Goal: Task Accomplishment & Management: Contribute content

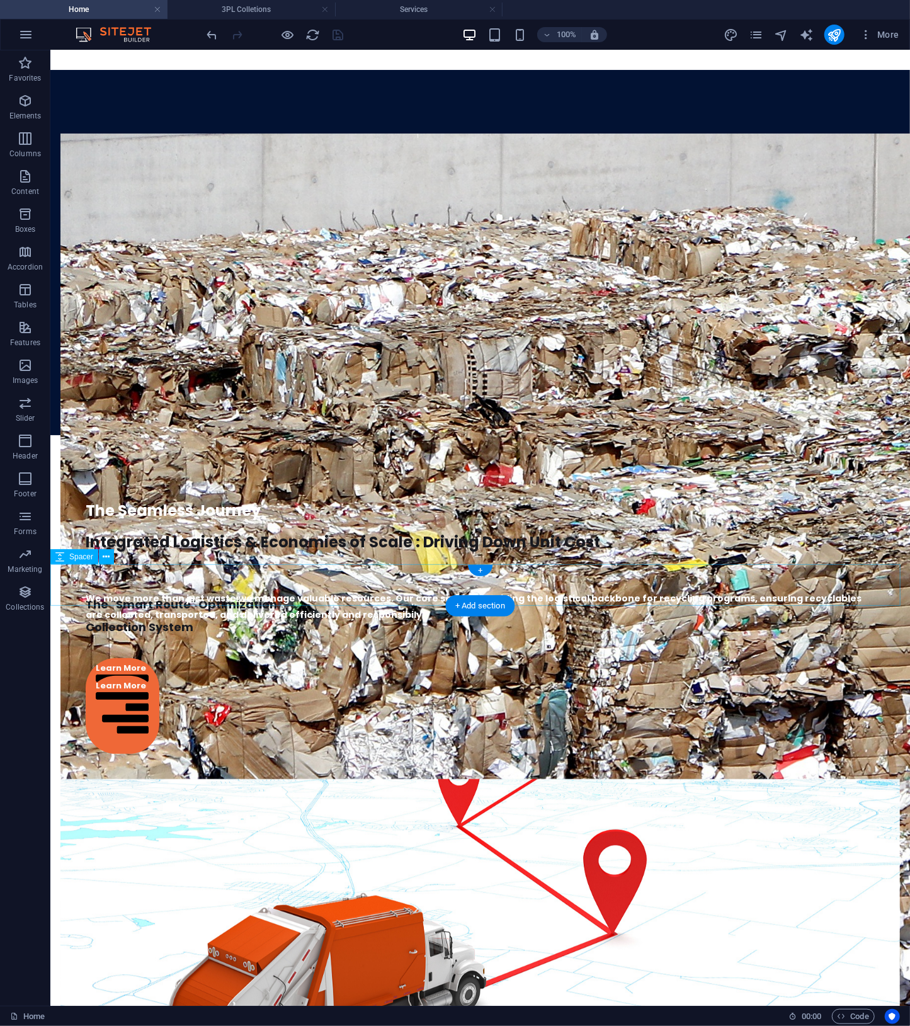
scroll to position [3123, 0]
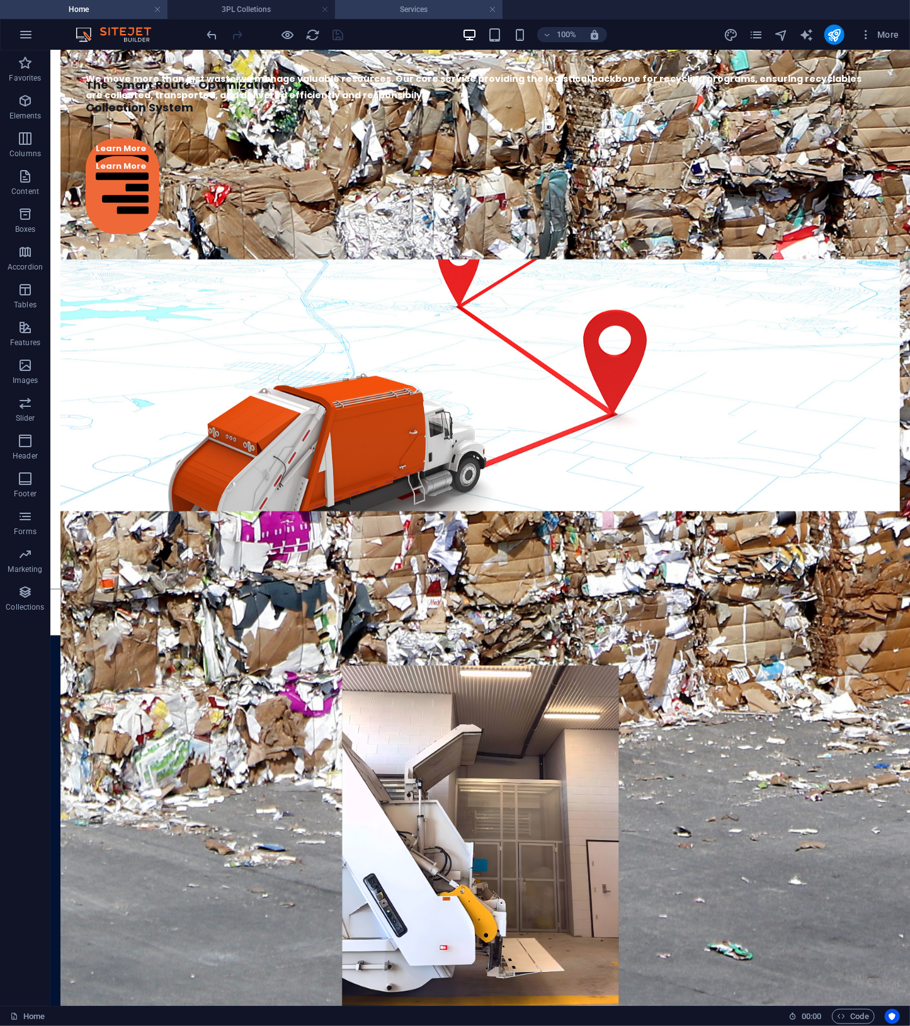
click at [418, 4] on h4 "Services" at bounding box center [419, 10] width 168 height 14
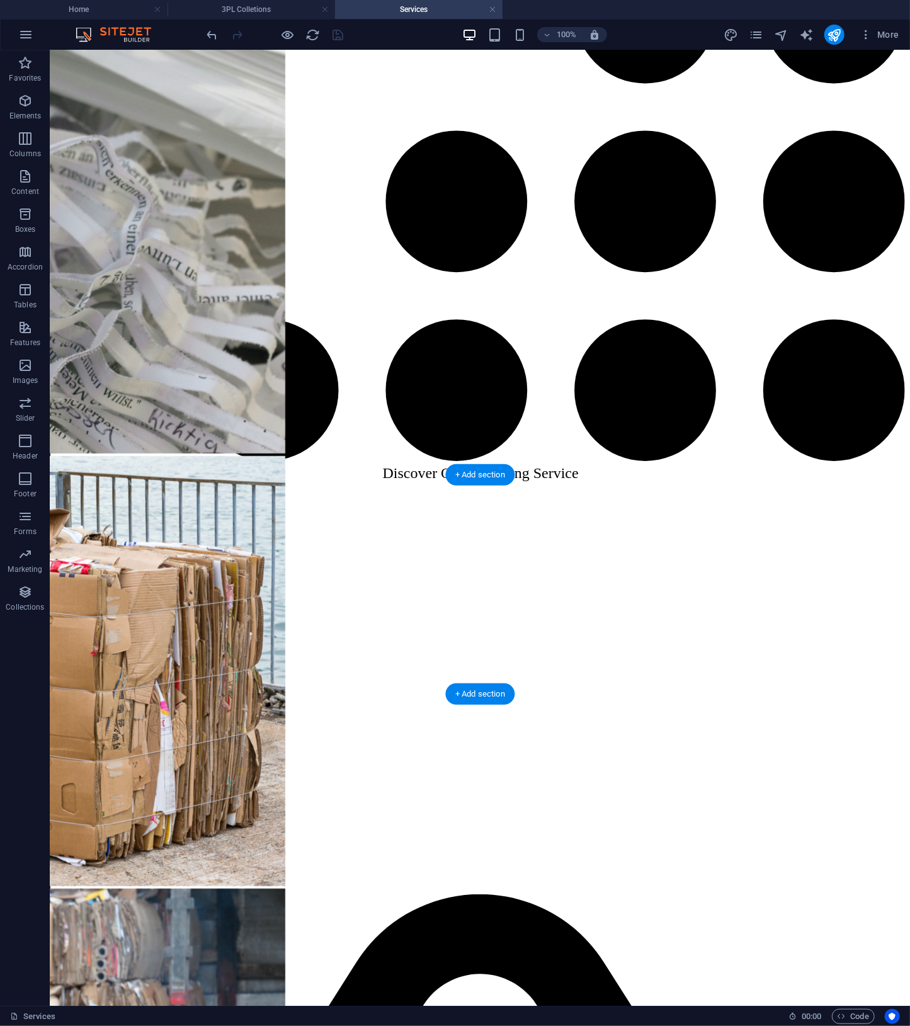
scroll to position [2964, 0]
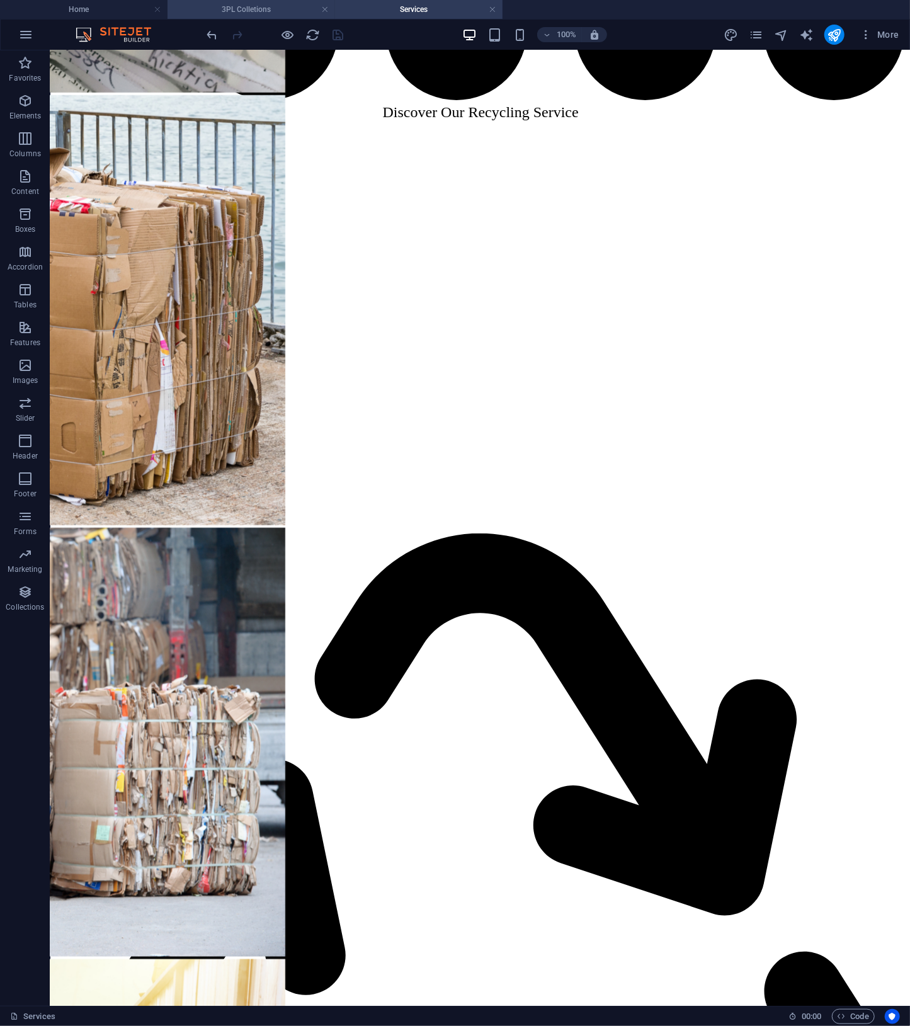
click at [260, 13] on h4 "3PL Colletions" at bounding box center [252, 10] width 168 height 14
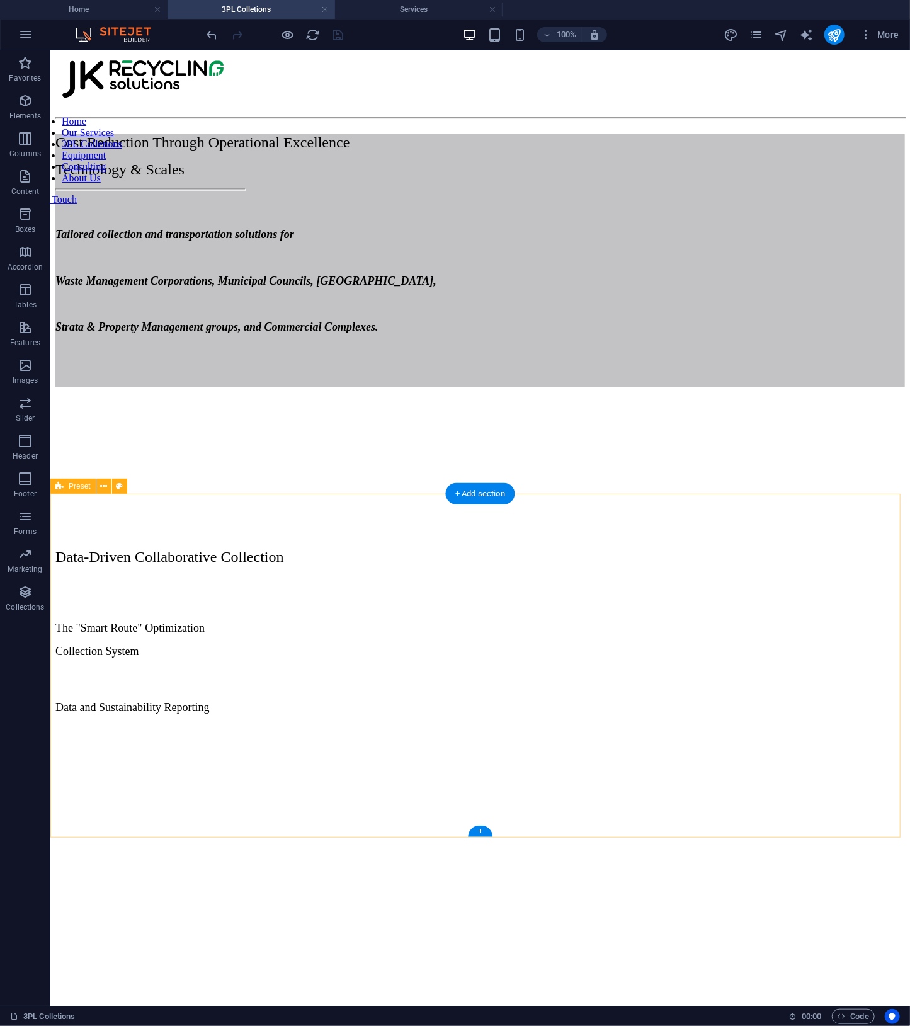
scroll to position [408, 0]
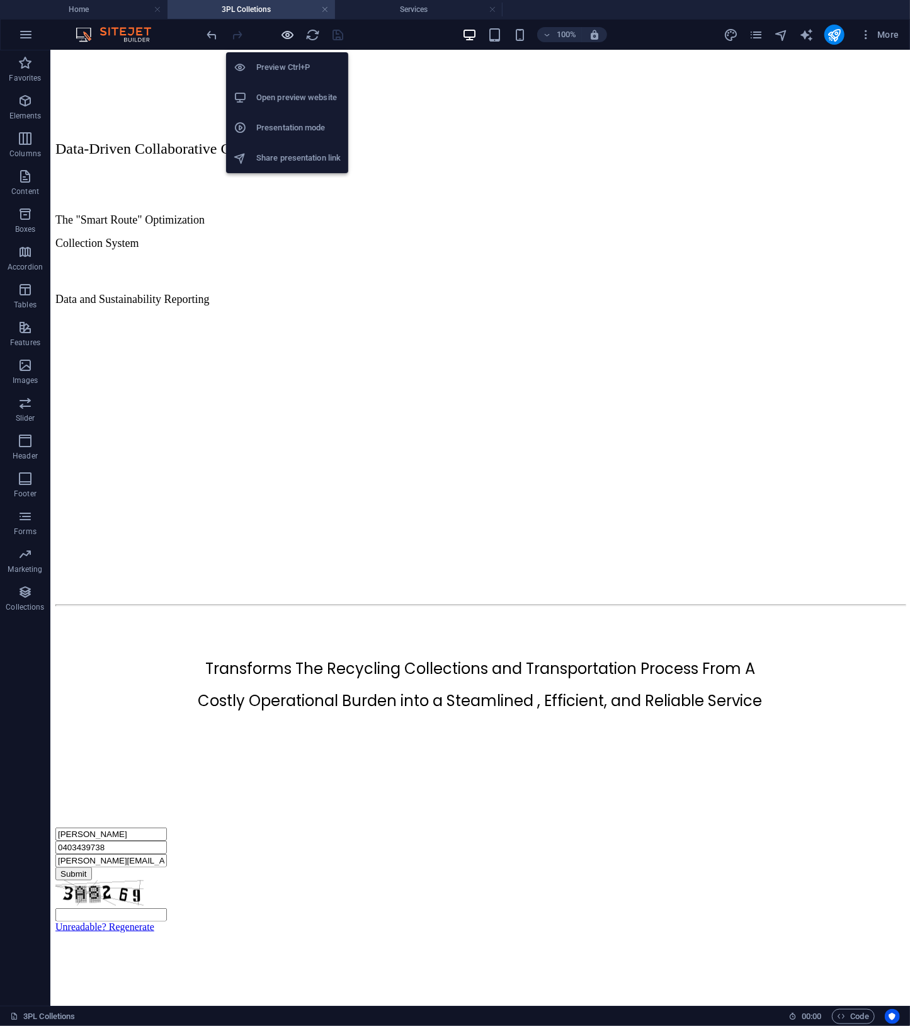
click at [289, 36] on icon "button" at bounding box center [288, 35] width 14 height 14
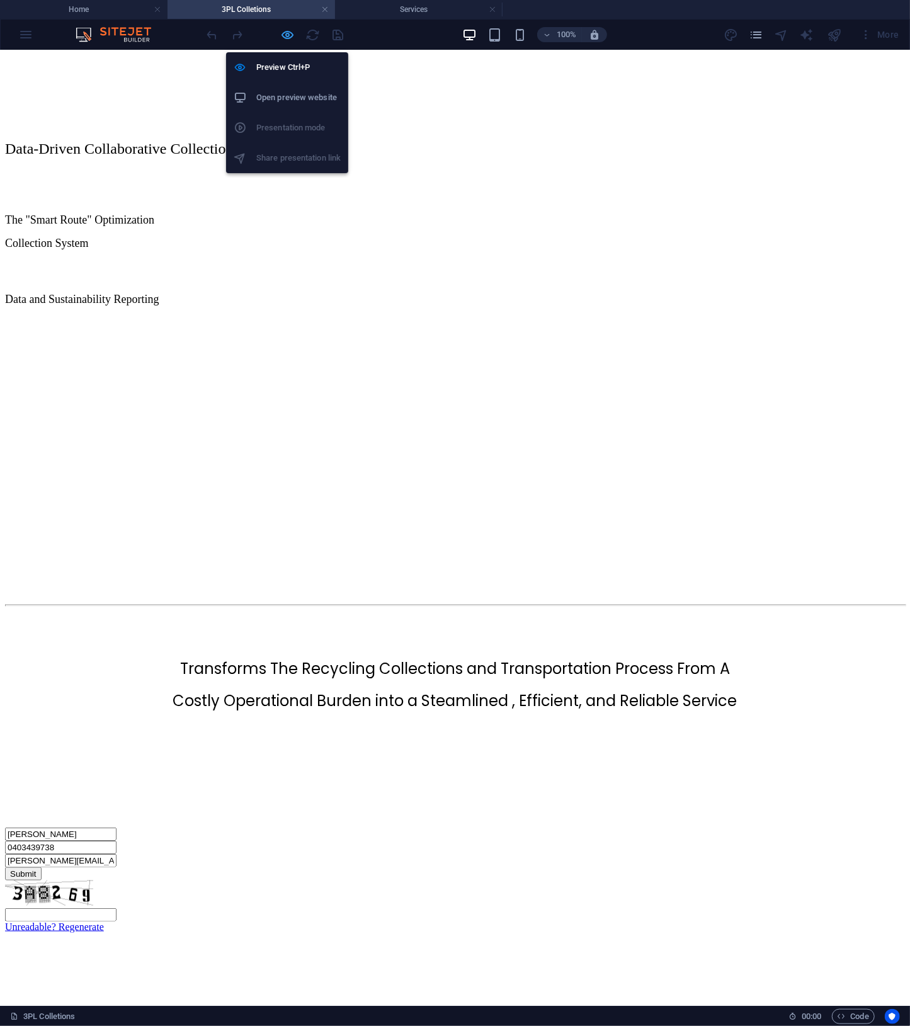
click at [289, 36] on icon "button" at bounding box center [288, 35] width 14 height 14
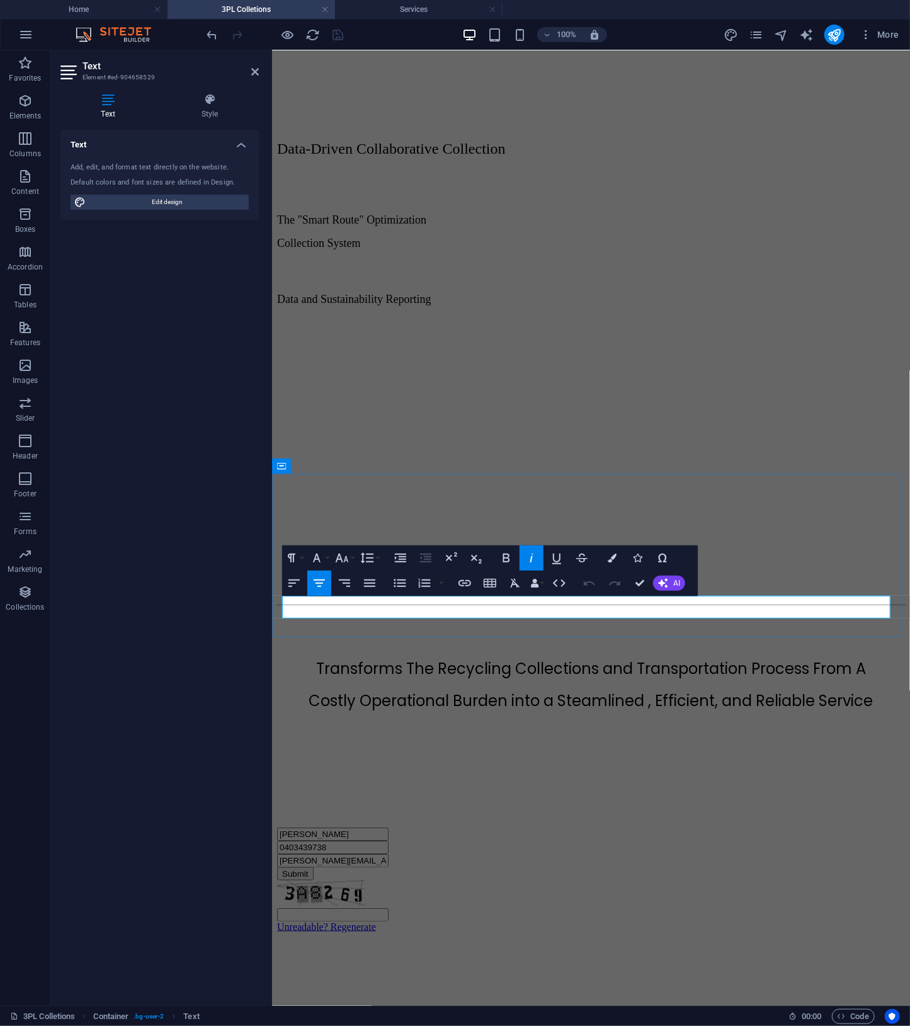
drag, startPoint x: 683, startPoint y: 613, endPoint x: 434, endPoint y: 611, distance: 249.5
click at [667, 576] on button "AI" at bounding box center [669, 583] width 32 height 15
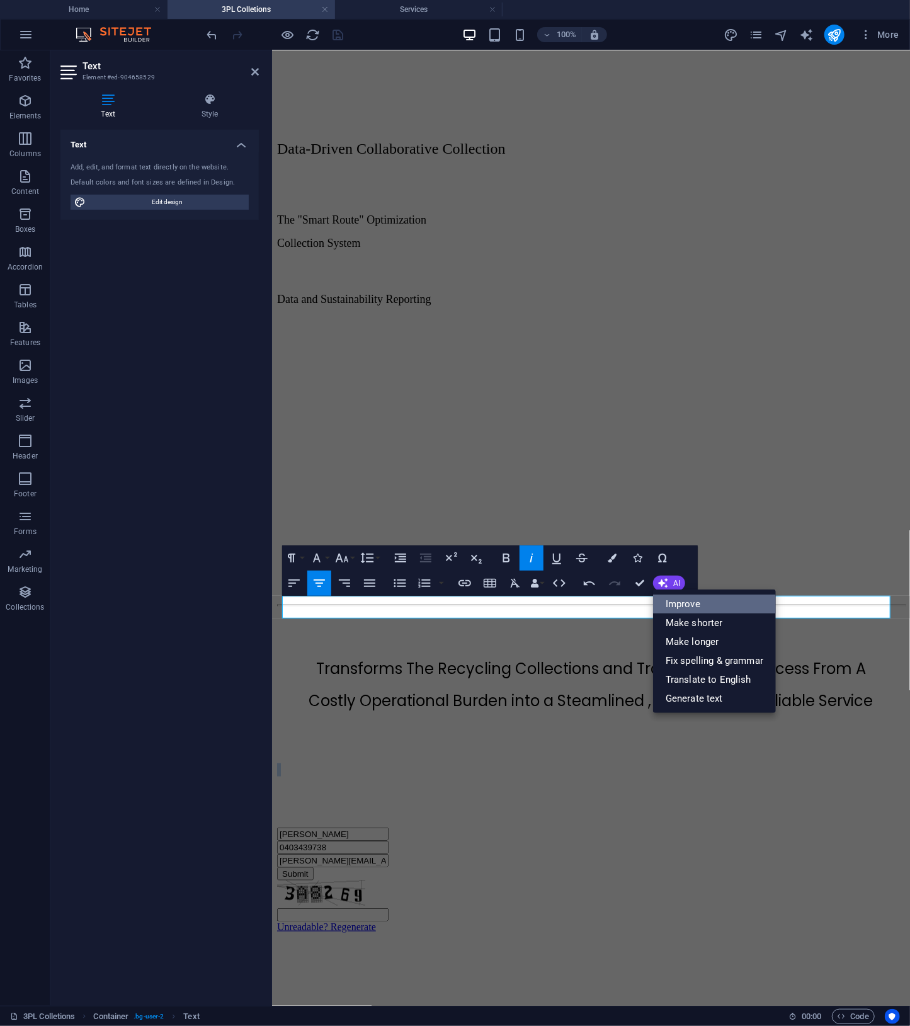
click at [677, 602] on link "Improve" at bounding box center [714, 604] width 123 height 19
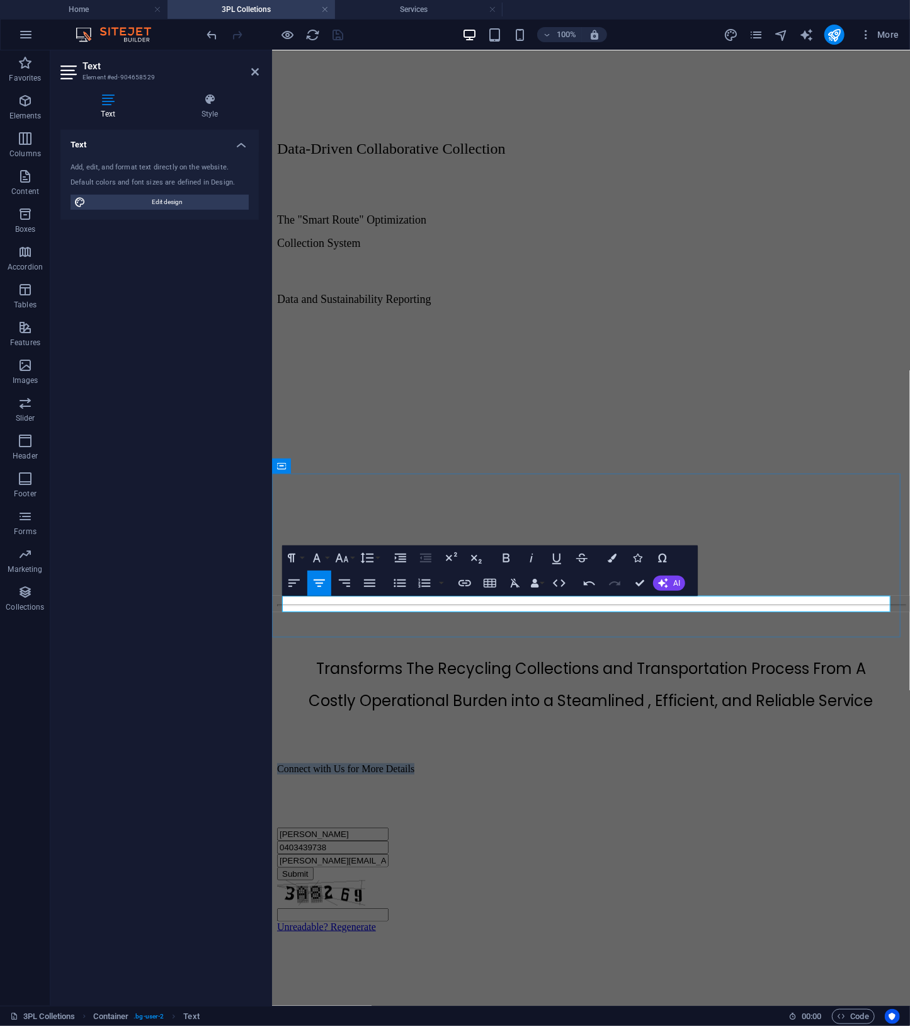
drag, startPoint x: 686, startPoint y: 609, endPoint x: 457, endPoint y: 603, distance: 228.7
click at [457, 763] on p "Connect with Us for More Details" at bounding box center [591, 768] width 628 height 11
click at [618, 554] on button "Colors" at bounding box center [612, 558] width 24 height 25
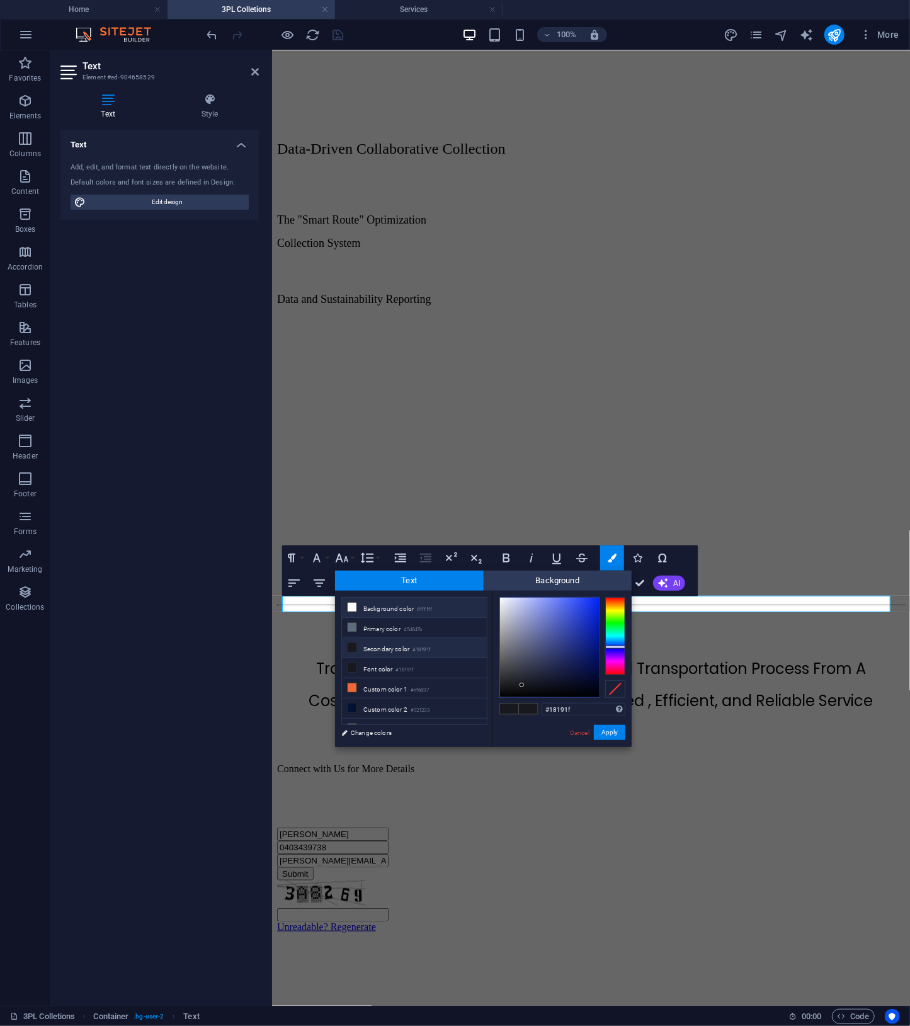
click at [431, 612] on small "#ffffff" at bounding box center [424, 609] width 15 height 9
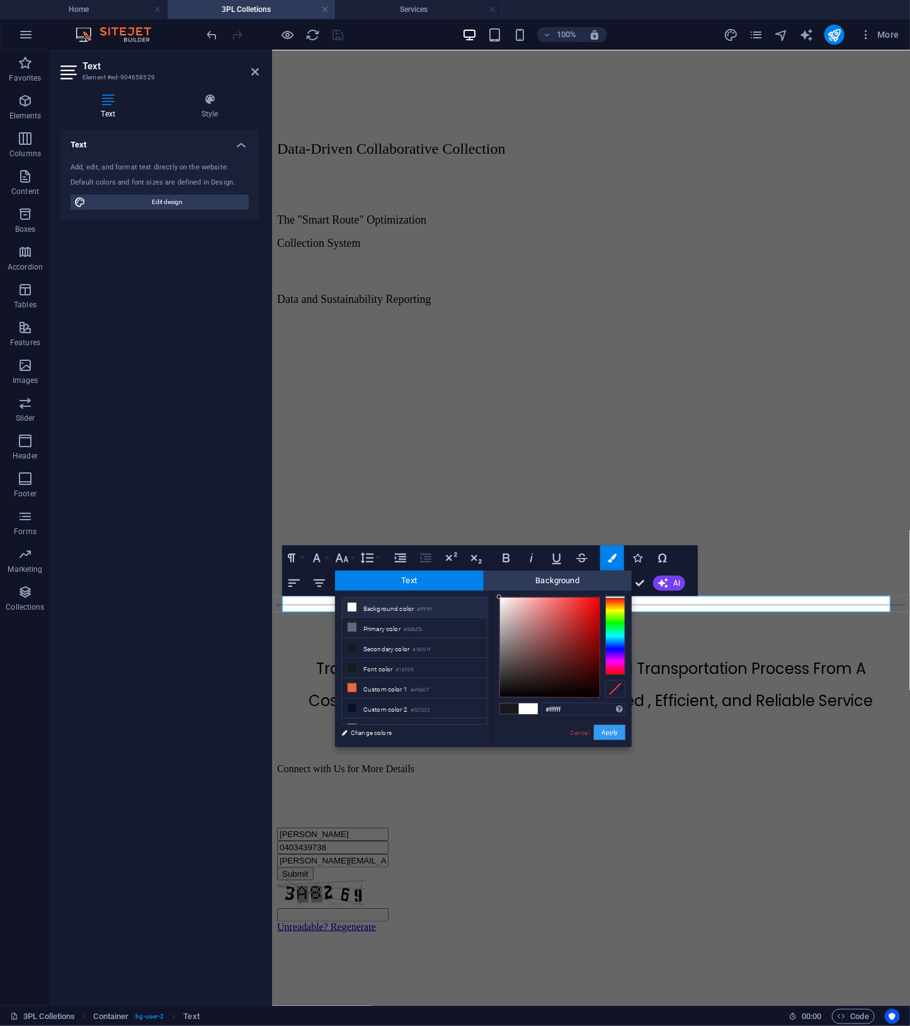
click at [607, 734] on button "Apply" at bounding box center [609, 732] width 31 height 15
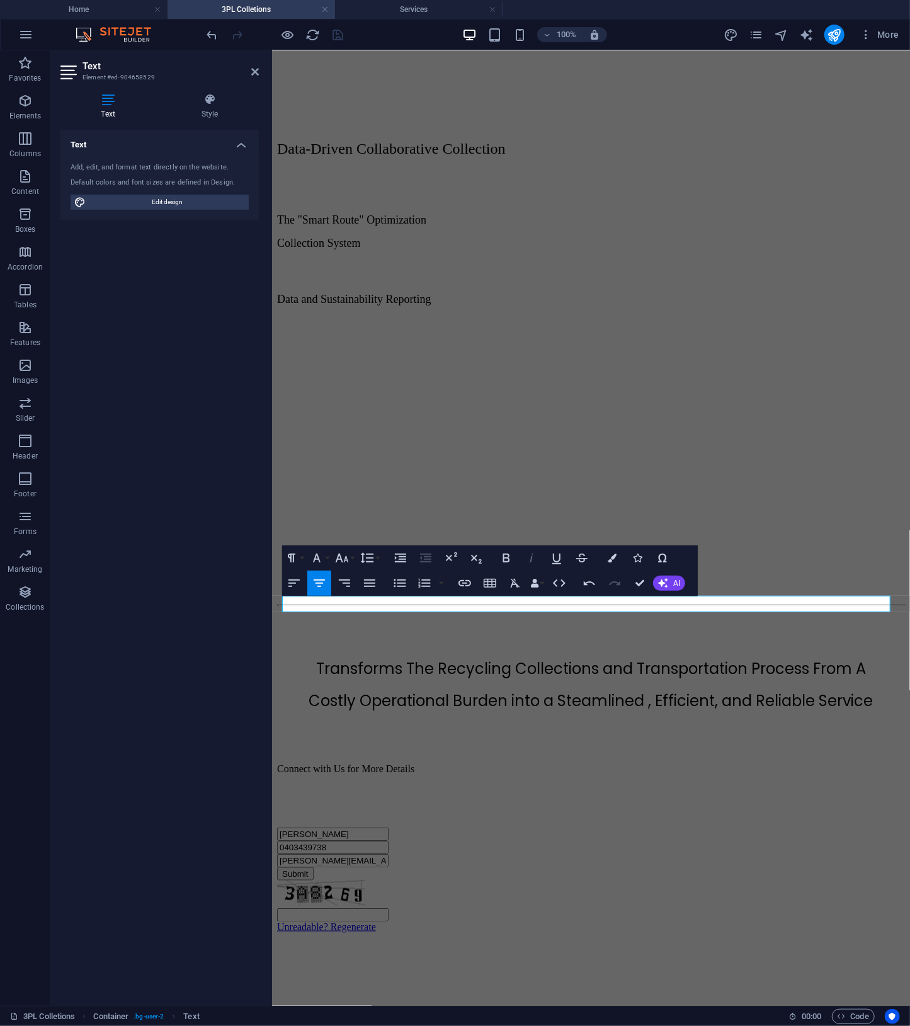
click at [529, 562] on icon "button" at bounding box center [531, 558] width 15 height 15
click at [611, 559] on icon "button" at bounding box center [612, 558] width 9 height 9
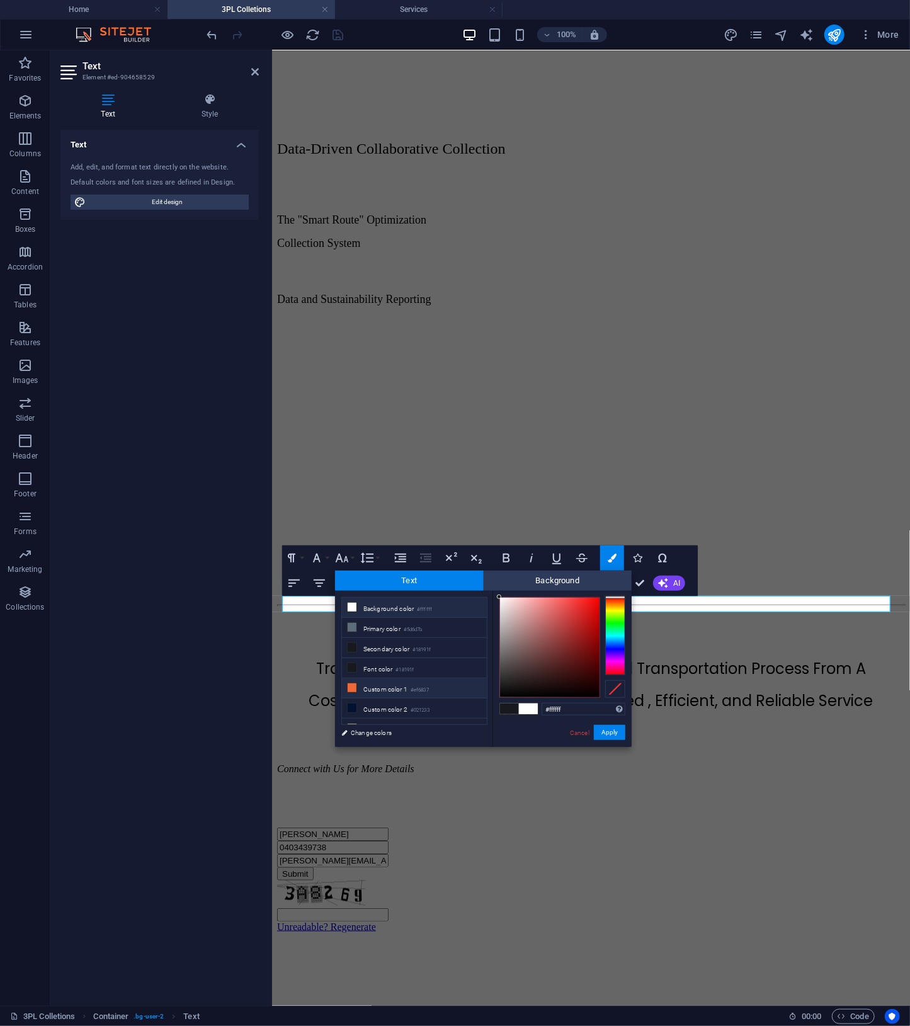
click at [384, 691] on li "Custom color 1 #ef6837" at bounding box center [414, 688] width 145 height 20
type input "#ef6837"
click at [601, 733] on button "Apply" at bounding box center [609, 732] width 31 height 15
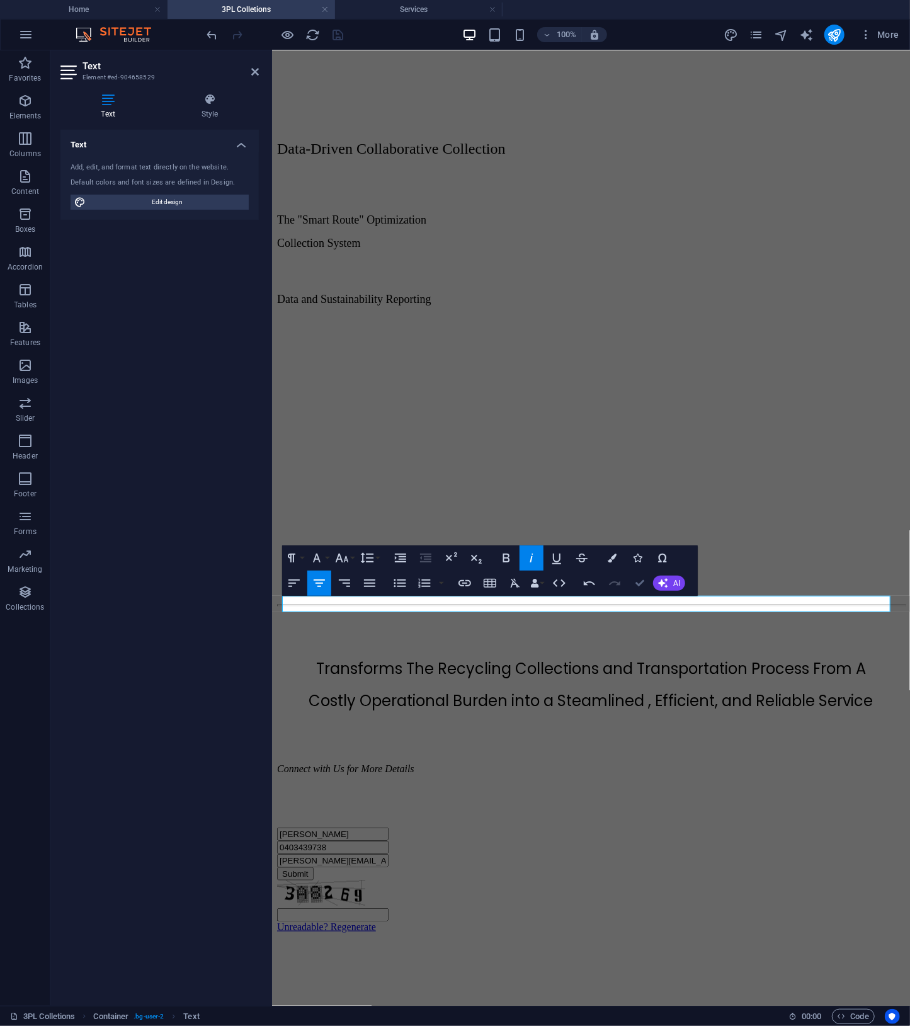
drag, startPoint x: 643, startPoint y: 583, endPoint x: 694, endPoint y: 508, distance: 90.5
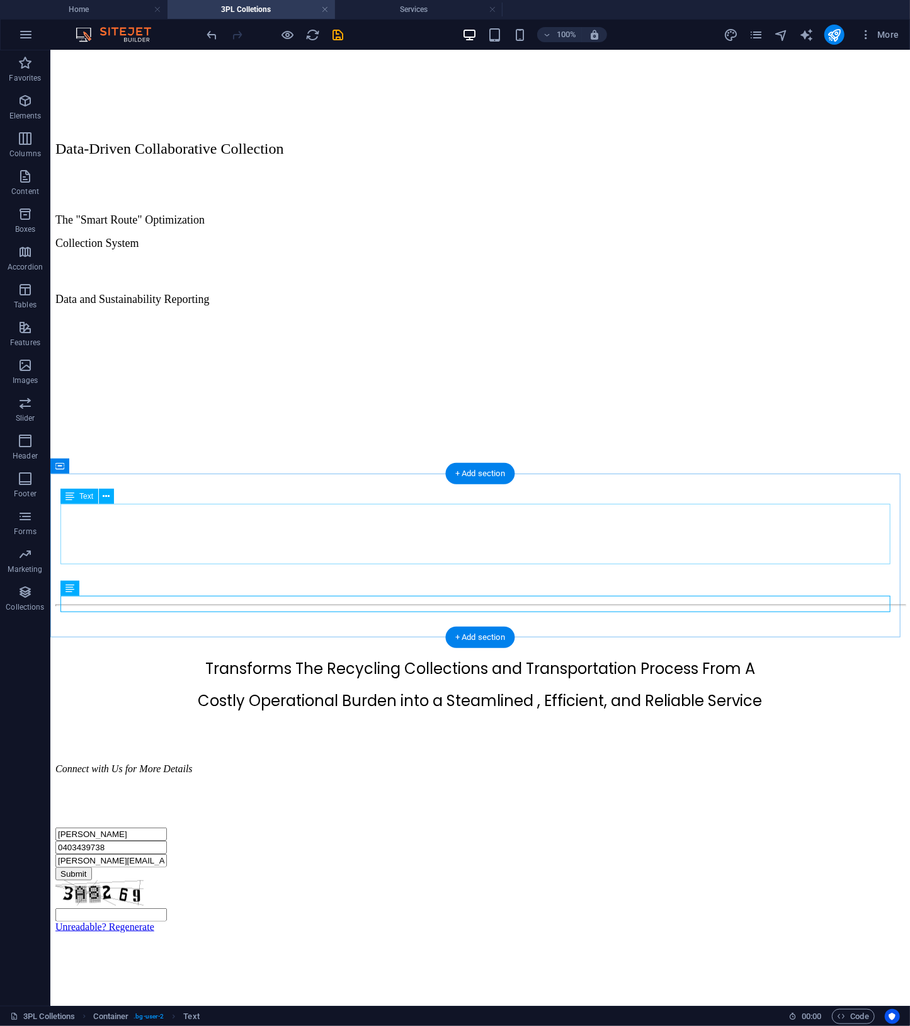
click at [744, 657] on div "Transforms The Recycling Collections and Transportation Process From A Costly O…" at bounding box center [480, 684] width 850 height 54
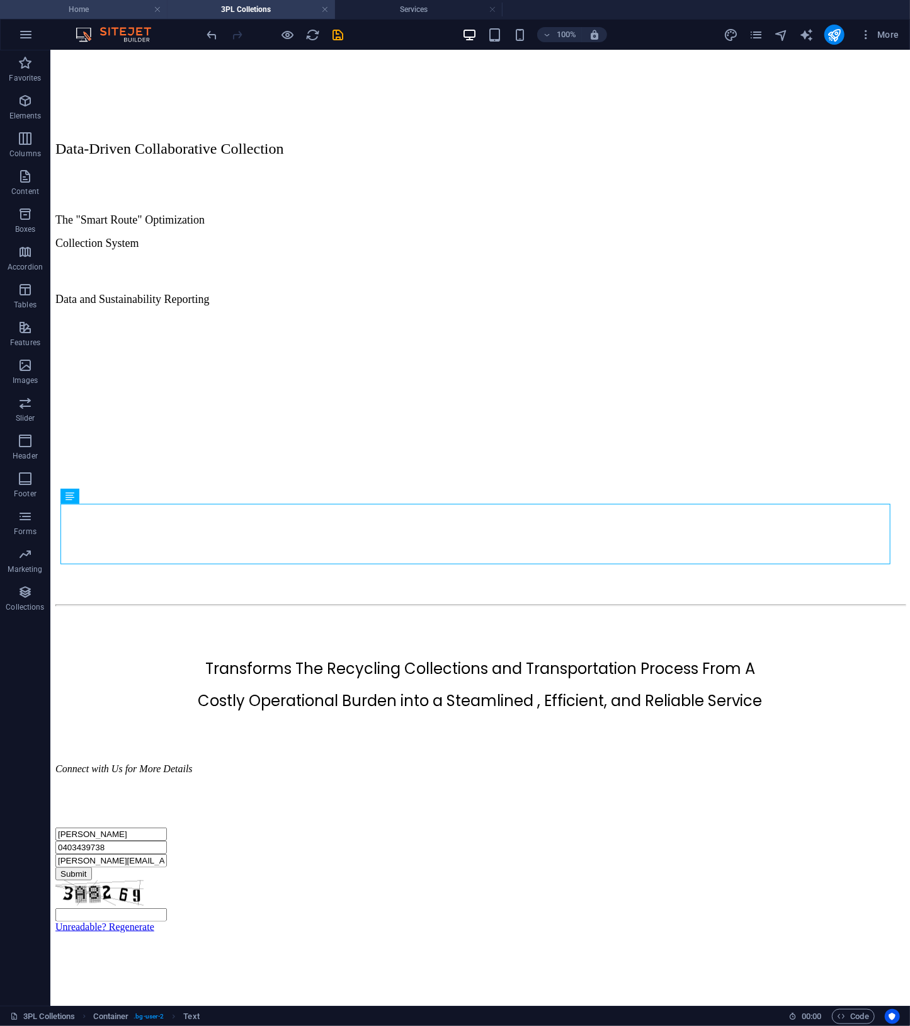
click at [55, 9] on h4 "Home" at bounding box center [84, 10] width 168 height 14
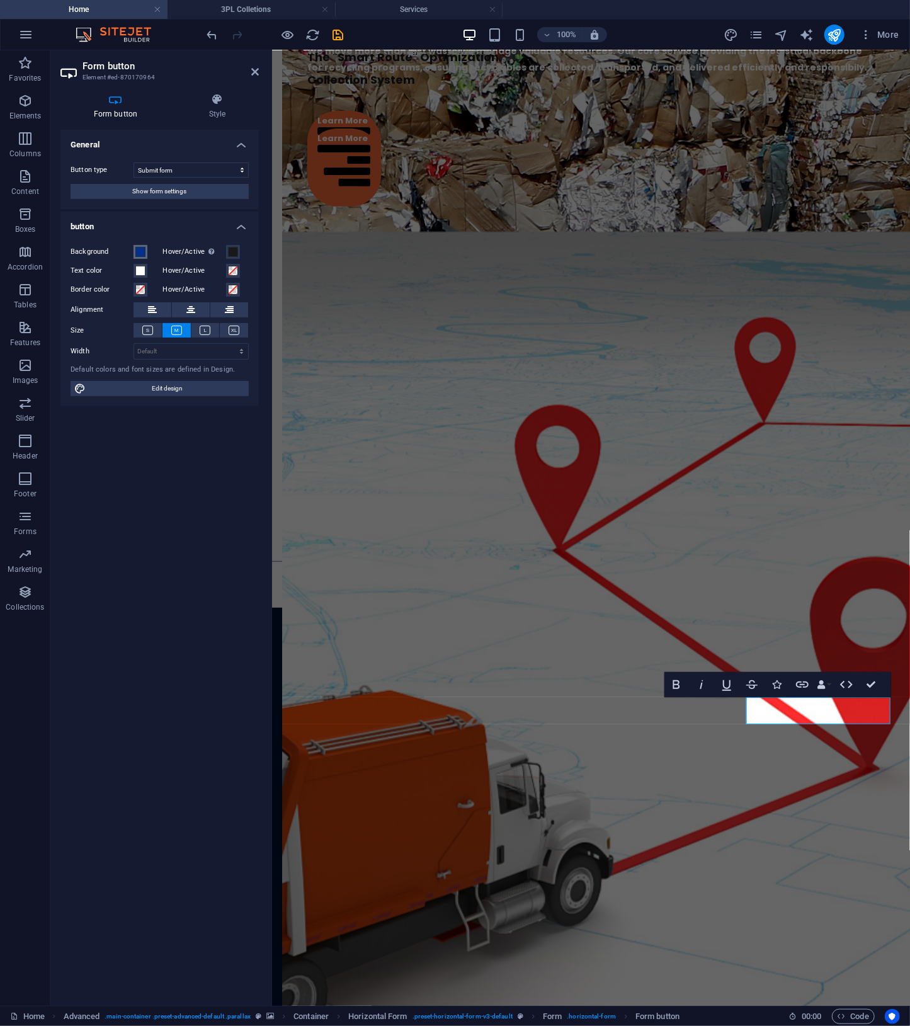
click at [135, 247] on span at bounding box center [140, 252] width 10 height 10
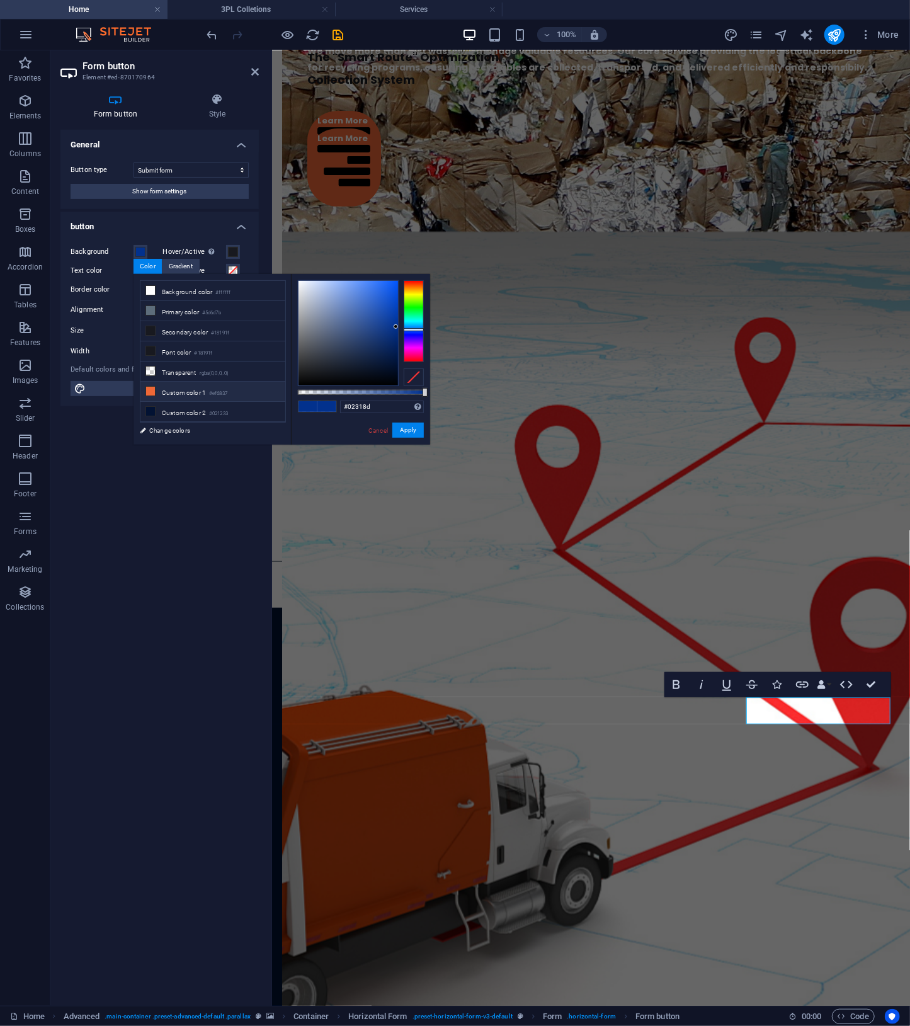
click at [208, 392] on li "Custom color 1 #ef6837" at bounding box center [212, 392] width 145 height 20
type input "#ef6837"
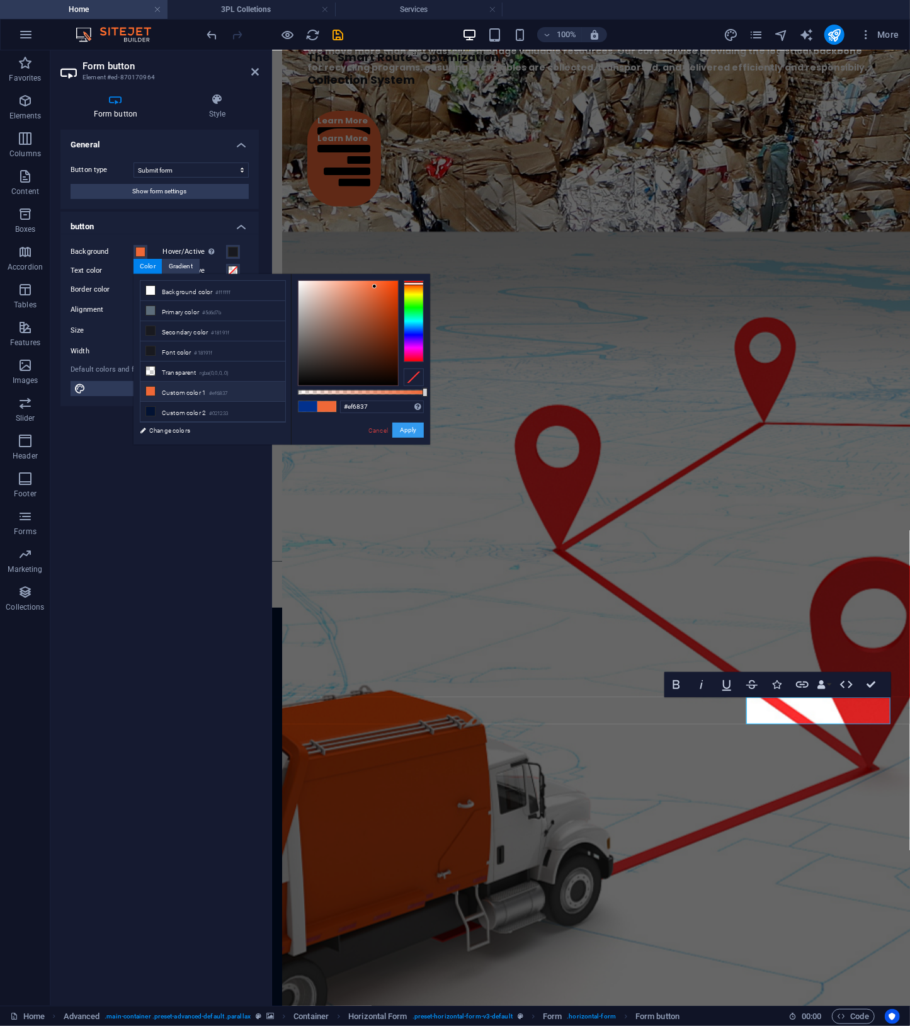
click at [394, 429] on button "Apply" at bounding box center [407, 430] width 31 height 15
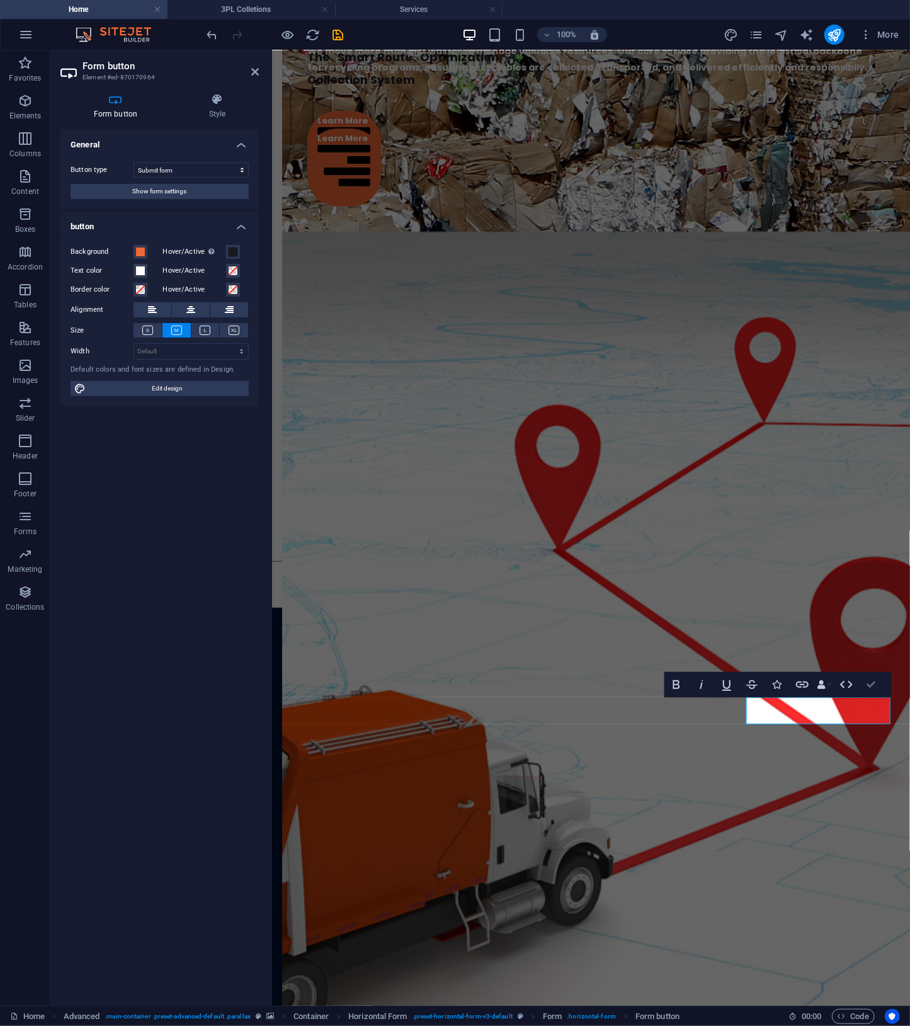
drag, startPoint x: 874, startPoint y: 687, endPoint x: 820, endPoint y: 634, distance: 75.3
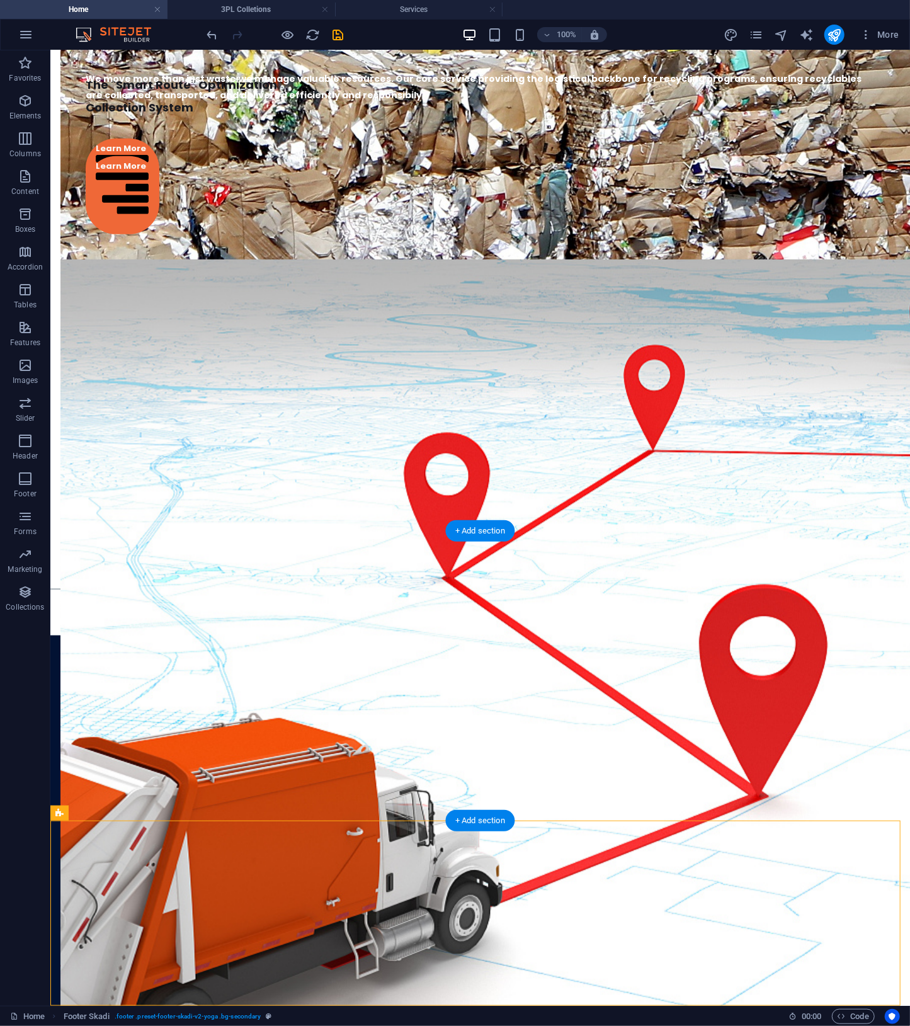
select select "px"
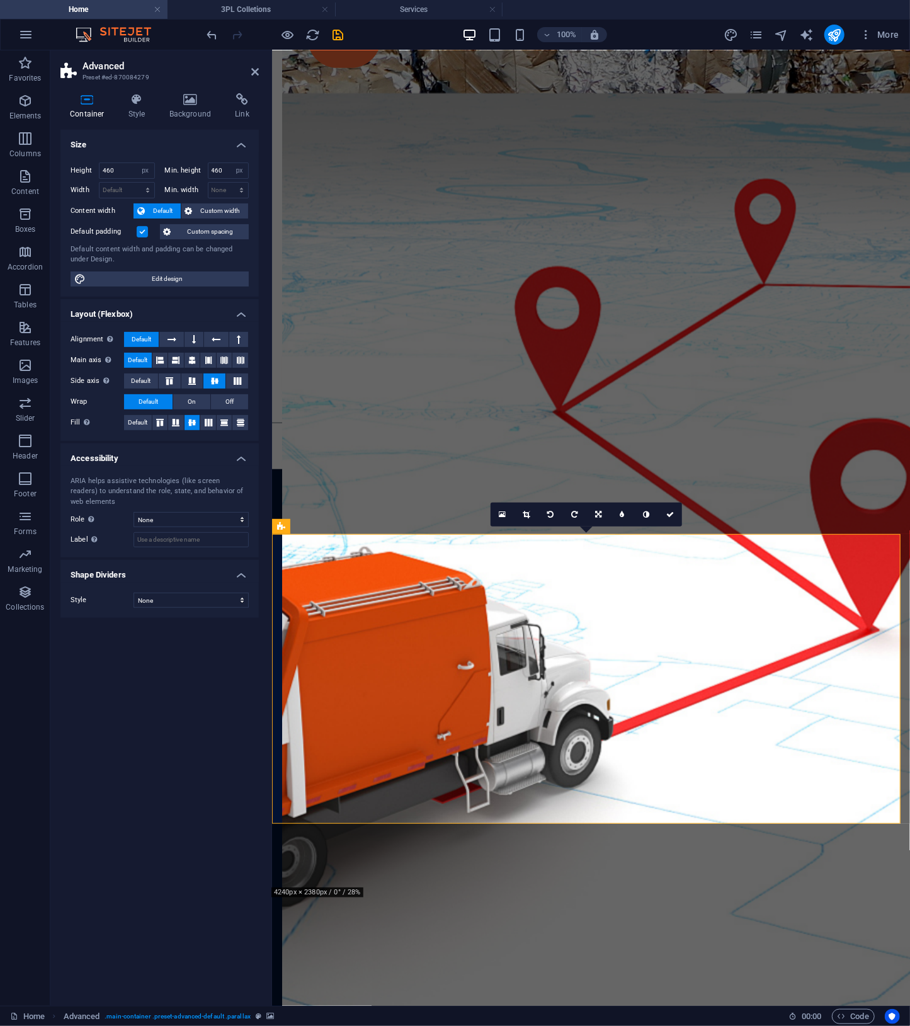
scroll to position [2985, 0]
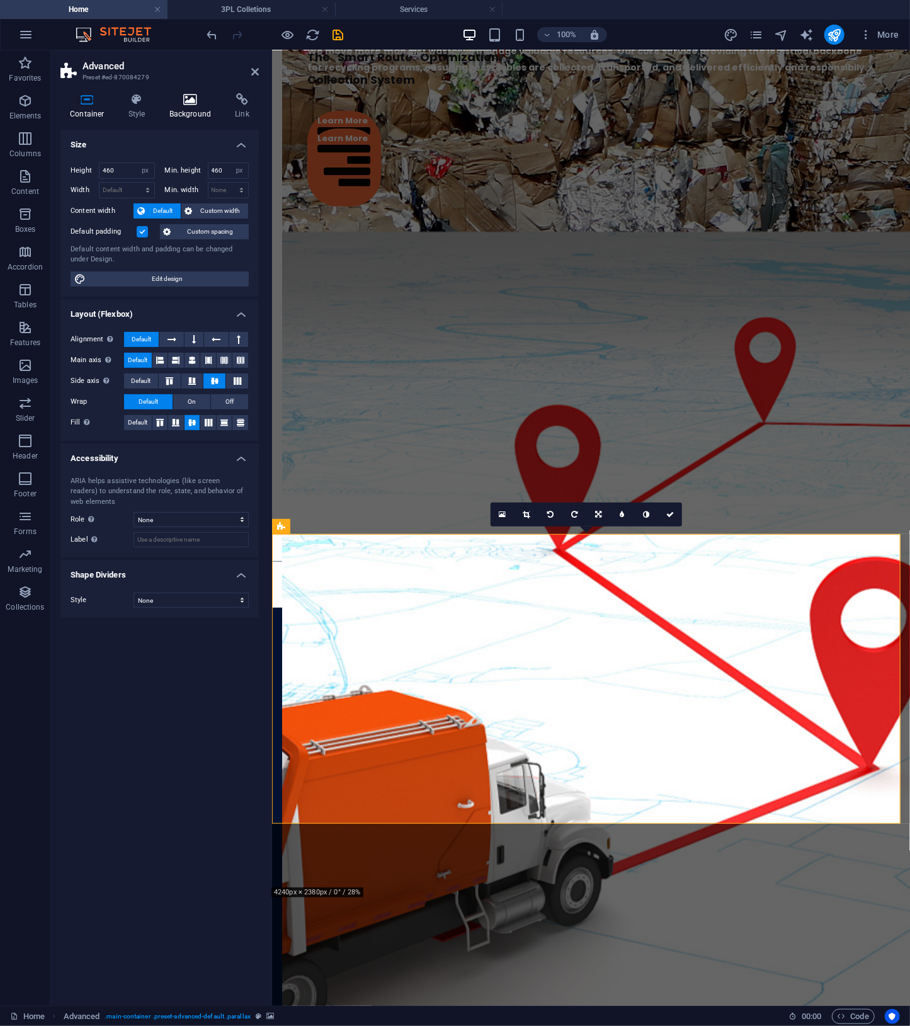
click at [193, 101] on icon at bounding box center [190, 99] width 61 height 13
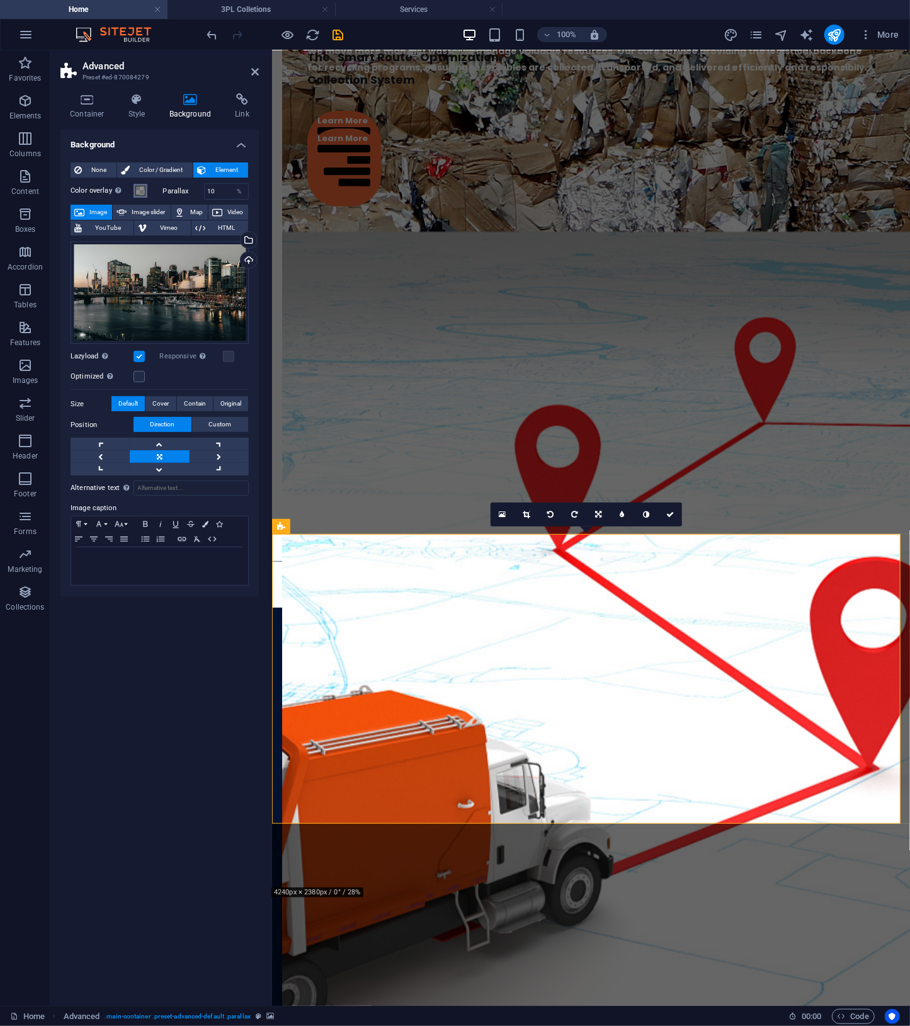
click at [145, 187] on span at bounding box center [140, 191] width 10 height 10
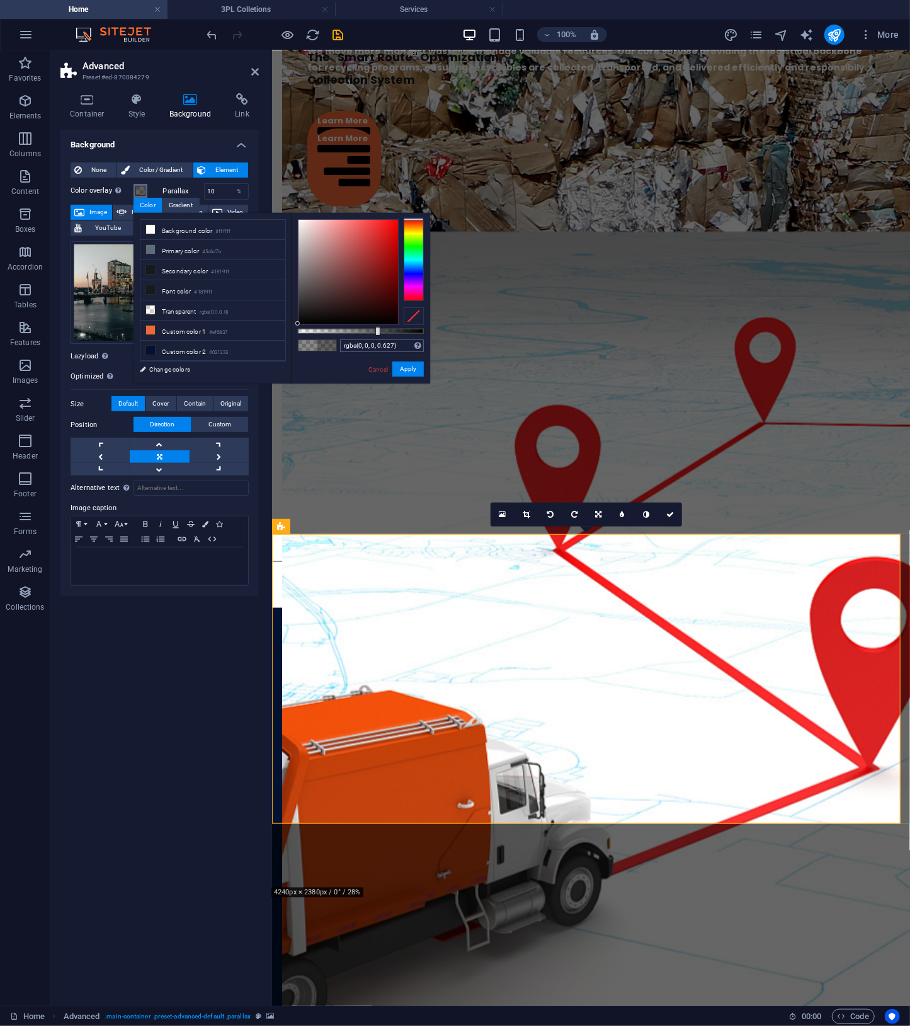
type input "rgba(0, 0, 0, 0.622)"
drag, startPoint x: 359, startPoint y: 329, endPoint x: 376, endPoint y: 342, distance: 21.2
click at [376, 342] on div "rgba(0, 0, 0, 0.622) Supported formats #0852ed rgb(8, 82, 237) rgba(8, 82, 237,…" at bounding box center [360, 389] width 139 height 353
click at [675, 512] on link at bounding box center [670, 515] width 24 height 24
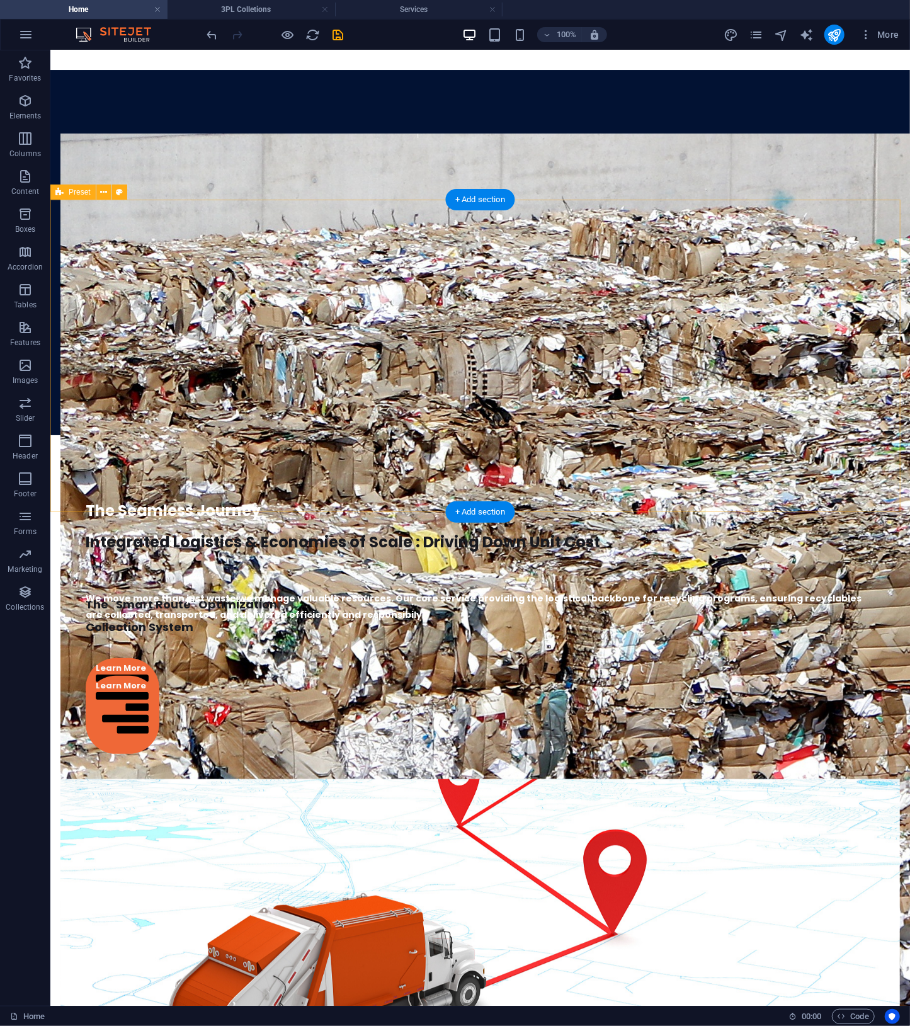
scroll to position [3123, 0]
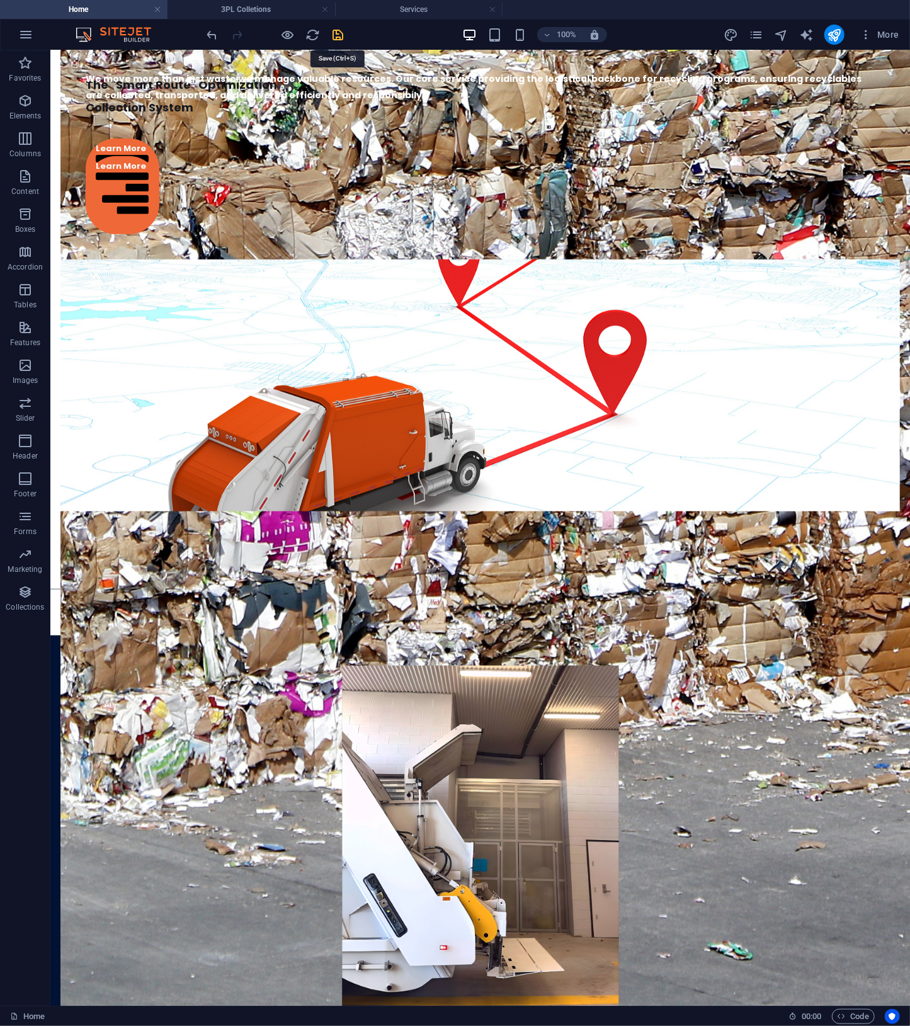
click at [335, 36] on icon "save" at bounding box center [338, 35] width 14 height 14
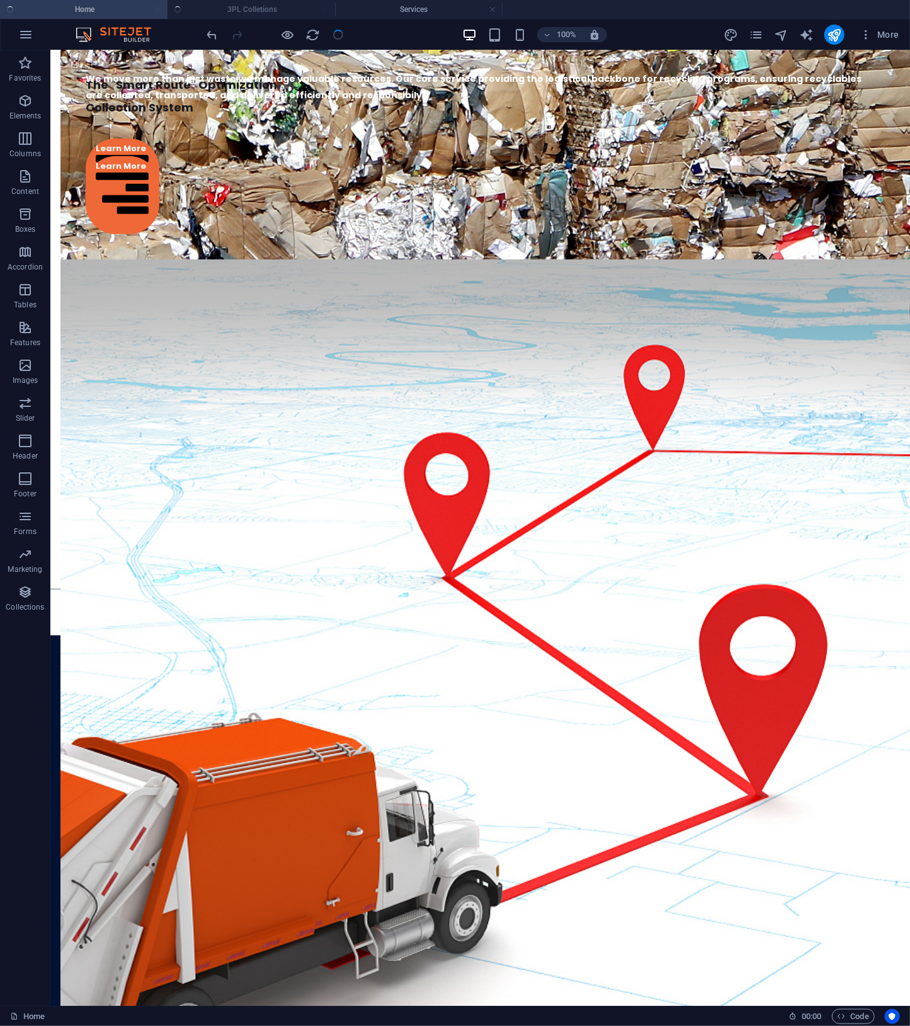
click at [266, 11] on ul "Home 3PL Colletions Services" at bounding box center [455, 9] width 910 height 19
click at [266, 11] on h4 "3PL Colletions" at bounding box center [252, 10] width 168 height 14
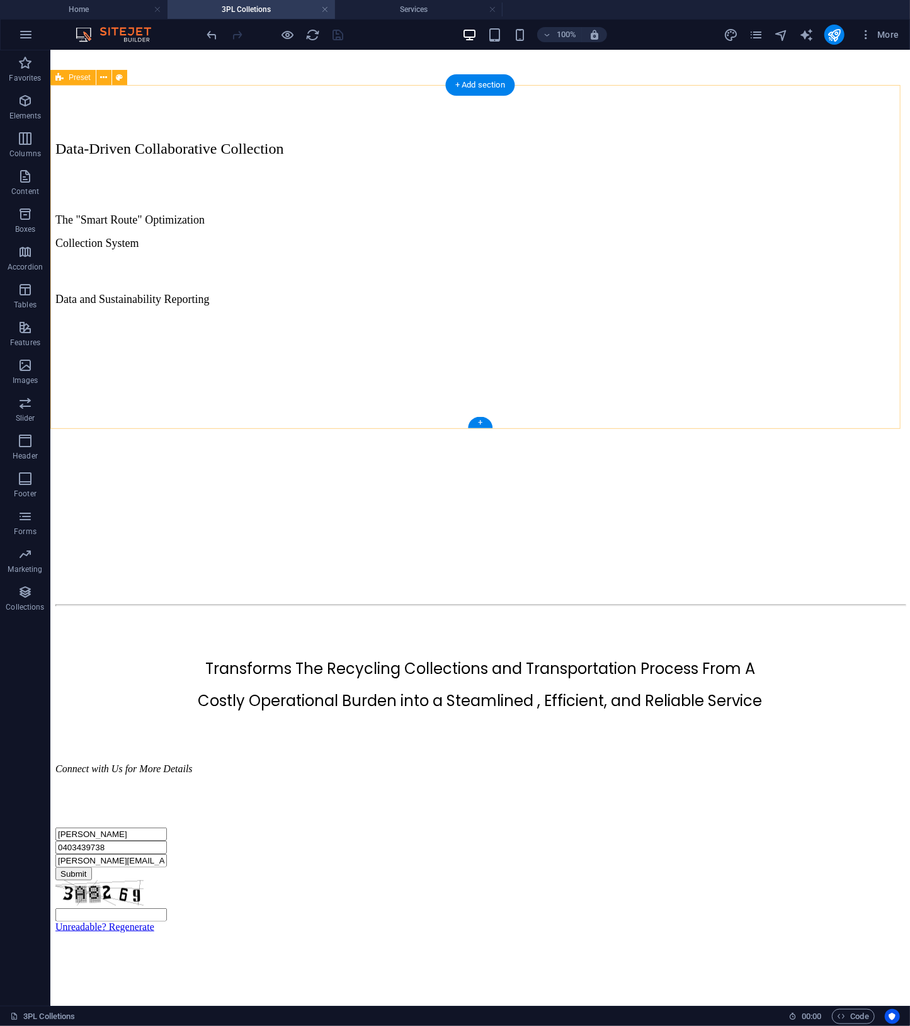
scroll to position [0, 0]
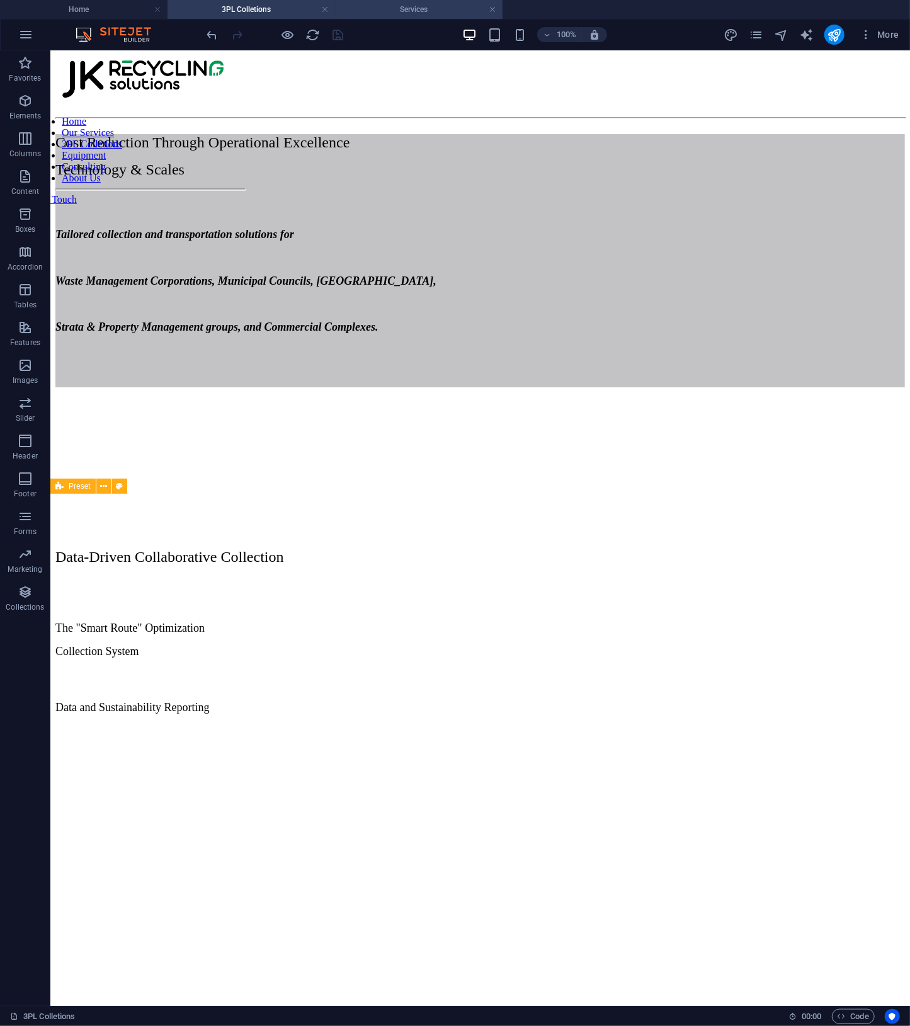
click at [433, 16] on h4 "Services" at bounding box center [419, 10] width 168 height 14
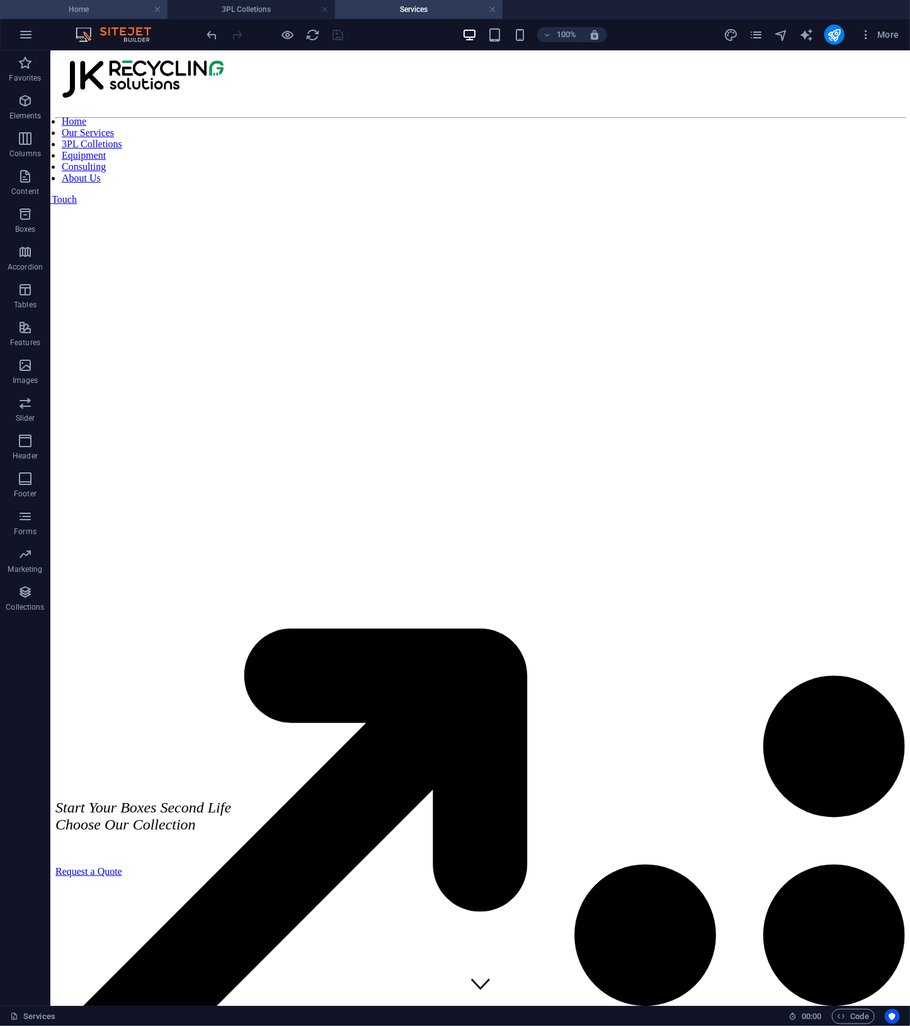
click at [96, 13] on h4 "Home" at bounding box center [84, 10] width 168 height 14
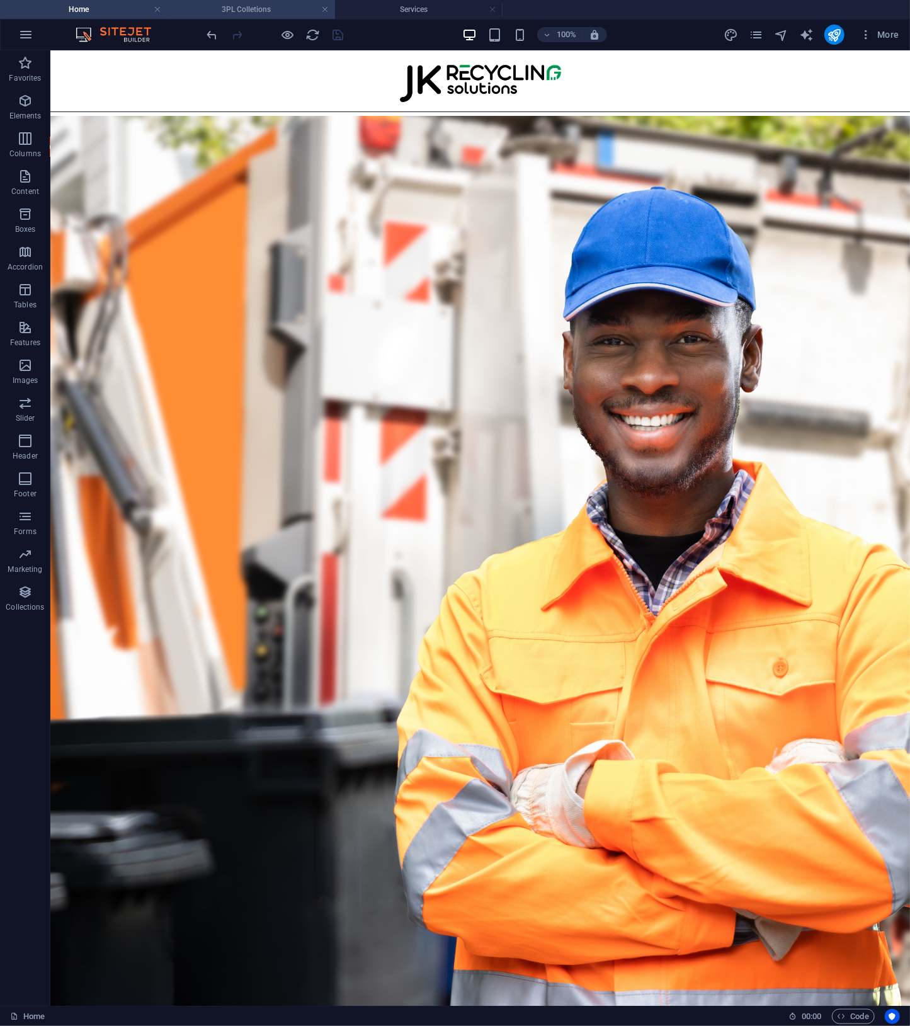
click at [260, 13] on h4 "3PL Colletions" at bounding box center [252, 10] width 168 height 14
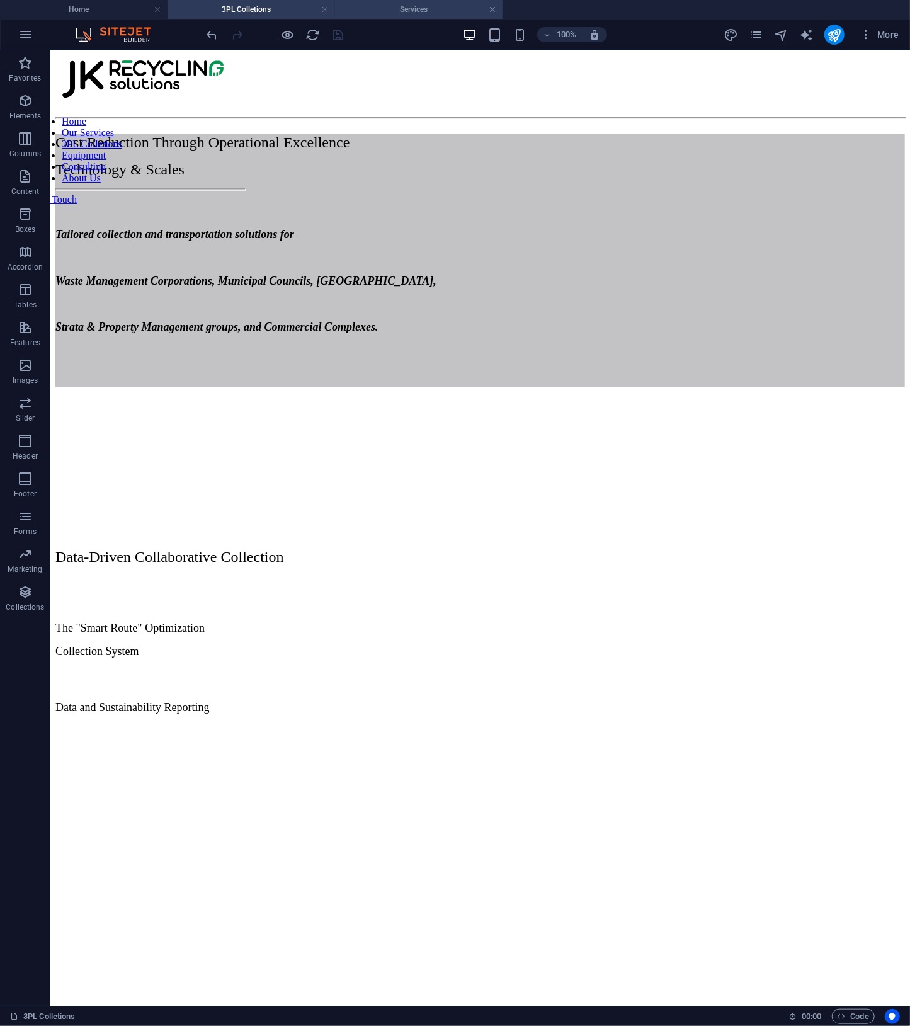
click at [423, 11] on h4 "Services" at bounding box center [419, 10] width 168 height 14
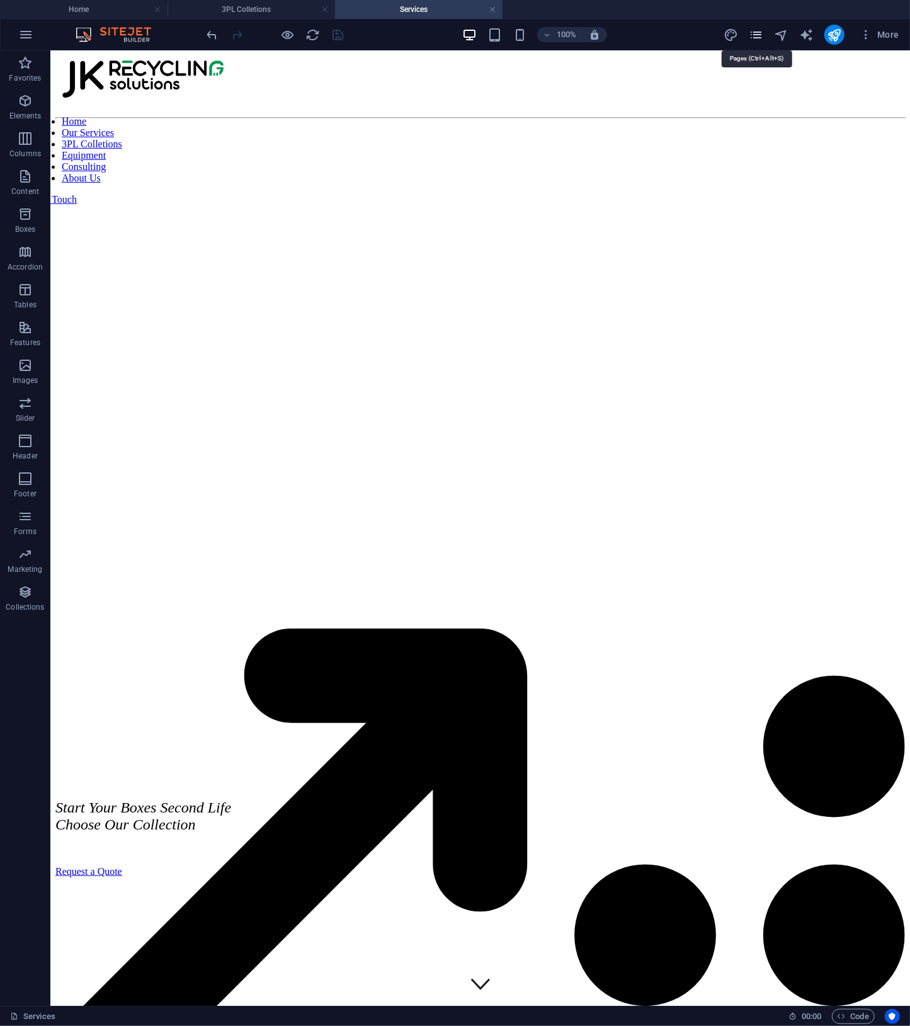
click at [757, 35] on icon "pages" at bounding box center [756, 35] width 14 height 14
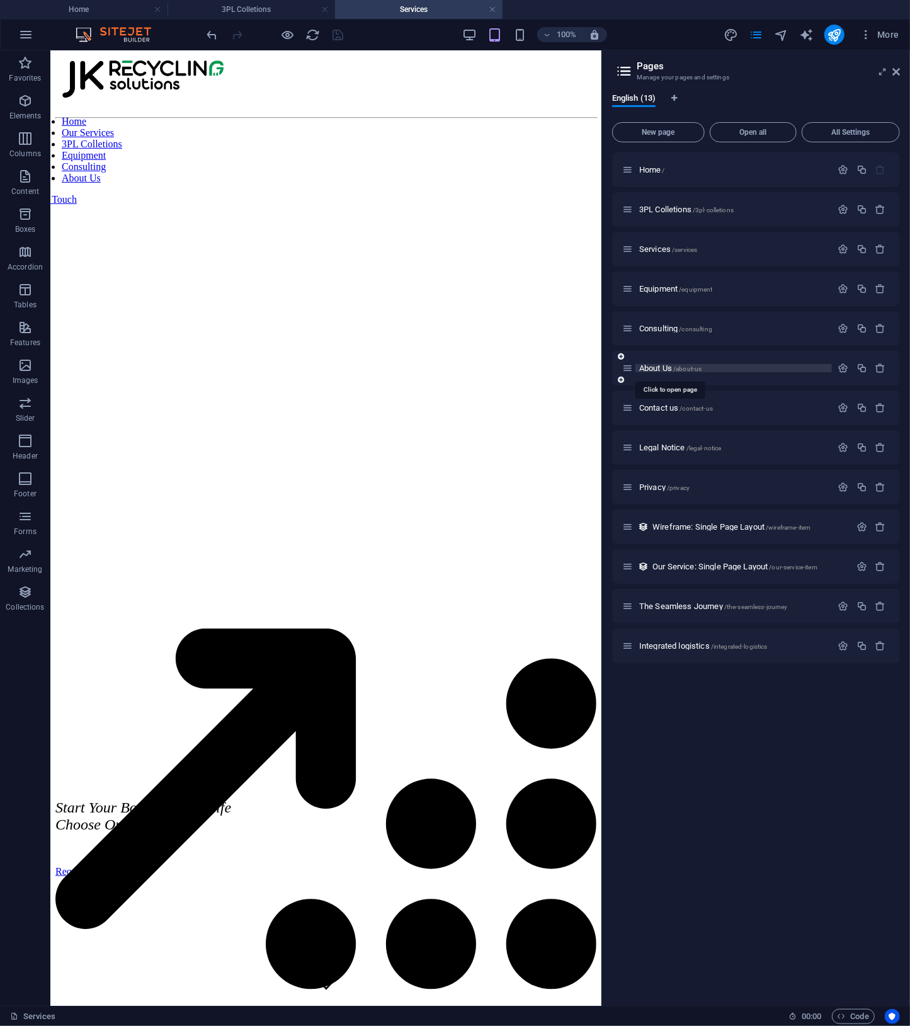
click at [658, 365] on span "About Us /about-us" at bounding box center [670, 367] width 62 height 9
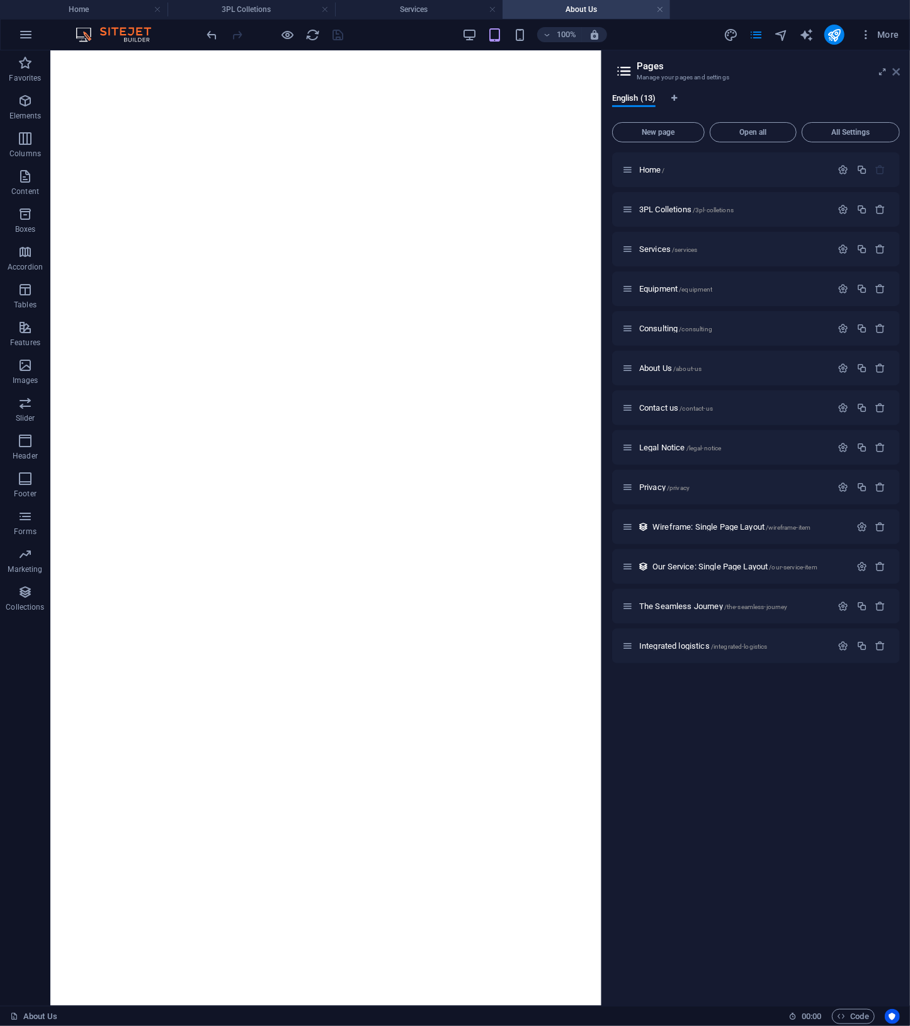
click at [895, 74] on icon at bounding box center [897, 72] width 8 height 10
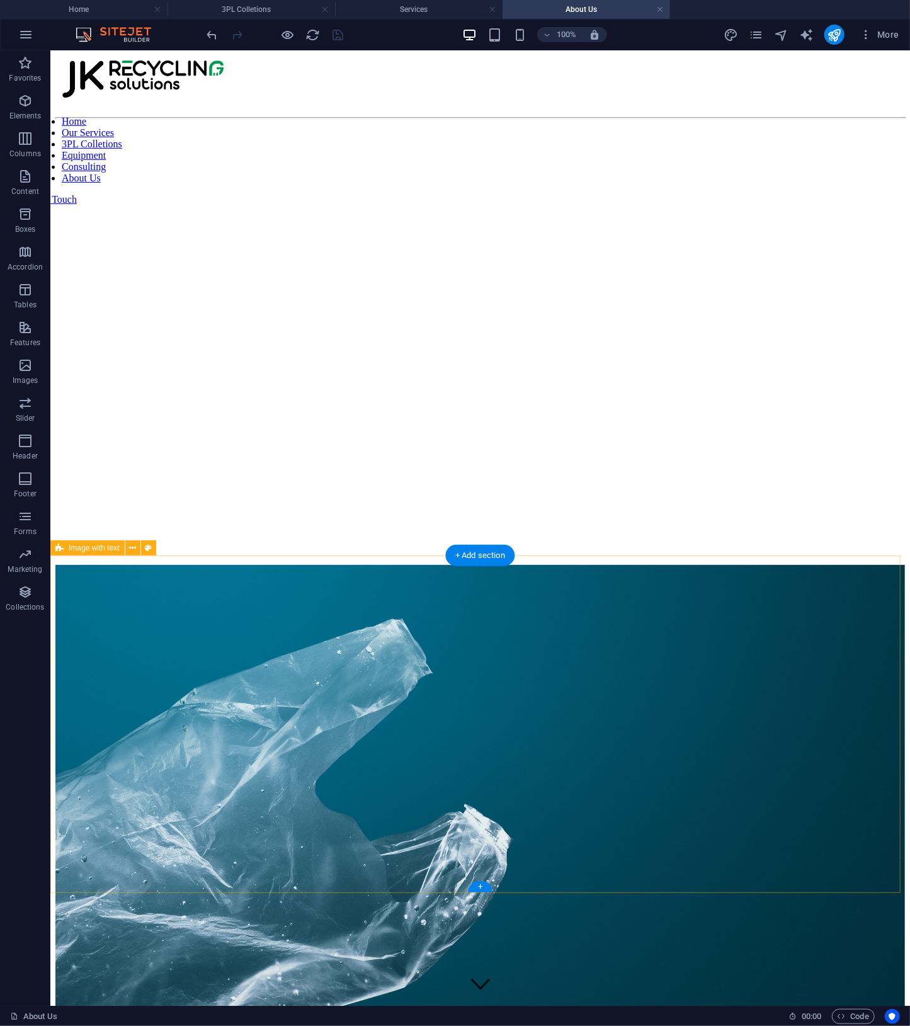
scroll to position [72, 0]
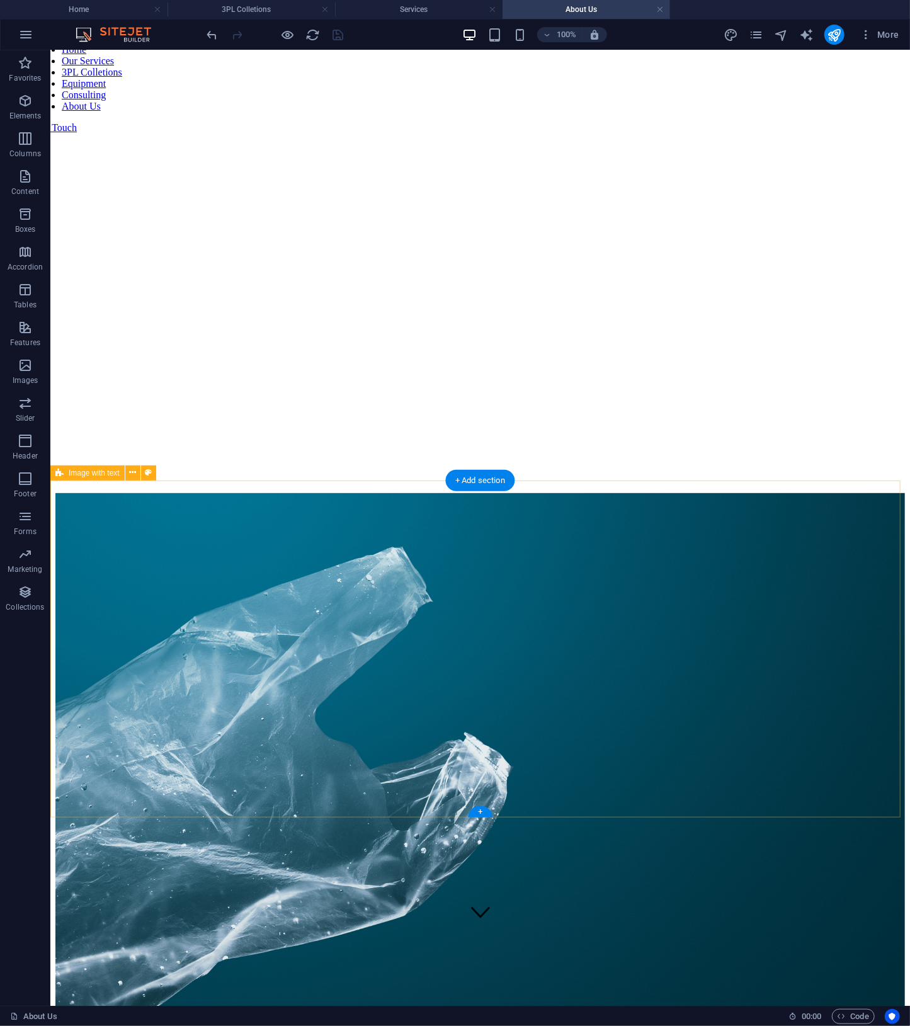
click at [695, 661] on div at bounding box center [480, 777] width 850 height 569
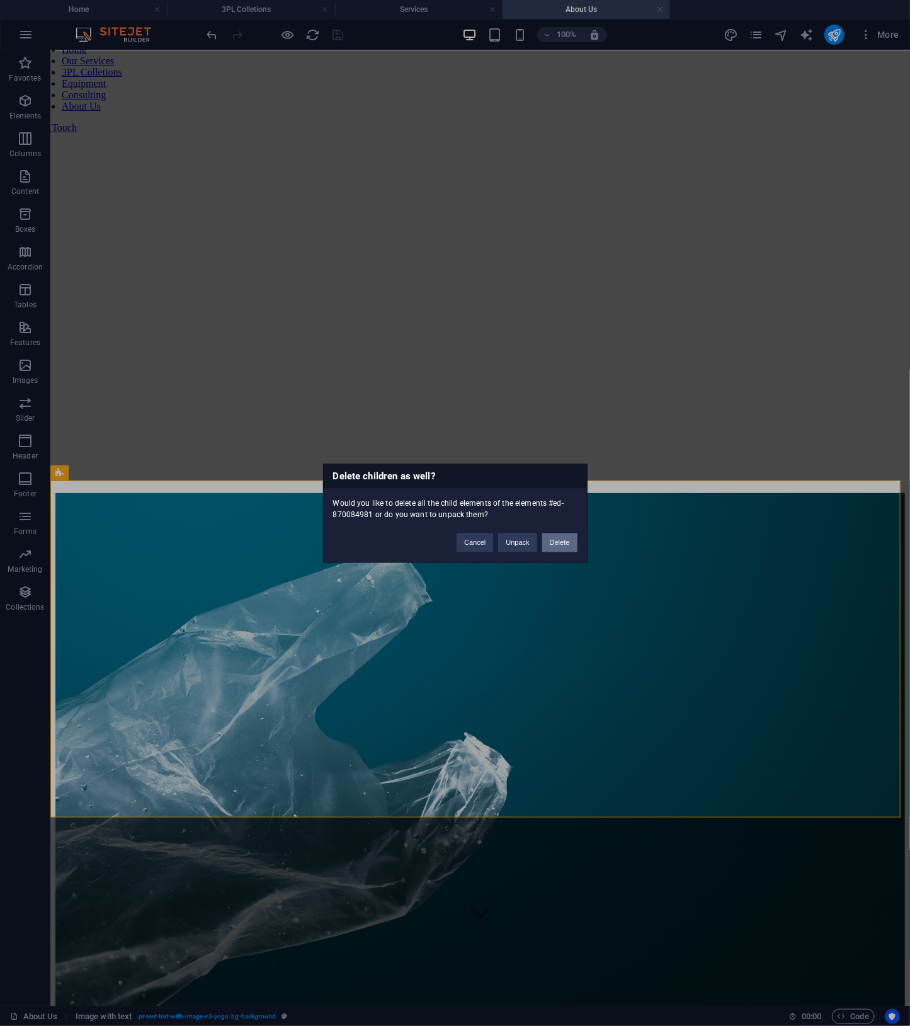
click at [561, 536] on button "Delete" at bounding box center [559, 542] width 35 height 19
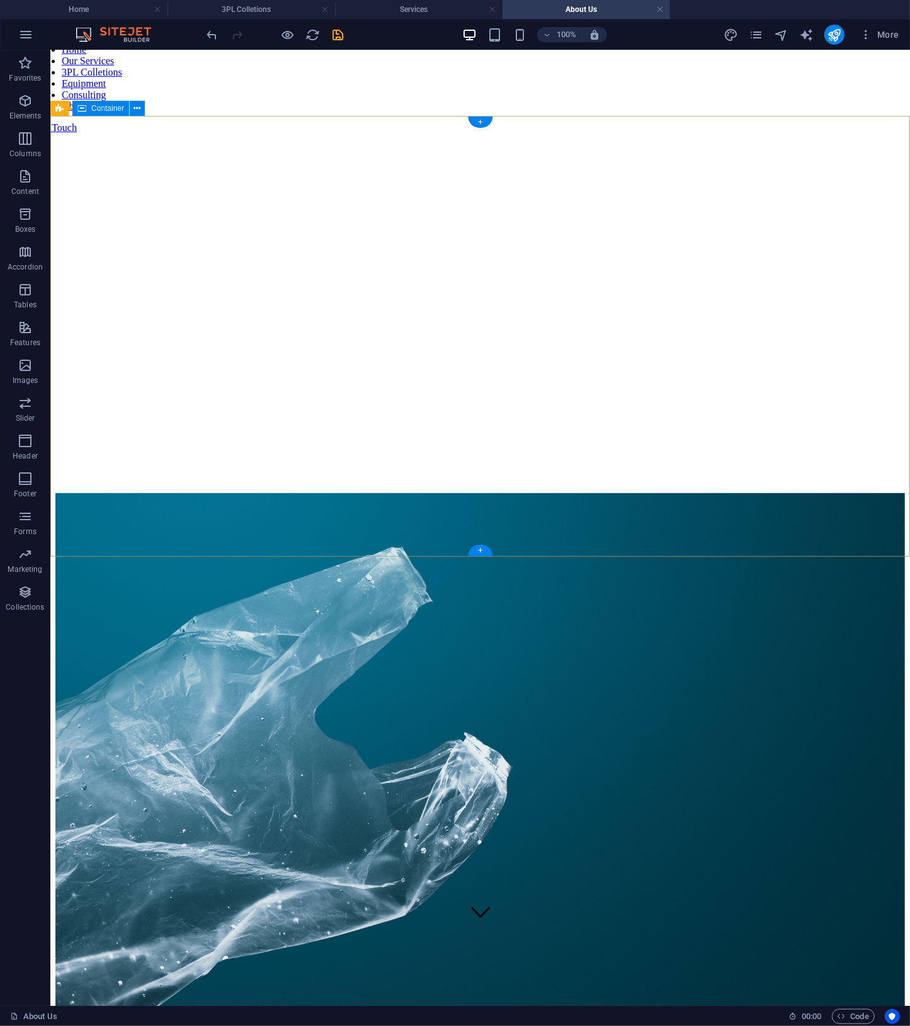
scroll to position [0, 0]
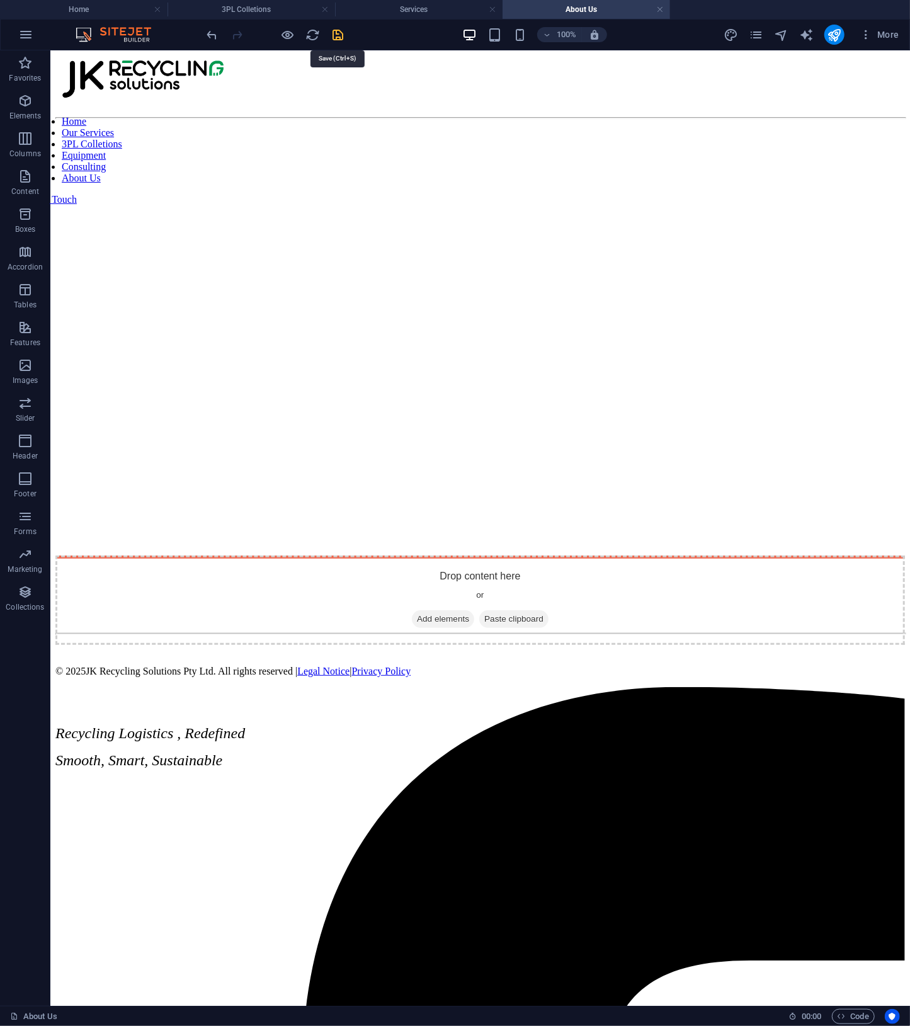
click at [344, 40] on icon "save" at bounding box center [338, 35] width 14 height 14
click at [256, 13] on h4 "3PL Colletions" at bounding box center [252, 10] width 168 height 14
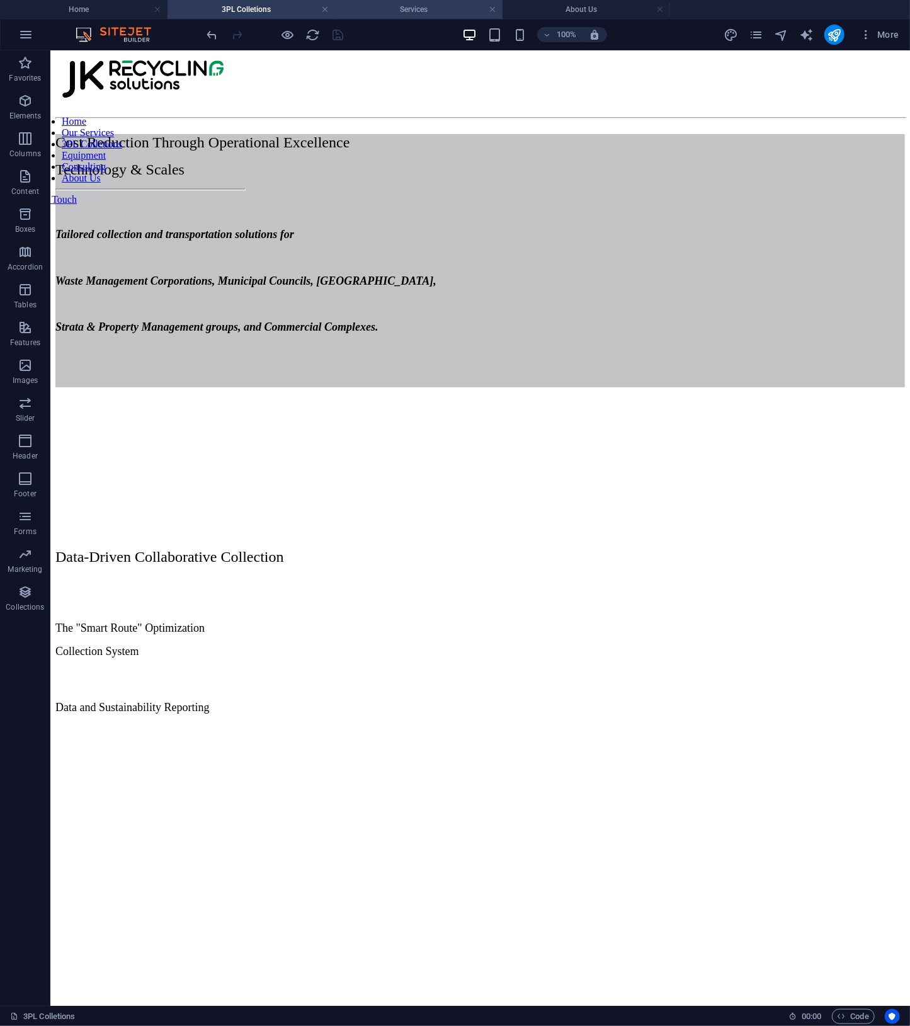
click at [408, 14] on h4 "Services" at bounding box center [419, 10] width 168 height 14
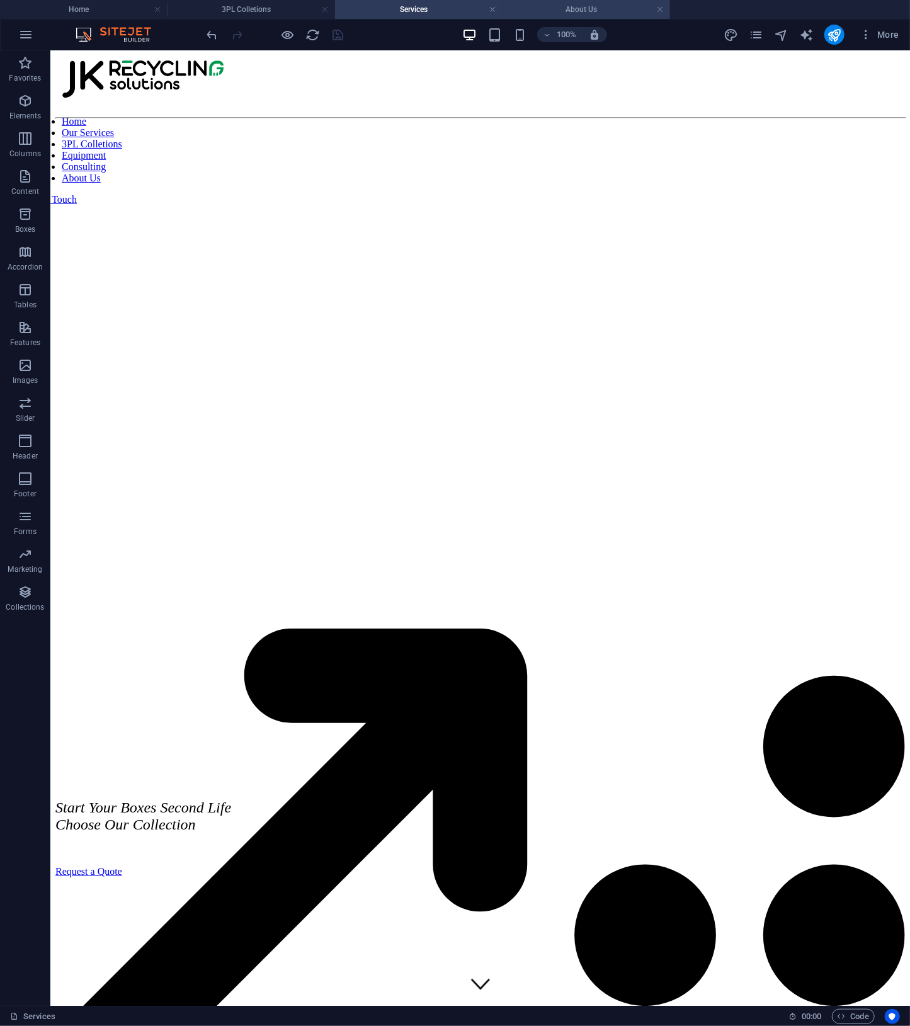
click at [590, 16] on li "About Us" at bounding box center [587, 9] width 168 height 19
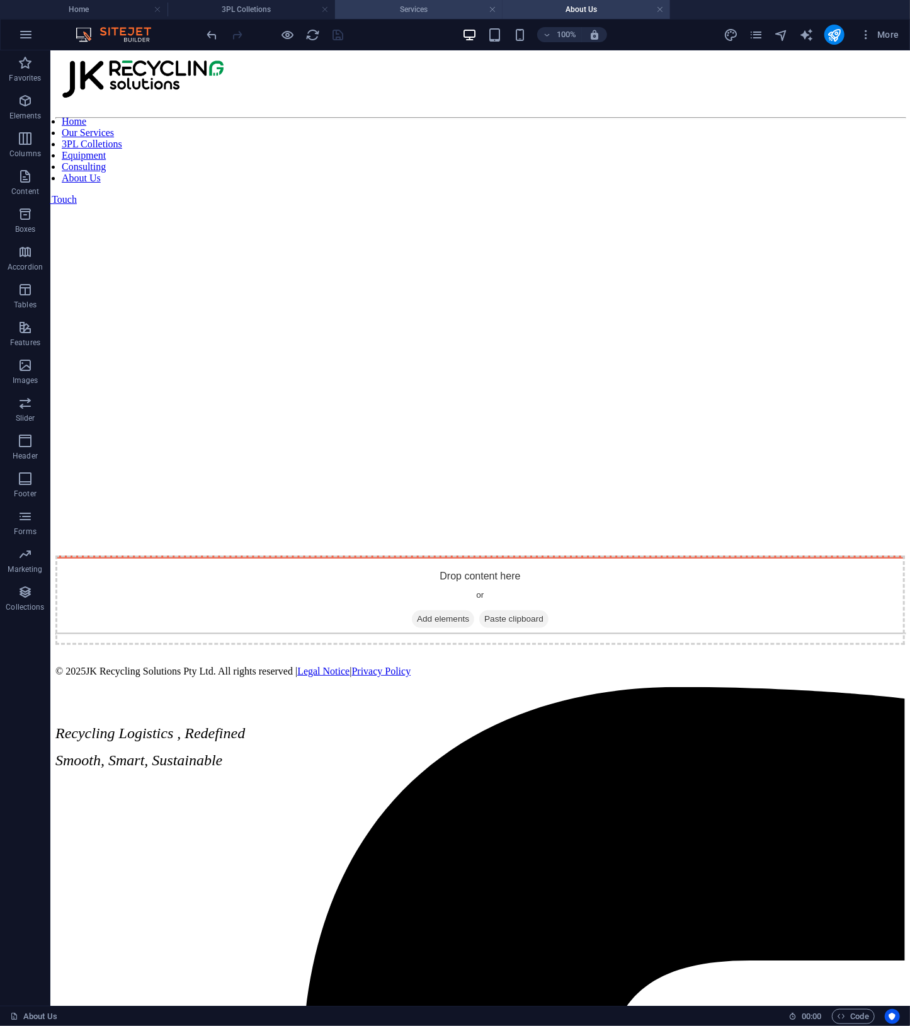
click at [382, 13] on h4 "Services" at bounding box center [419, 10] width 168 height 14
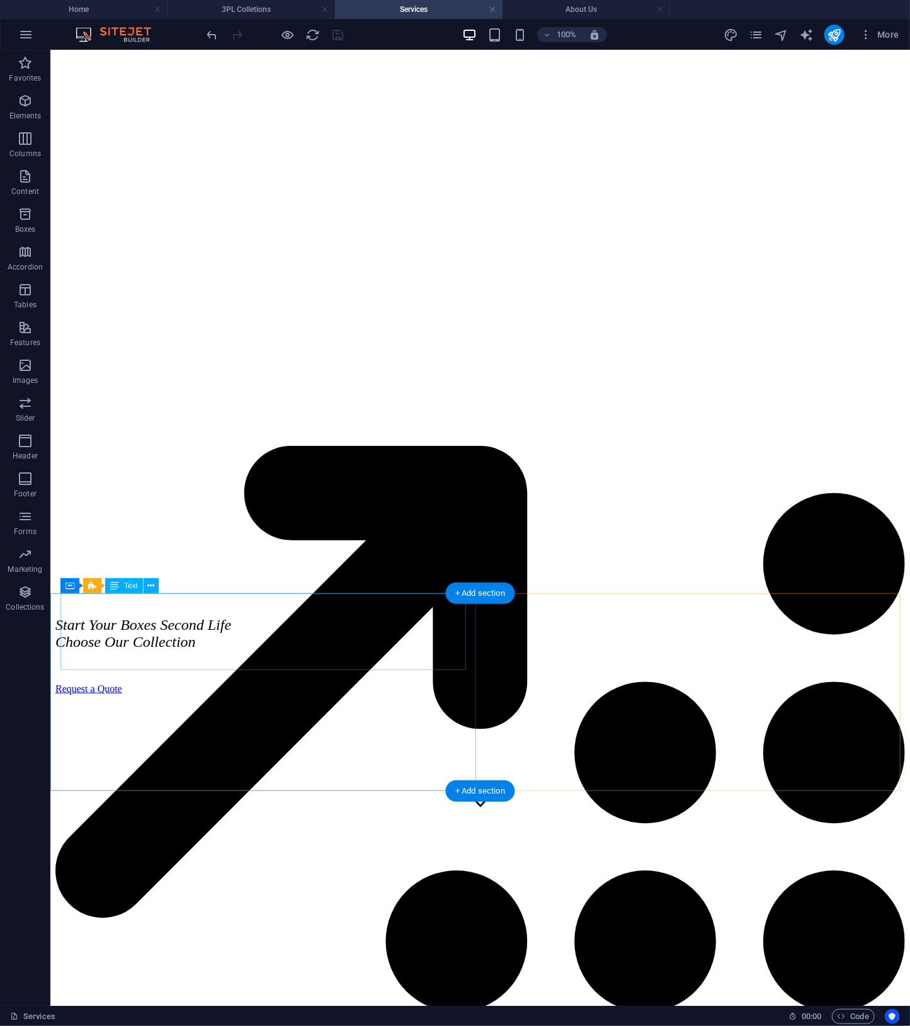
scroll to position [651, 0]
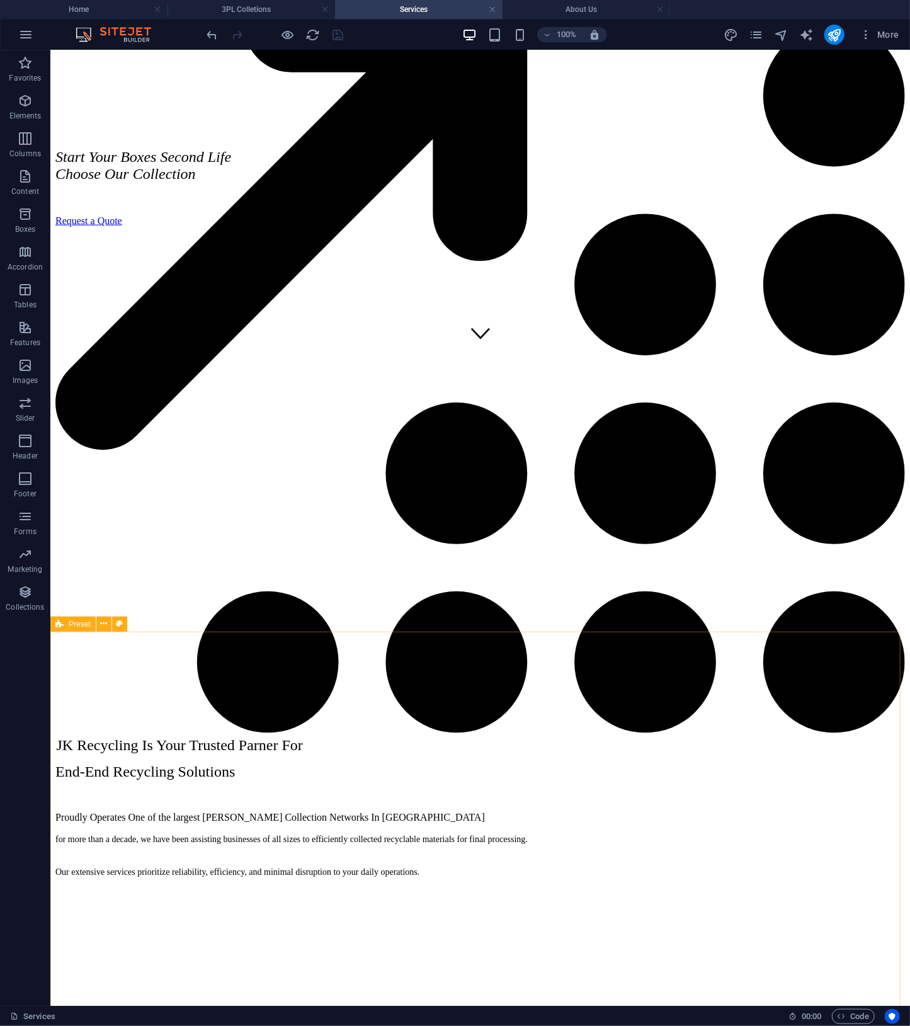
click at [81, 627] on span "Preset" at bounding box center [80, 624] width 22 height 8
click at [596, 12] on h4 "About Us" at bounding box center [587, 10] width 168 height 14
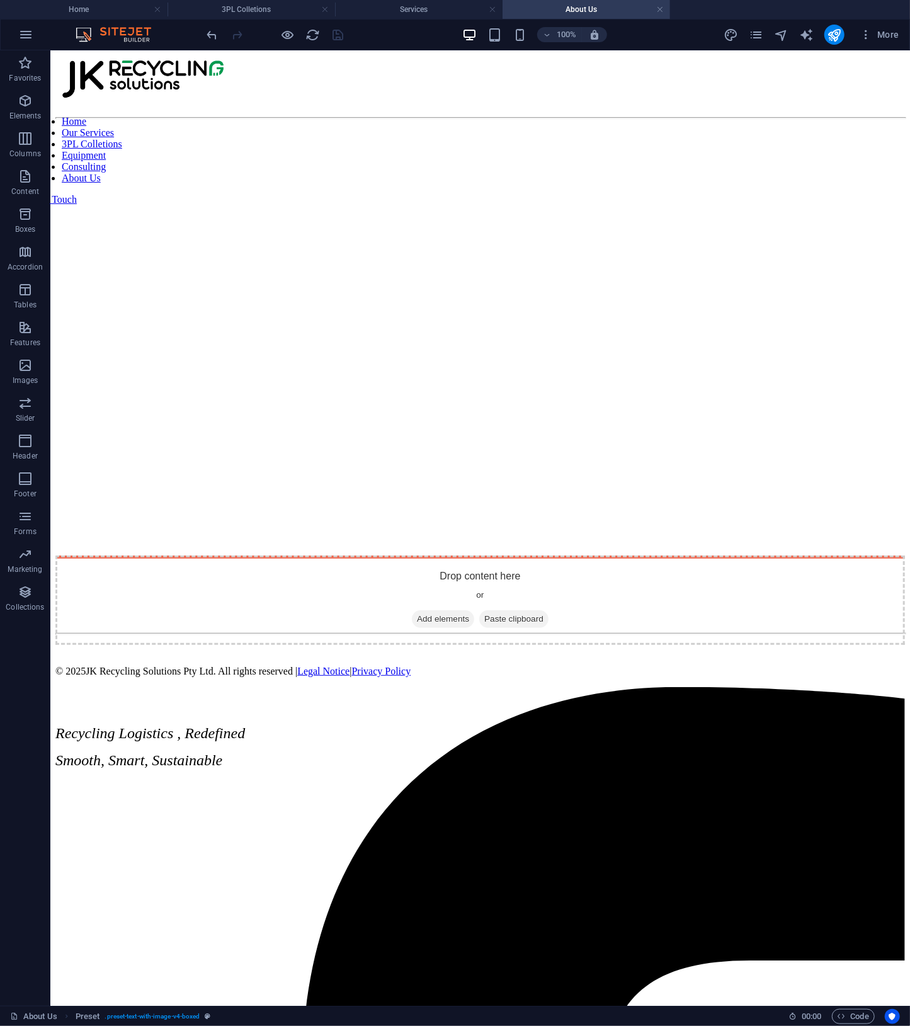
scroll to position [0, 0]
drag, startPoint x: 117, startPoint y: 787, endPoint x: 74, endPoint y: 632, distance: 160.8
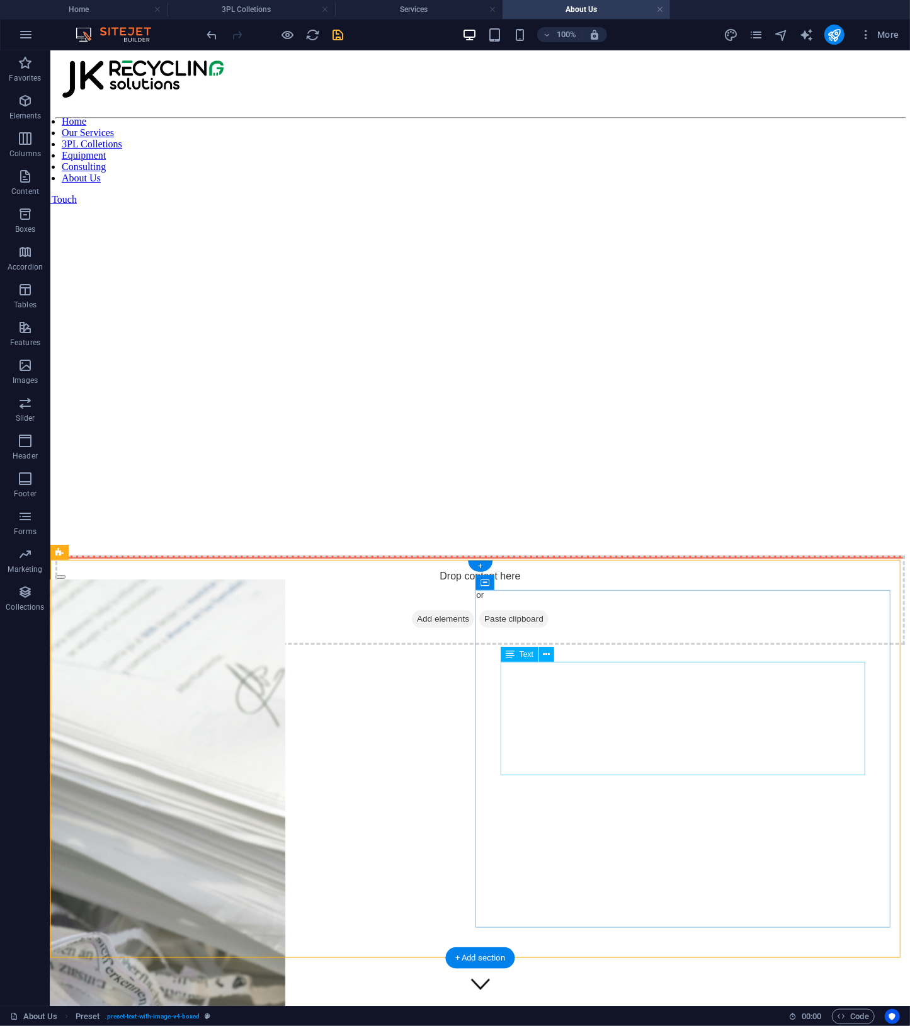
scroll to position [133, 0]
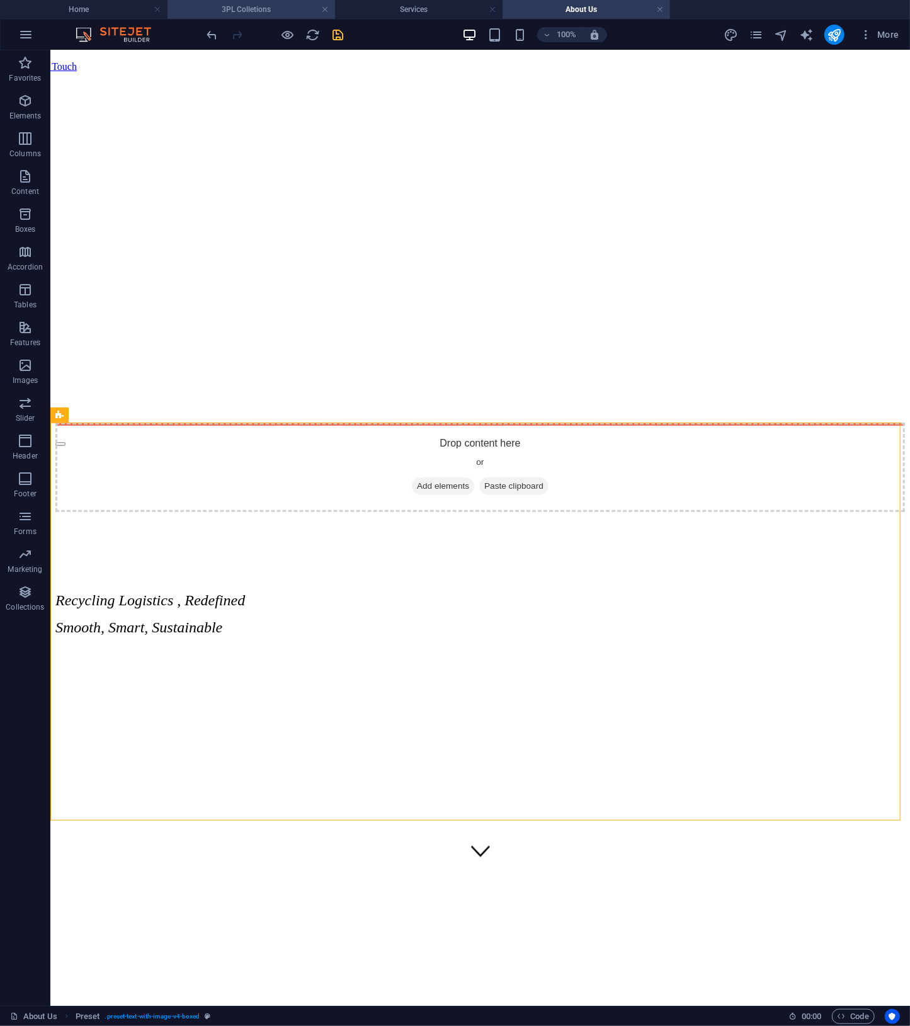
click at [228, 18] on li "3PL Colletions" at bounding box center [252, 9] width 168 height 19
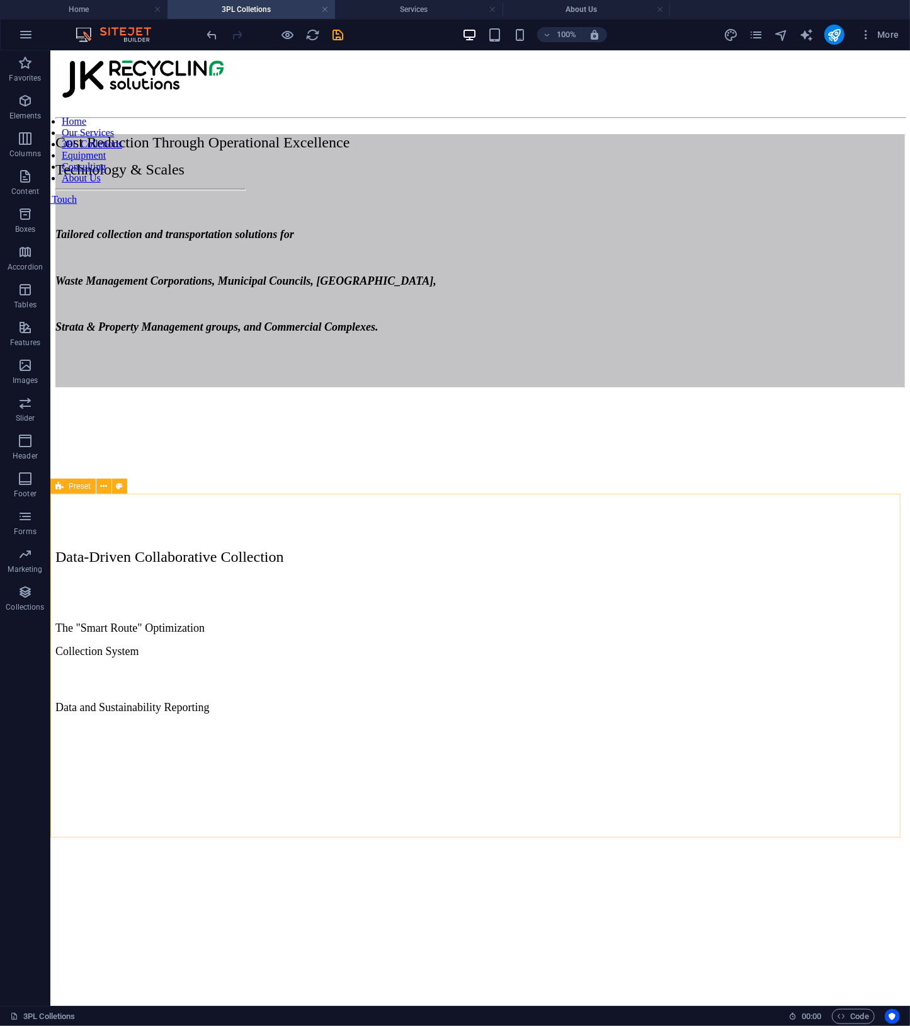
click at [63, 491] on icon at bounding box center [59, 486] width 8 height 15
click at [532, 11] on h4 "About Us" at bounding box center [587, 10] width 168 height 14
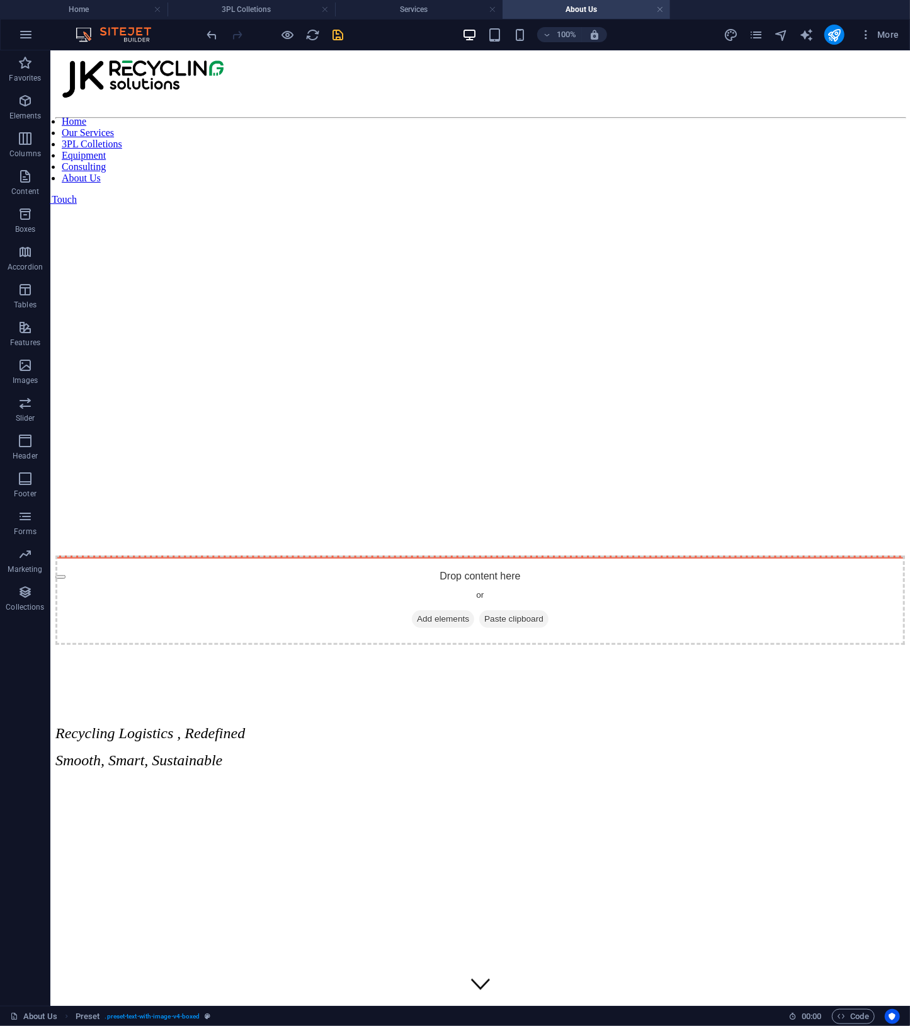
scroll to position [133, 0]
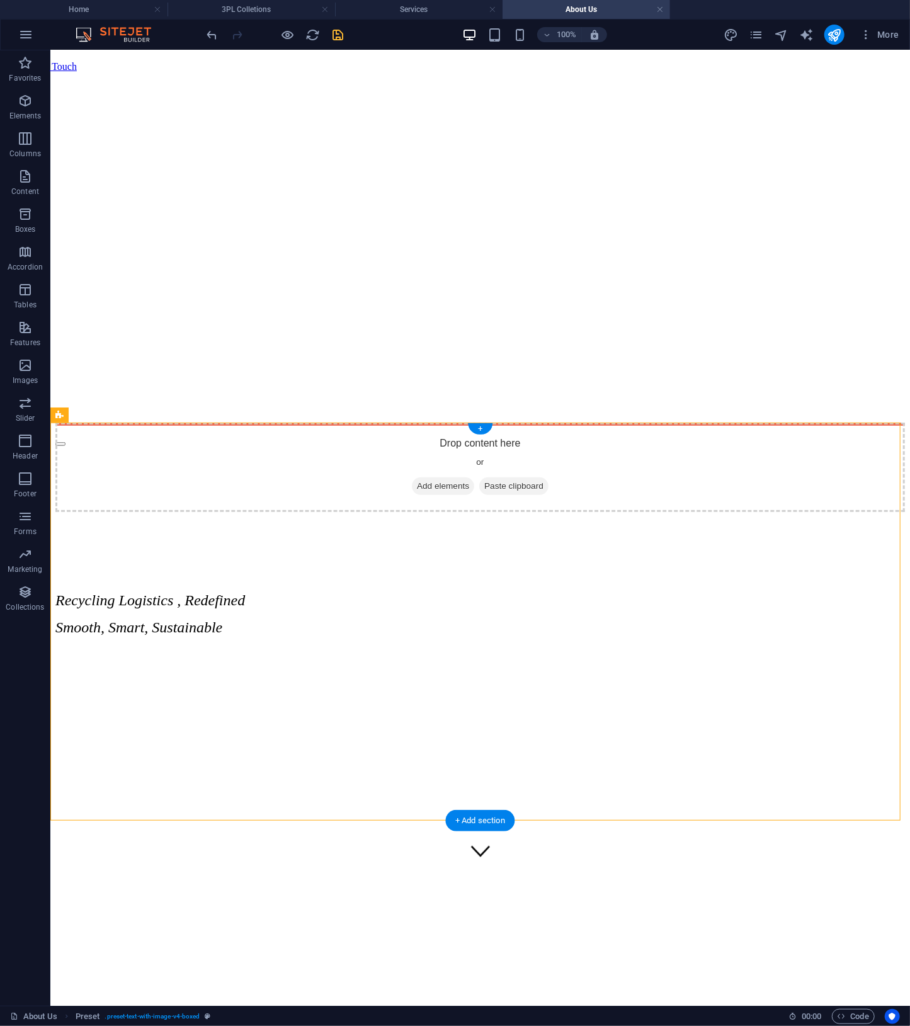
drag, startPoint x: 129, startPoint y: 463, endPoint x: 153, endPoint y: 786, distance: 324.0
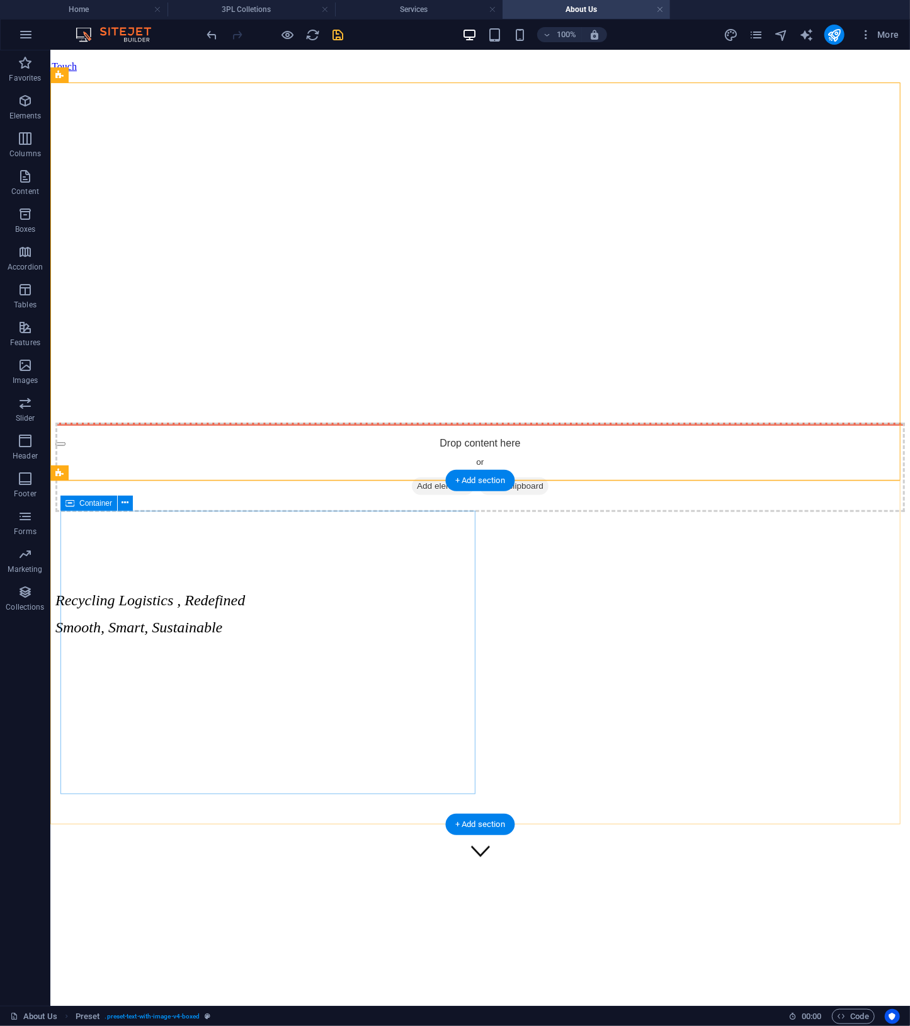
scroll to position [477, 0]
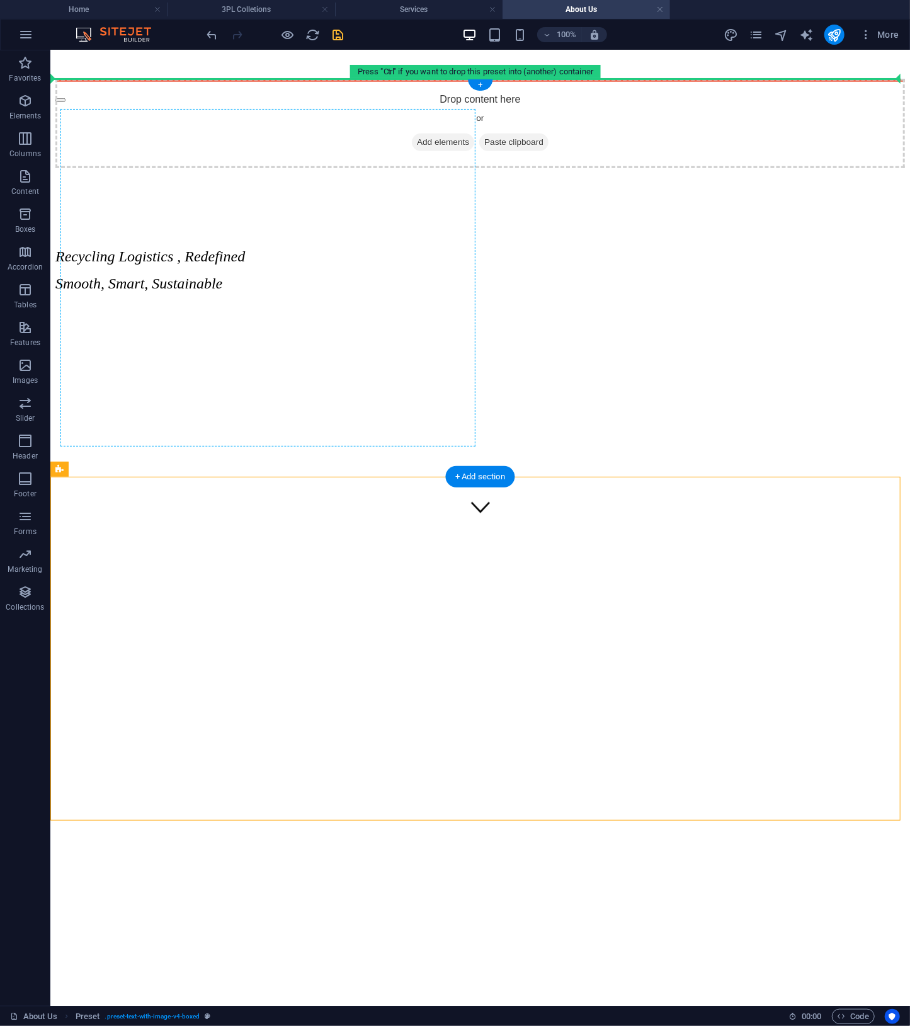
drag, startPoint x: 119, startPoint y: 517, endPoint x: 96, endPoint y: 220, distance: 296.9
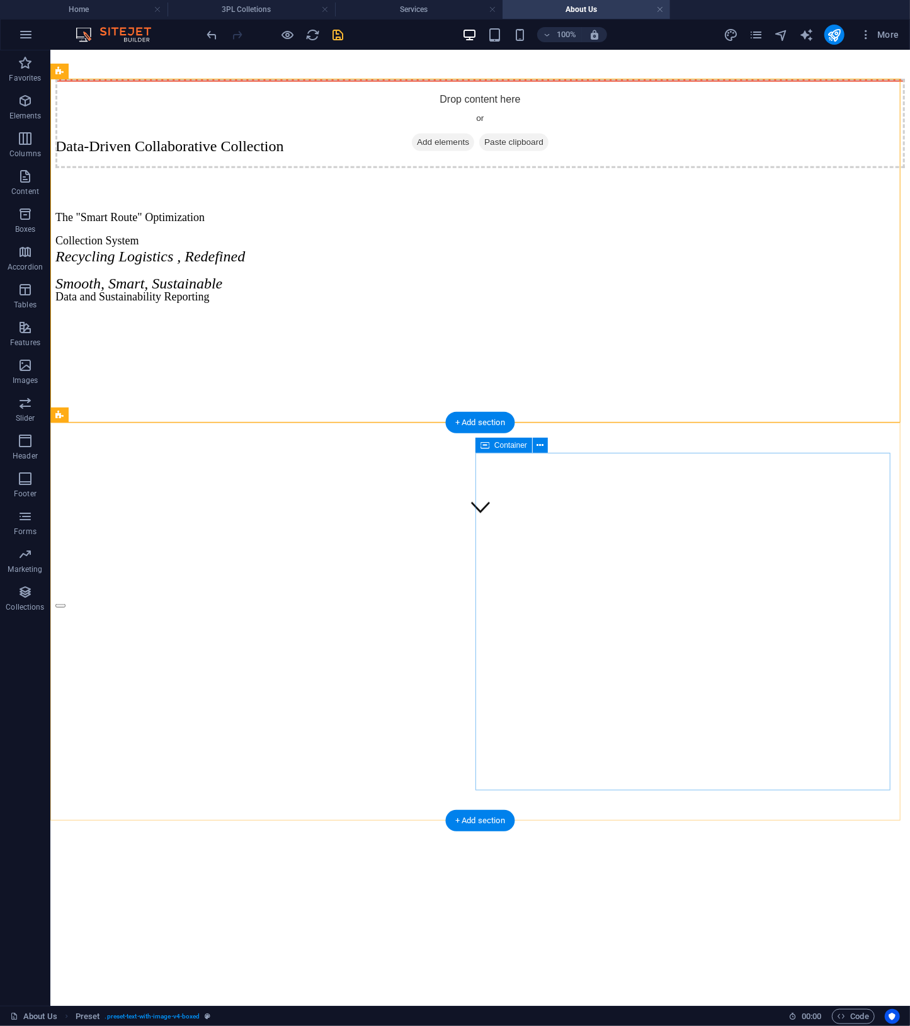
scroll to position [0, 0]
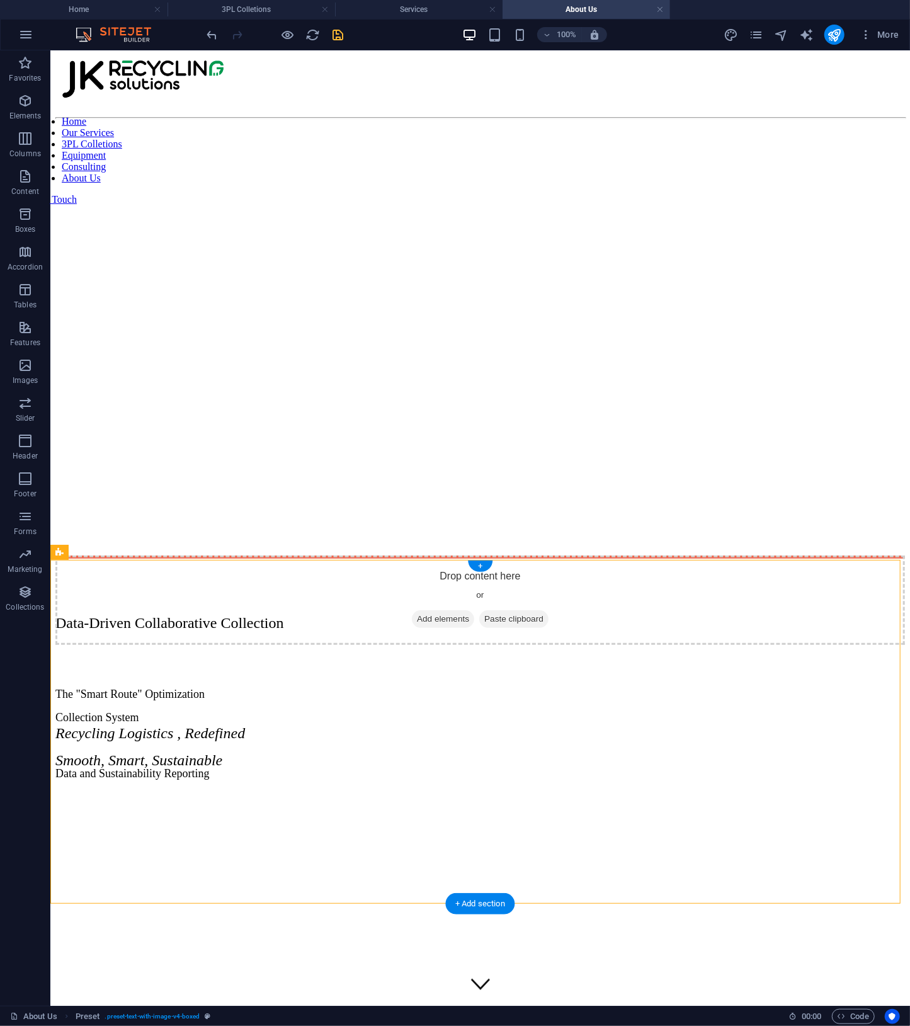
click at [483, 563] on div "+" at bounding box center [480, 566] width 25 height 11
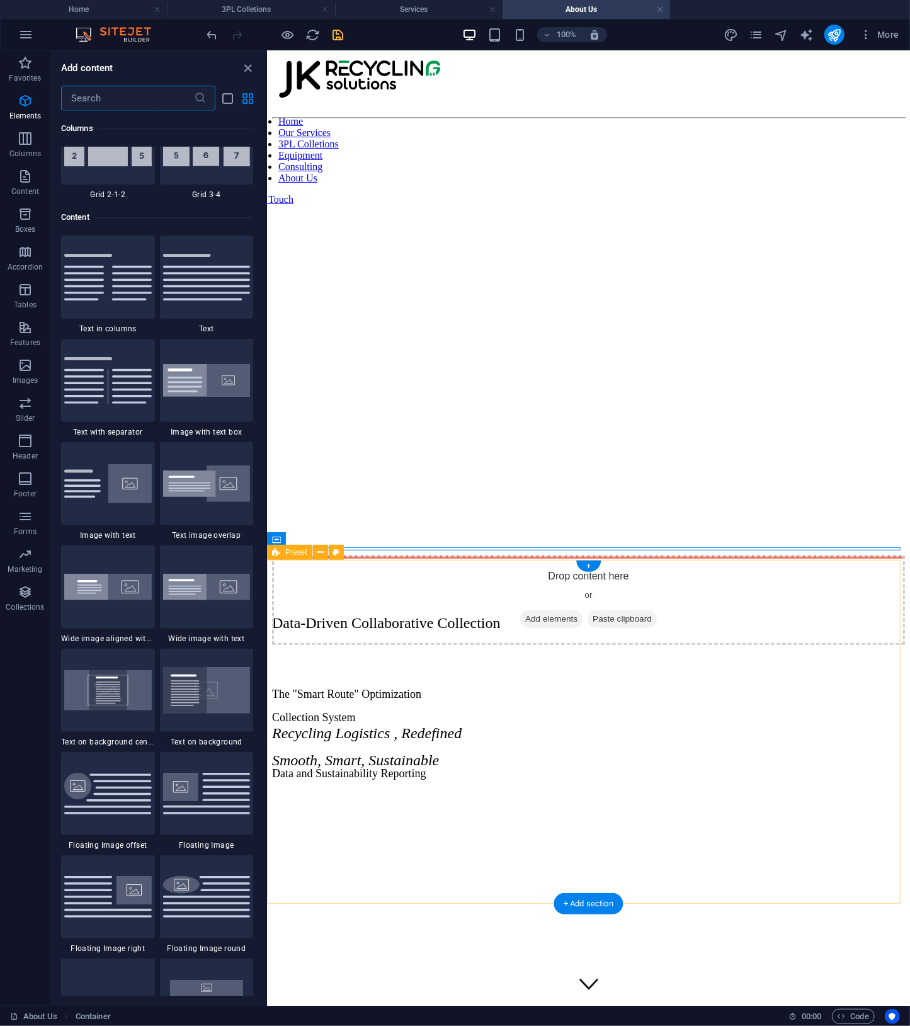
scroll to position [2204, 0]
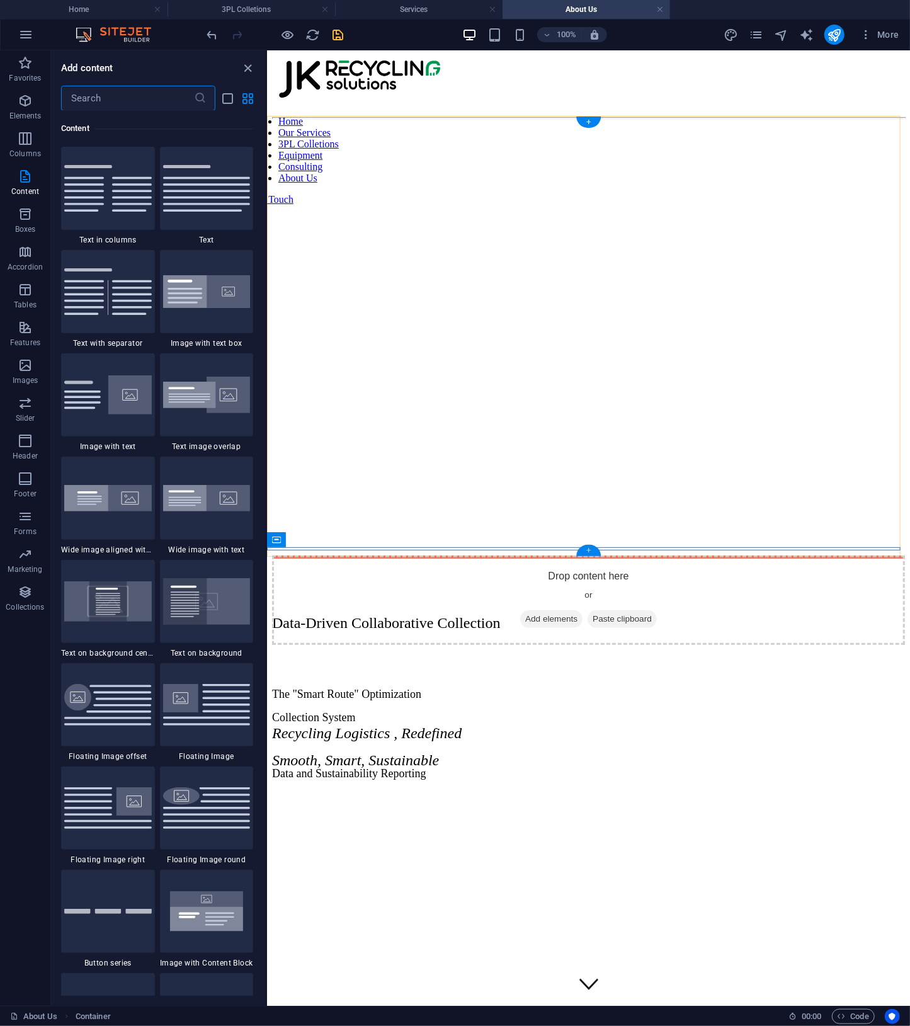
click at [585, 552] on div "+" at bounding box center [588, 550] width 25 height 11
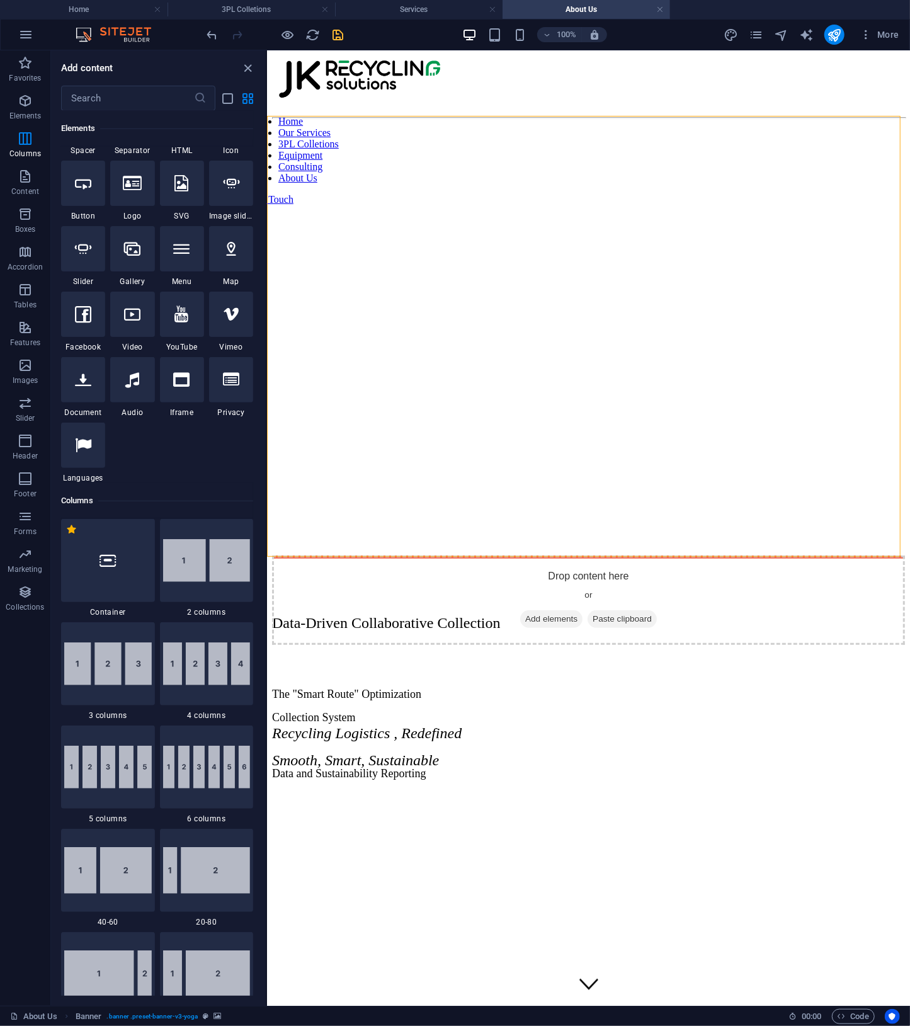
scroll to position [0, 0]
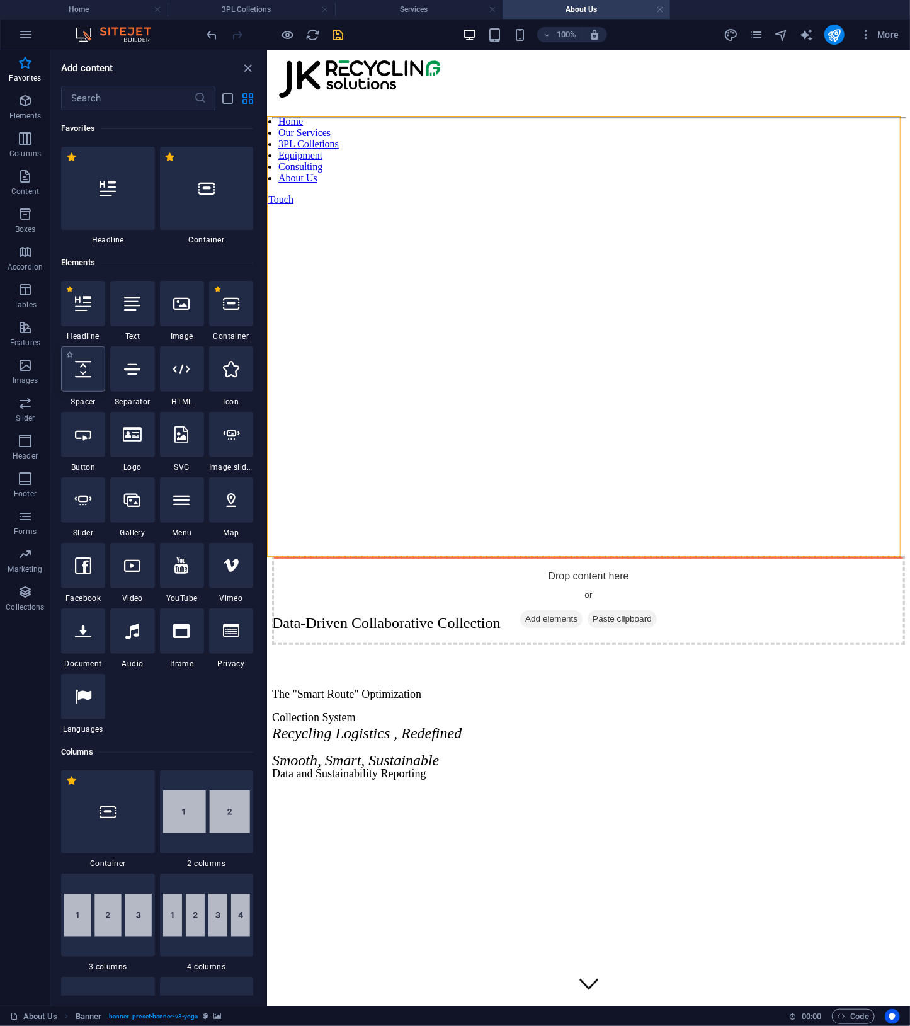
click at [89, 384] on div at bounding box center [83, 368] width 44 height 45
select select "px"
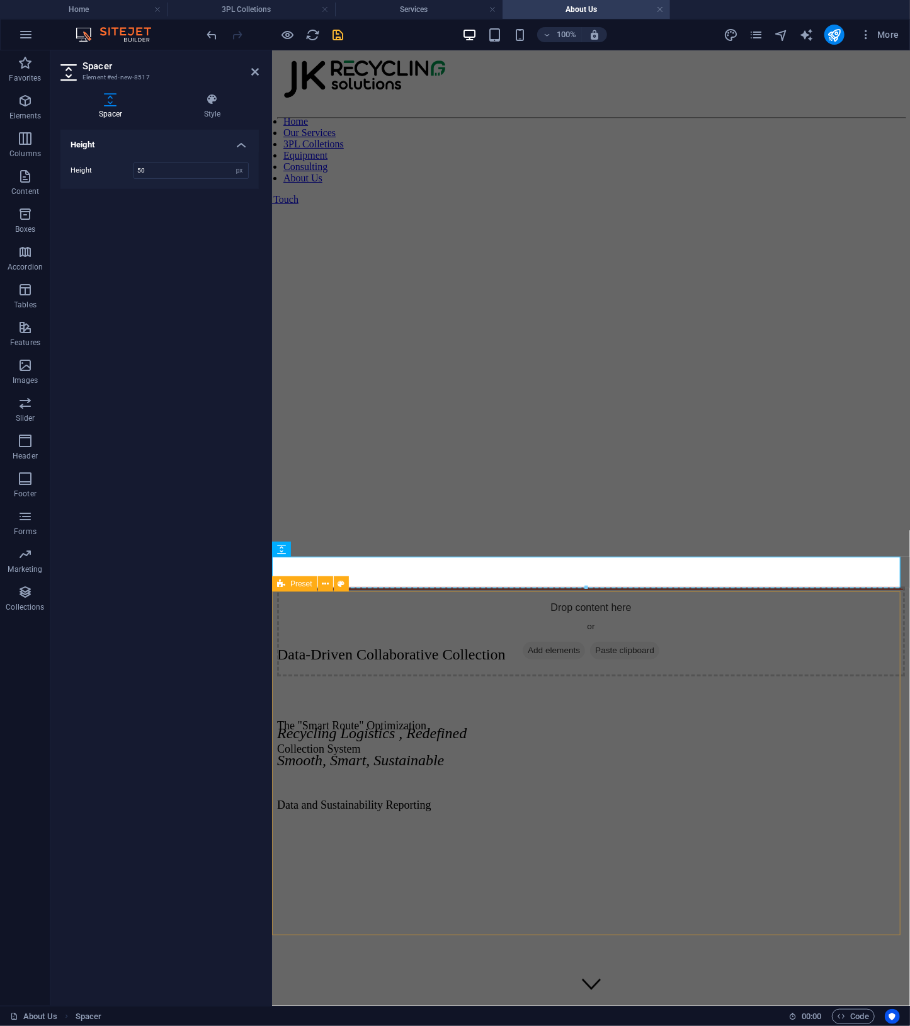
click at [720, 599] on div "Data-Driven Collaborative Collection The "Smart Route" Optimization Collection …" at bounding box center [591, 852] width 628 height 506
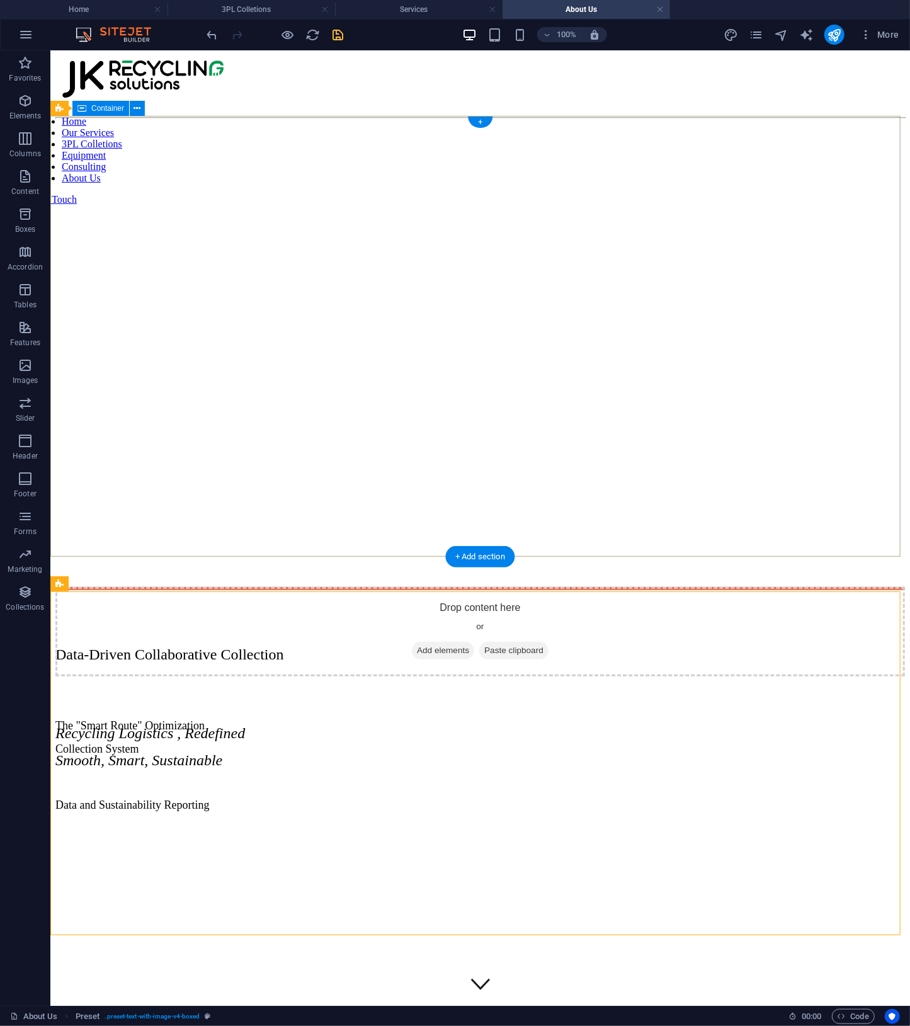
click at [221, 564] on div "Recycling Logistics , Redefined Smooth, Smart, Sustainable" at bounding box center [480, 680] width 850 height 233
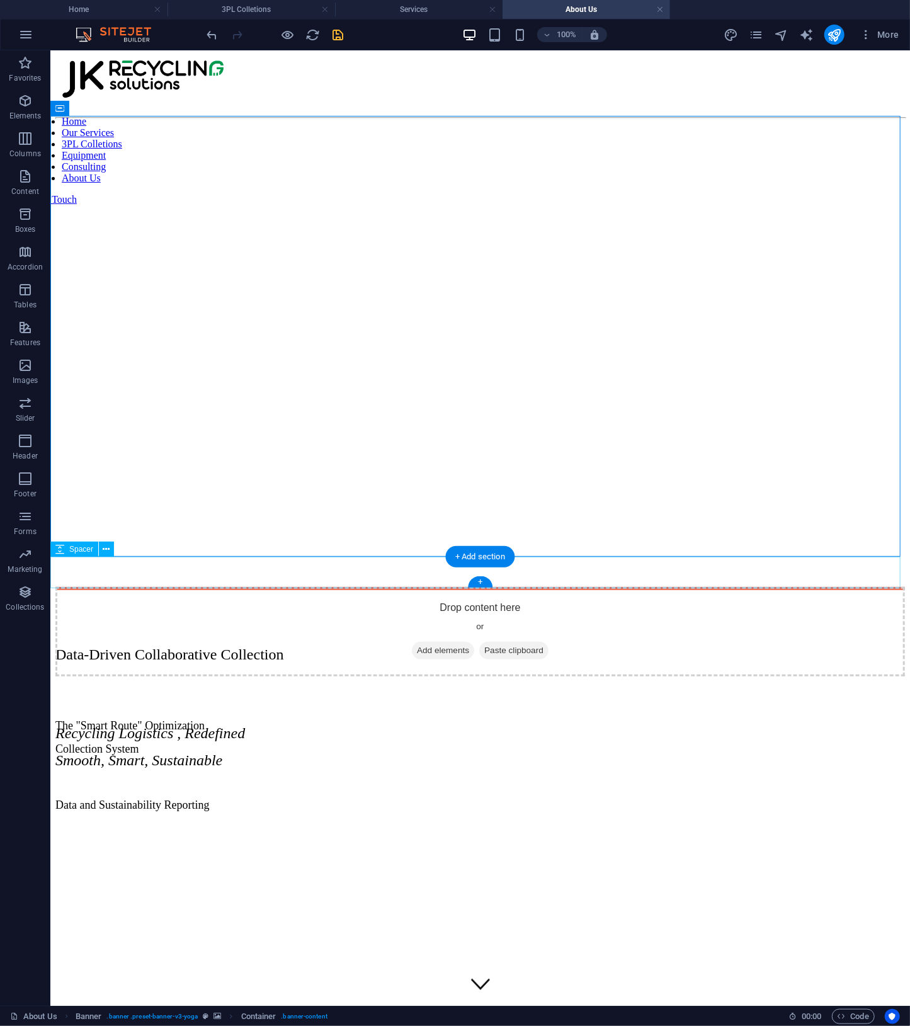
click at [523, 582] on div at bounding box center [480, 579] width 850 height 31
click at [529, 577] on div at bounding box center [480, 579] width 850 height 31
select select "px"
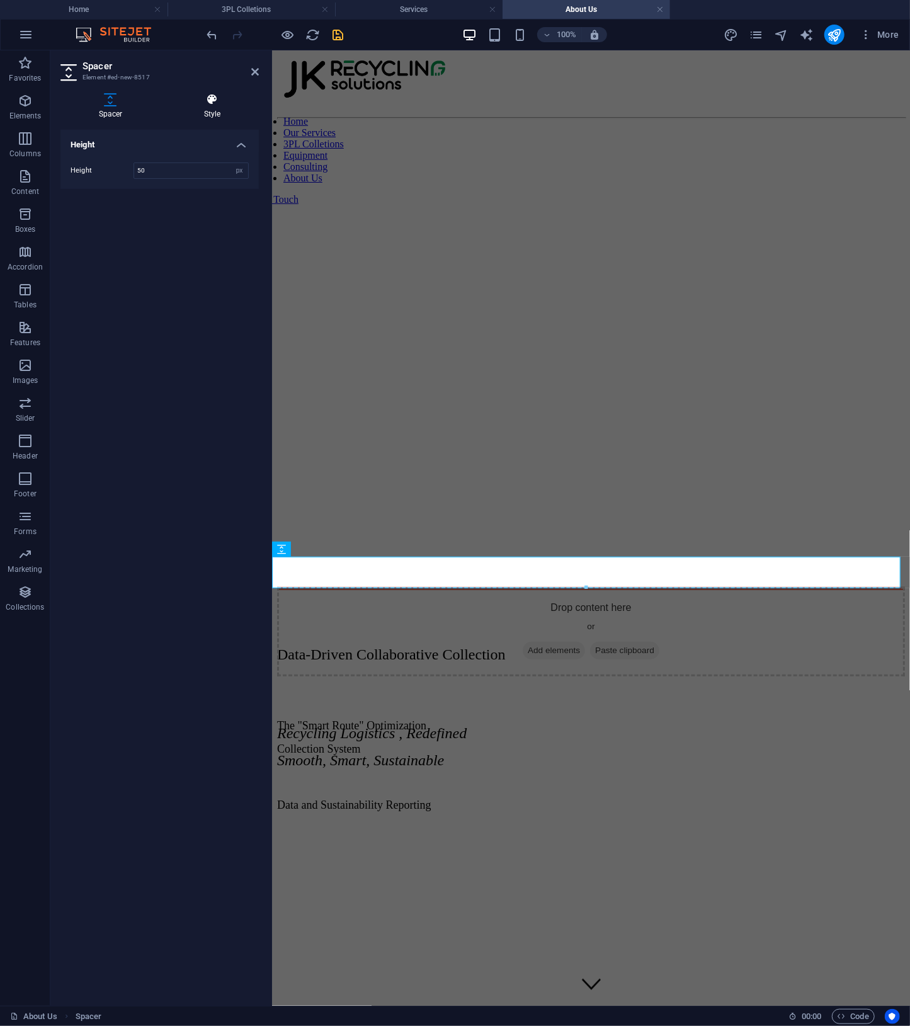
click at [215, 110] on h4 "Style" at bounding box center [212, 106] width 93 height 26
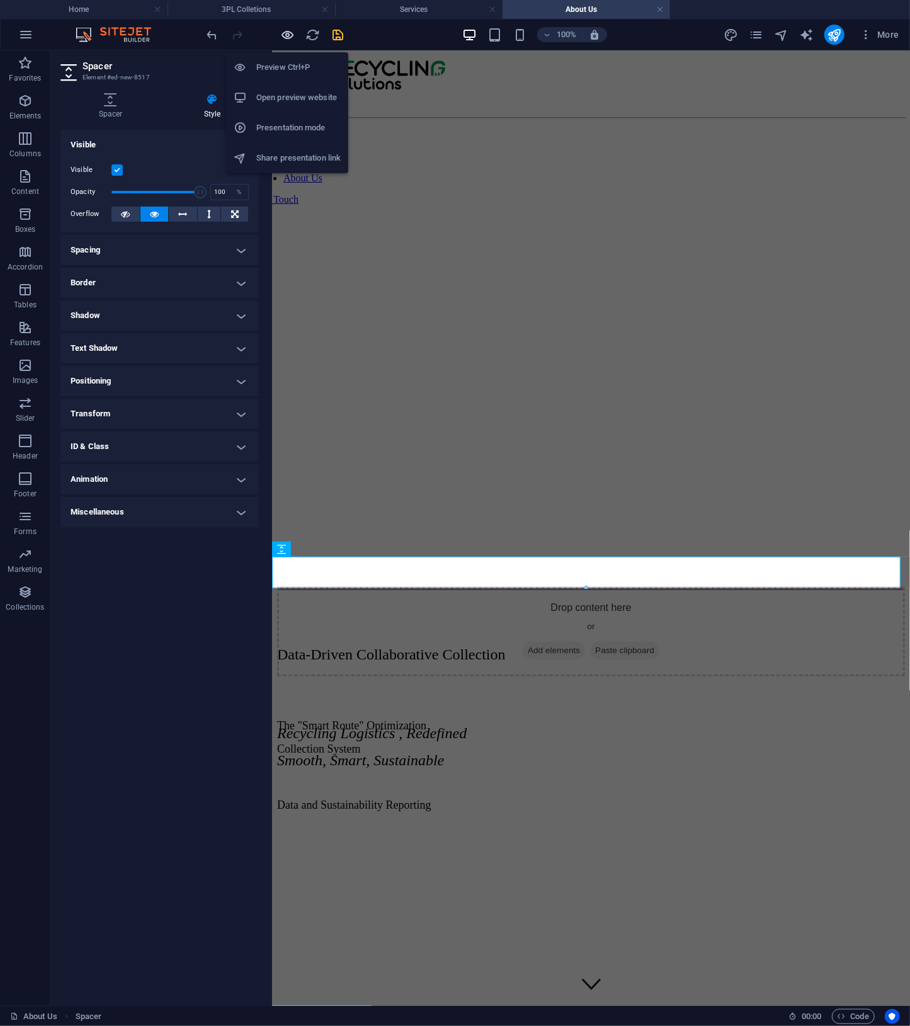
click at [287, 29] on icon "button" at bounding box center [288, 35] width 14 height 14
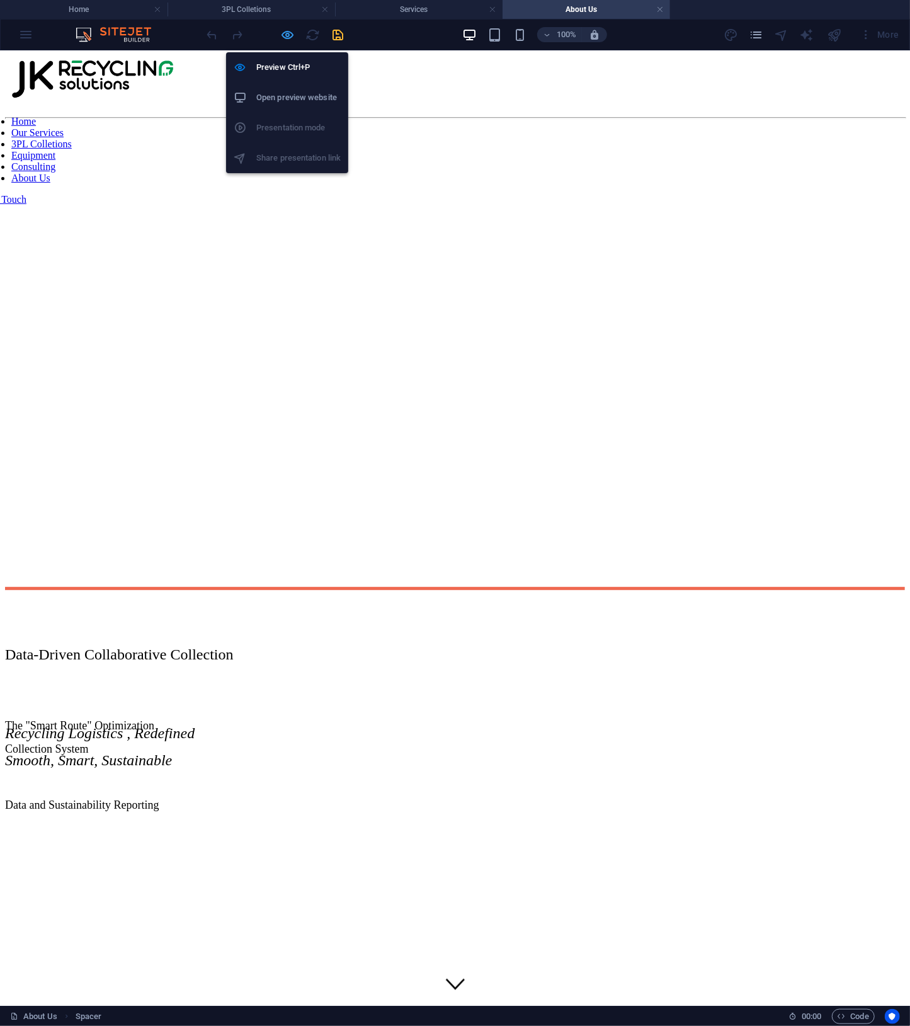
click at [287, 29] on icon "button" at bounding box center [288, 35] width 14 height 14
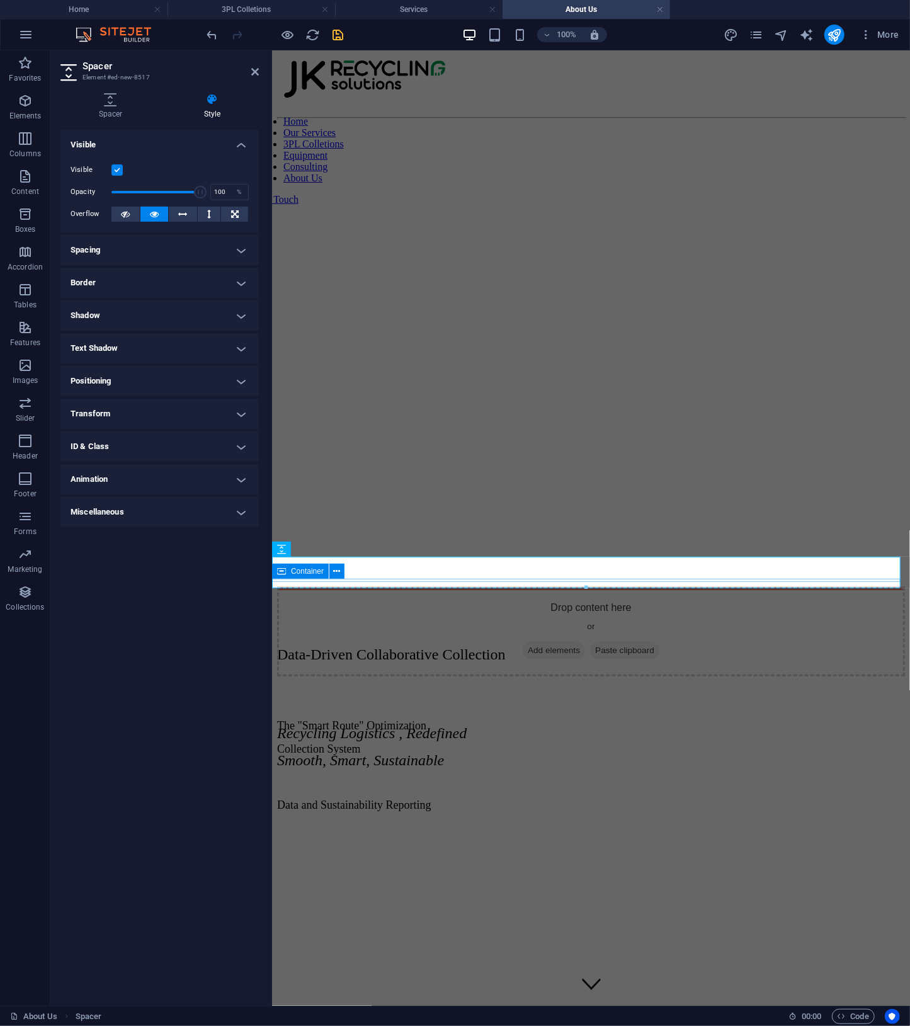
click at [382, 586] on div "Drop content here or Add elements Paste clipboard" at bounding box center [591, 587] width 628 height 3
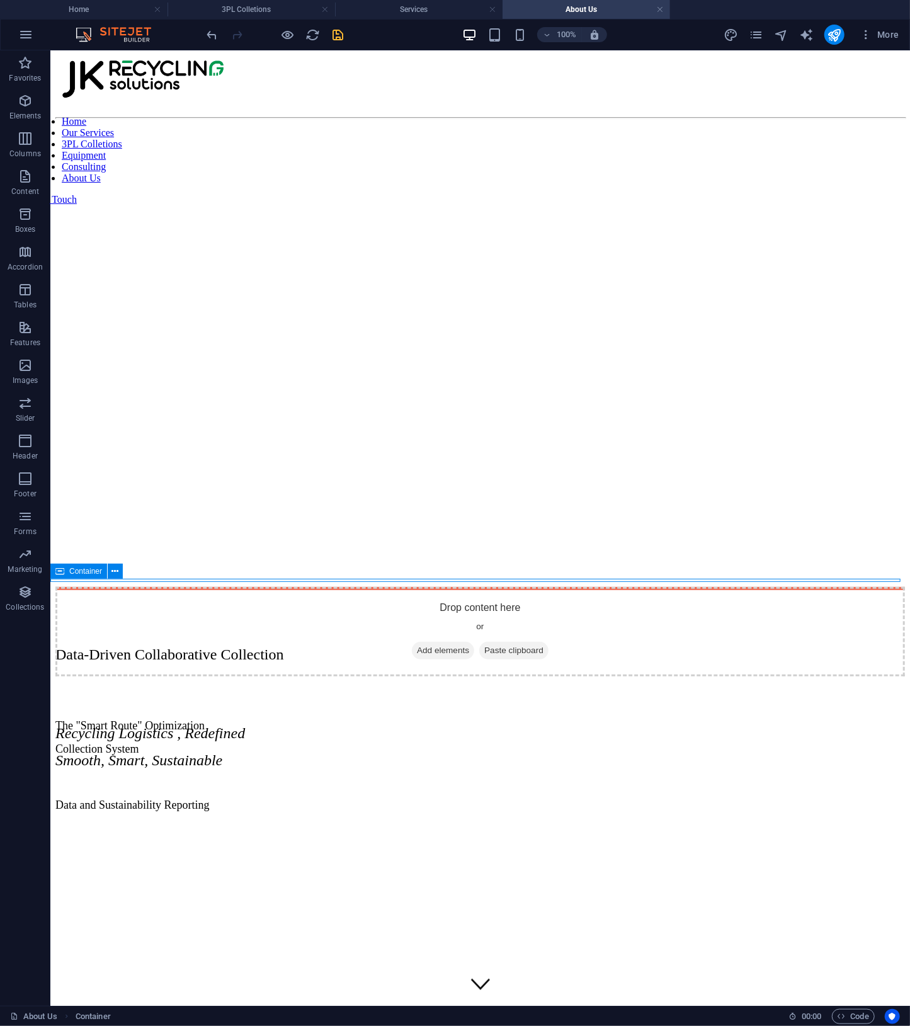
click at [382, 586] on div "Drop content here or Add elements Paste clipboard" at bounding box center [480, 587] width 850 height 3
select select "px"
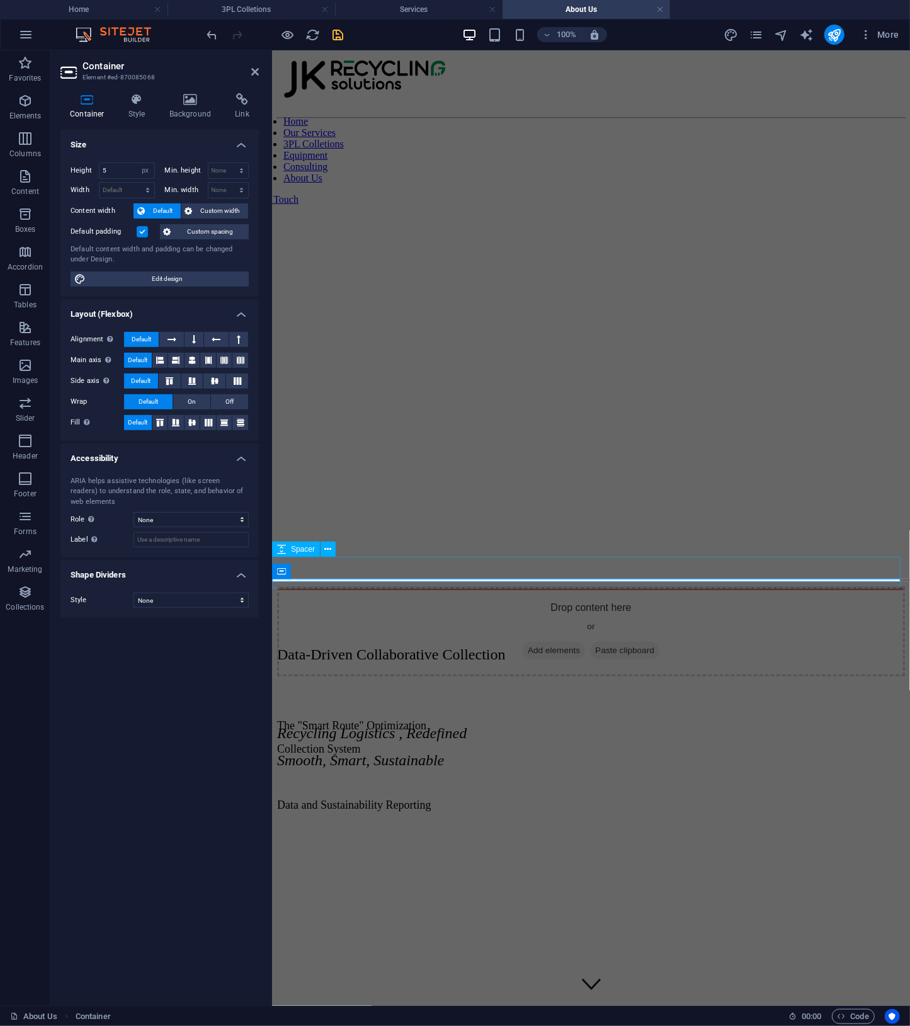
click at [406, 564] on div at bounding box center [591, 579] width 628 height 31
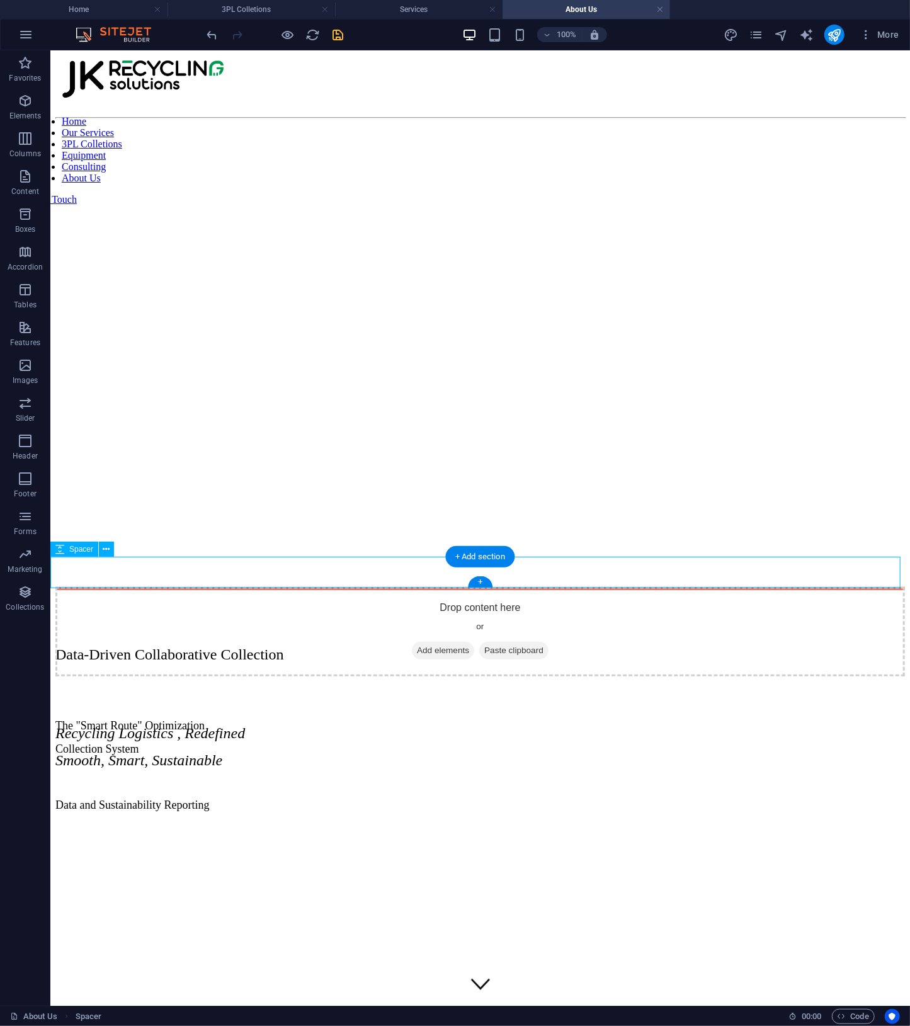
click at [396, 576] on div at bounding box center [480, 579] width 850 height 31
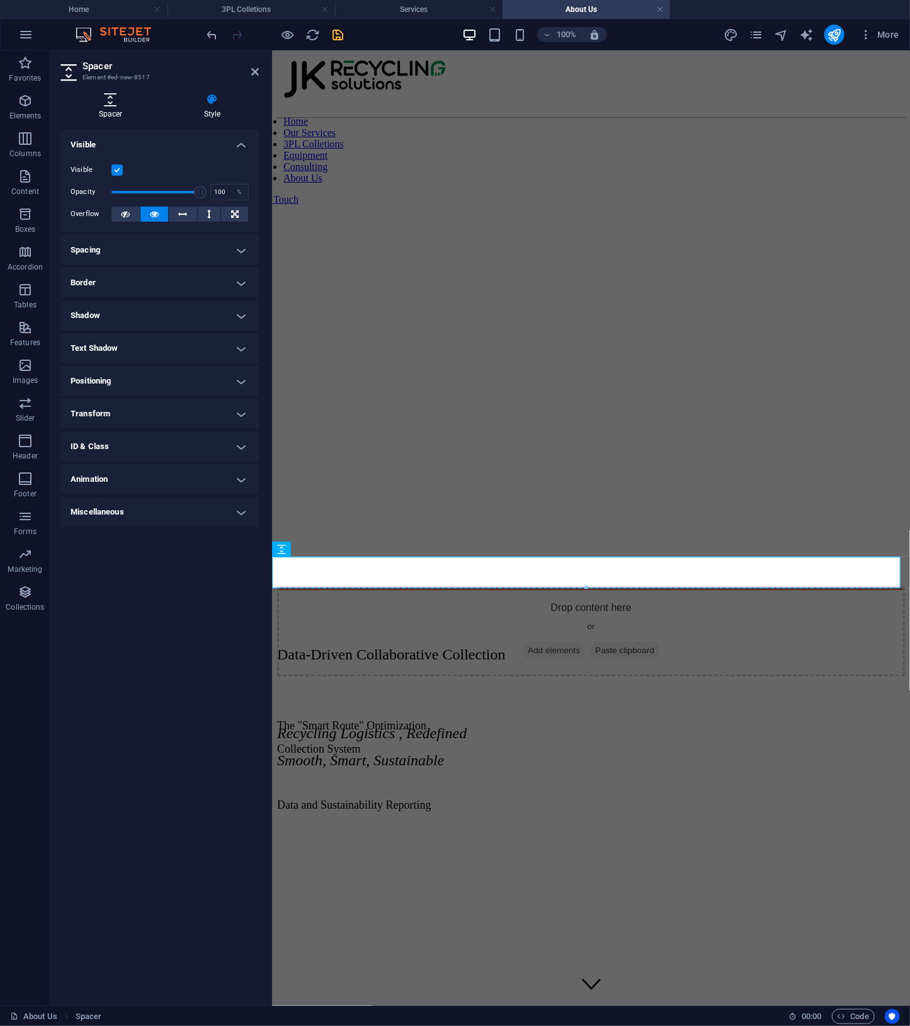
click at [117, 113] on h4 "Spacer" at bounding box center [112, 106] width 105 height 26
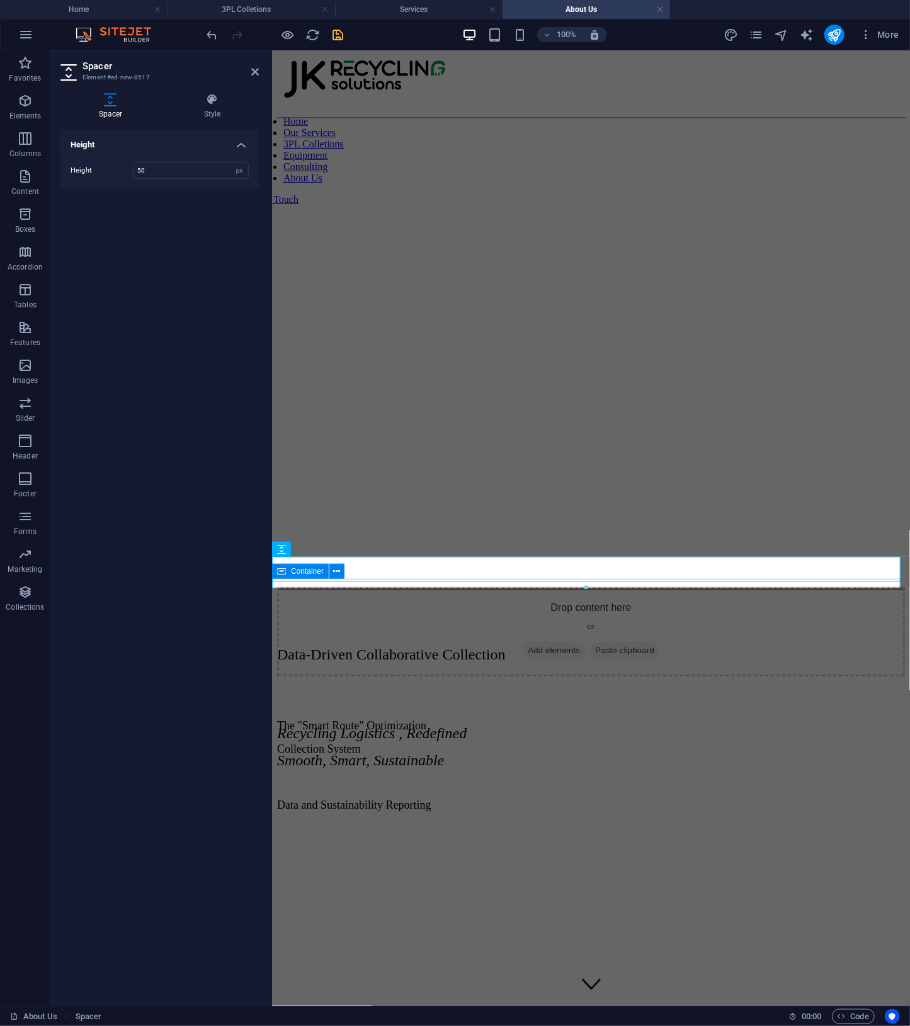
click at [447, 586] on div "Drop content here or Add elements Paste clipboard" at bounding box center [591, 587] width 628 height 3
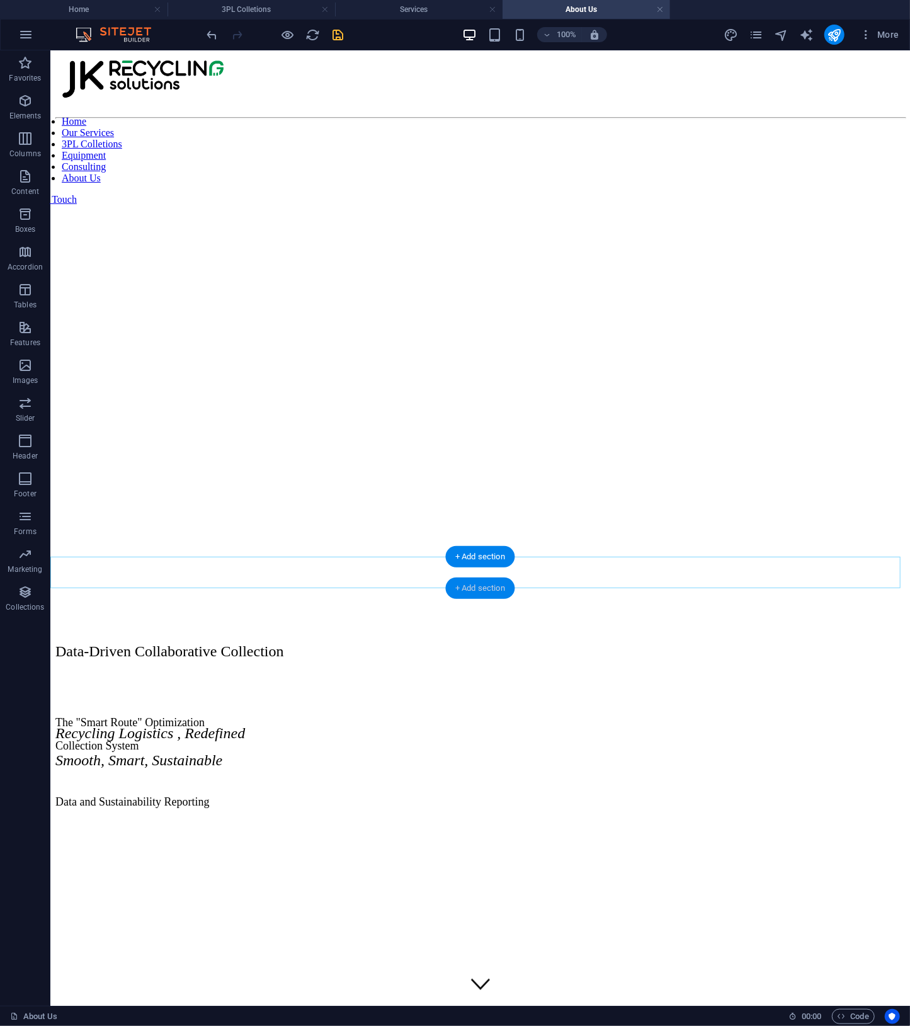
click at [475, 592] on div "+ Add section" at bounding box center [480, 588] width 70 height 21
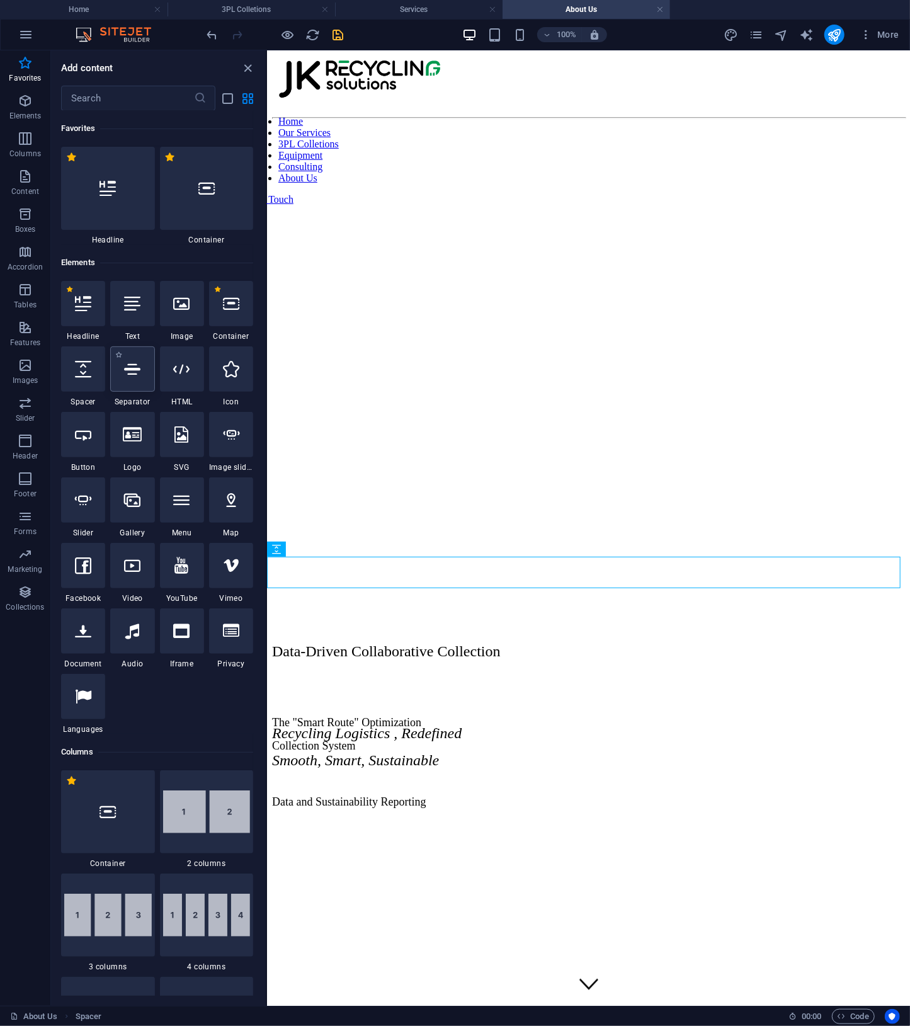
click at [144, 383] on div at bounding box center [132, 368] width 44 height 45
select select "%"
select select "px"
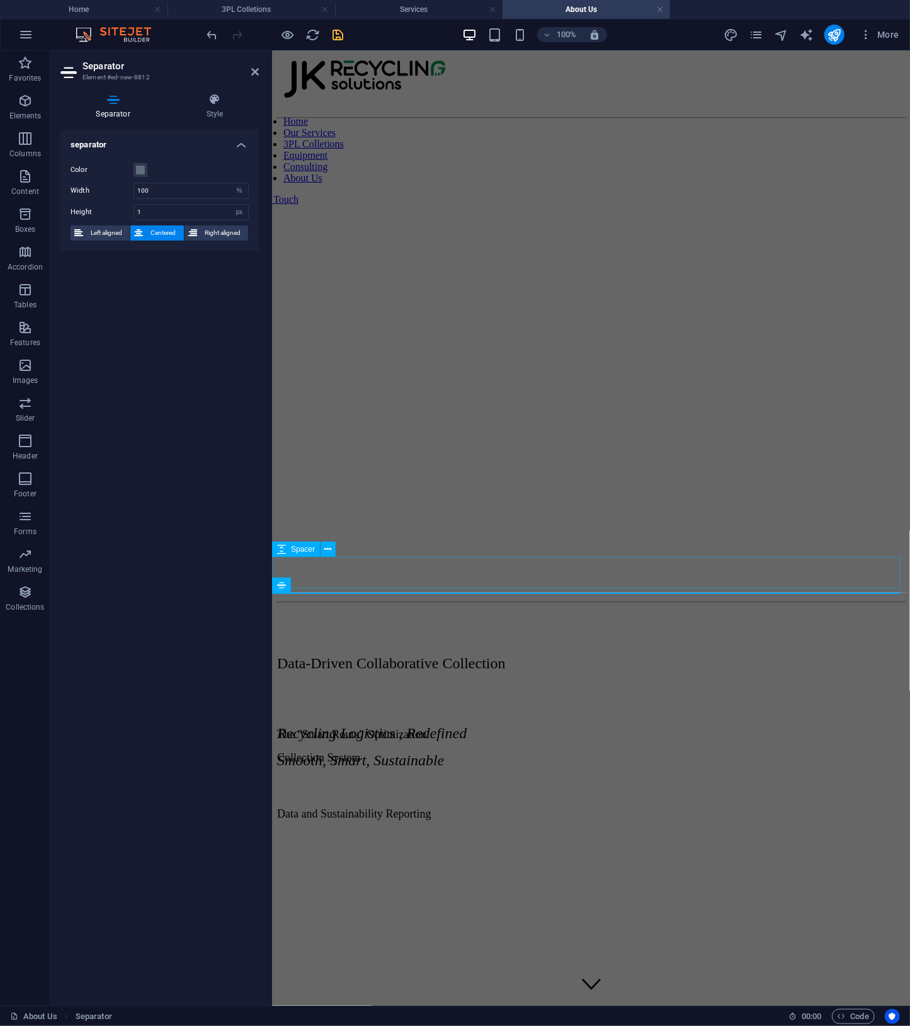
click at [484, 578] on div at bounding box center [591, 579] width 628 height 31
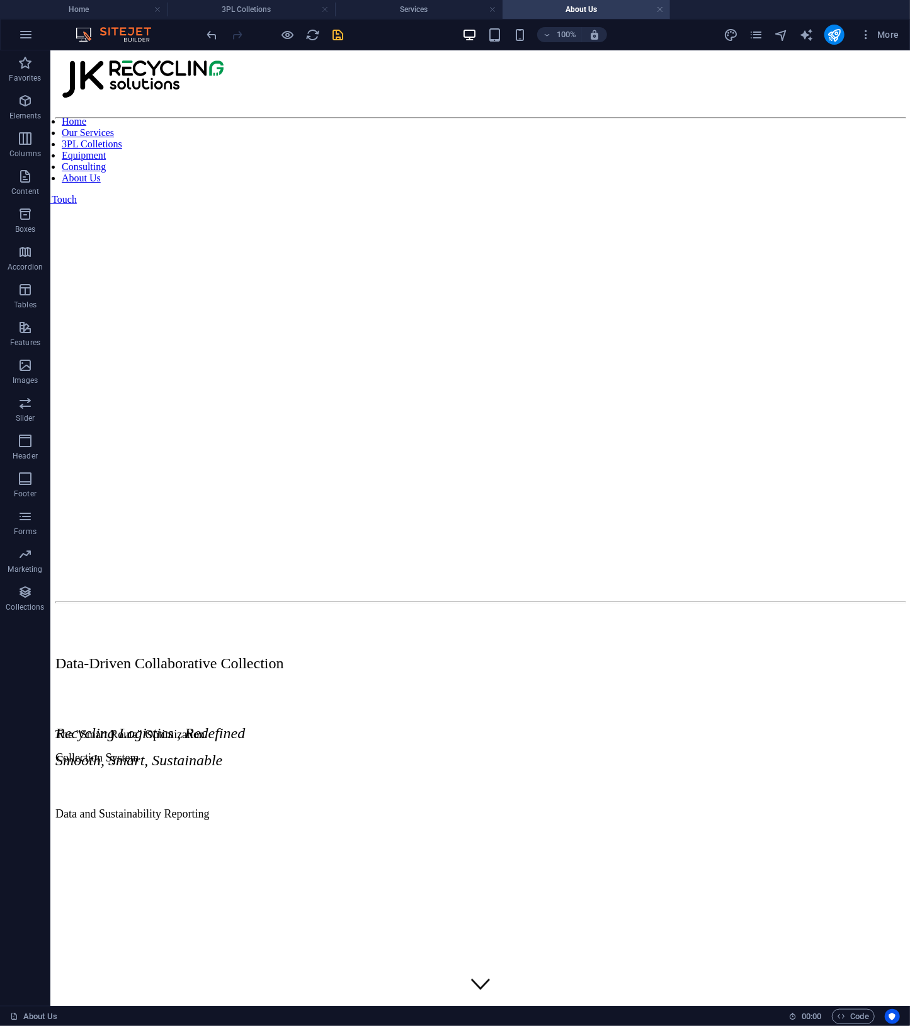
click at [83, 593] on span "Preset" at bounding box center [80, 590] width 22 height 8
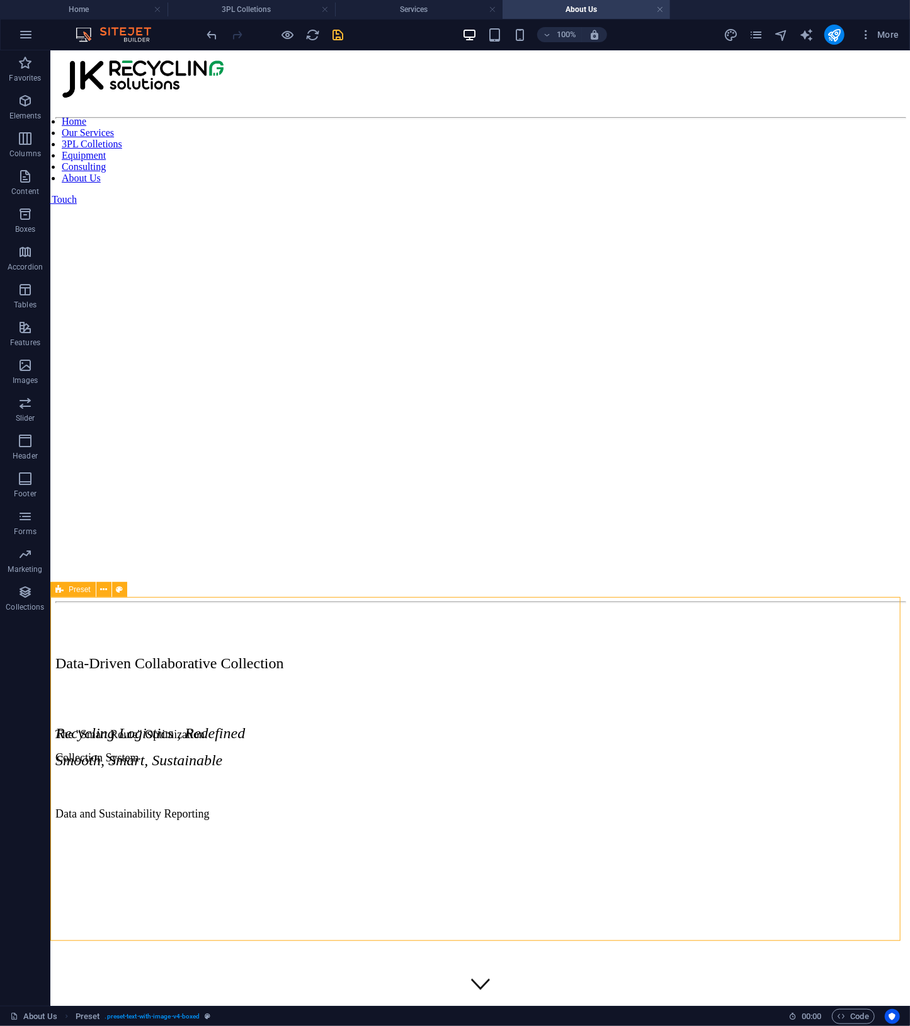
click at [83, 593] on span "Preset" at bounding box center [80, 590] width 22 height 8
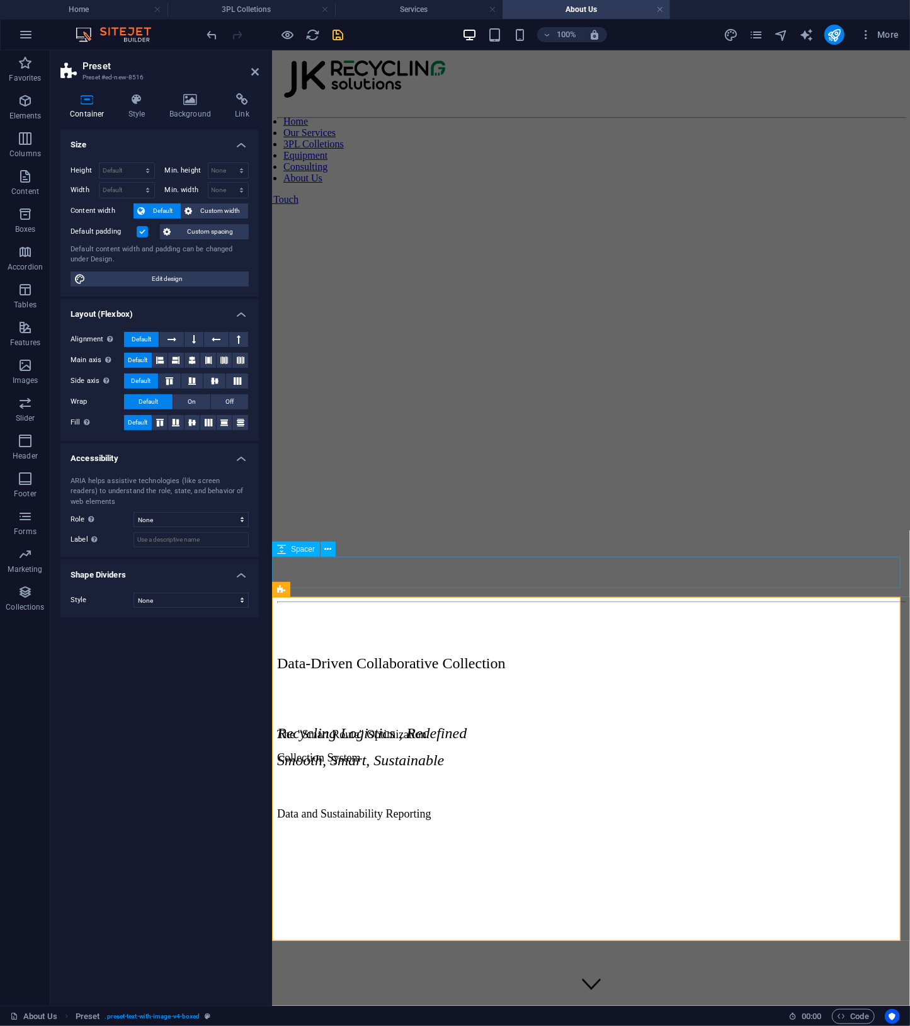
click at [401, 586] on div at bounding box center [591, 579] width 628 height 31
select select "px"
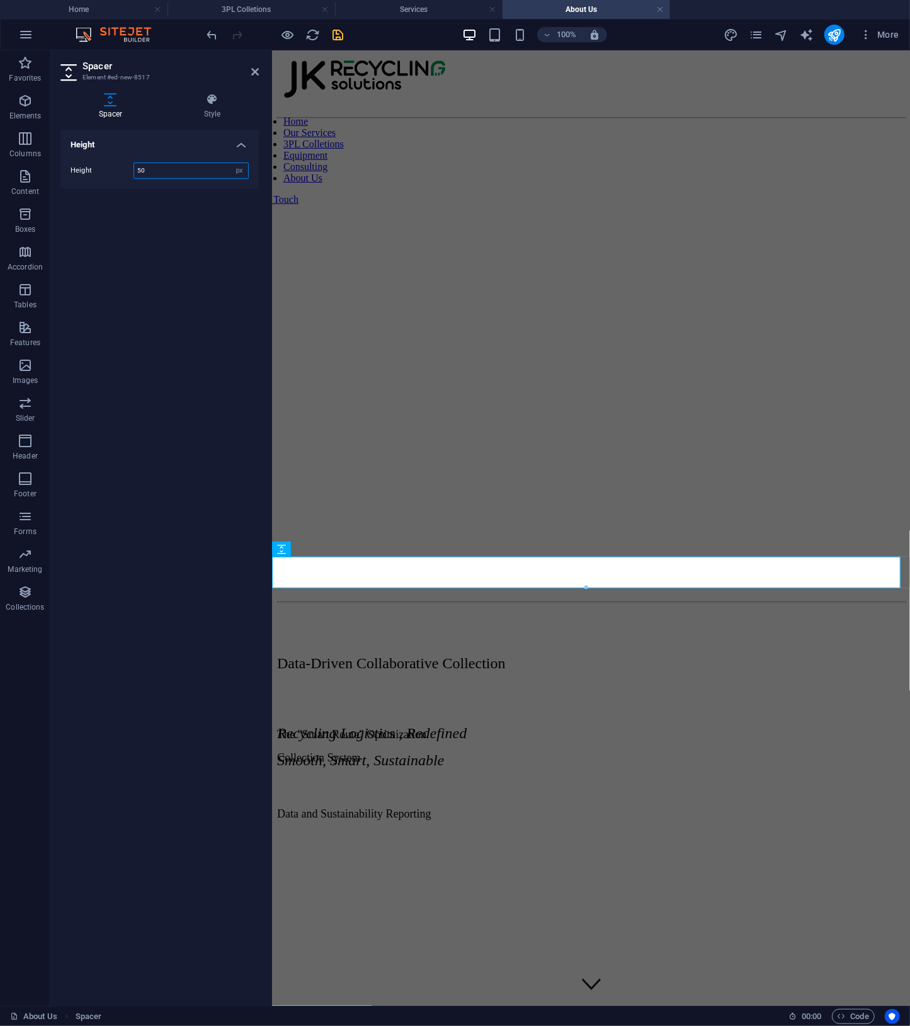
click at [183, 174] on input "50" at bounding box center [191, 170] width 114 height 15
type input "5"
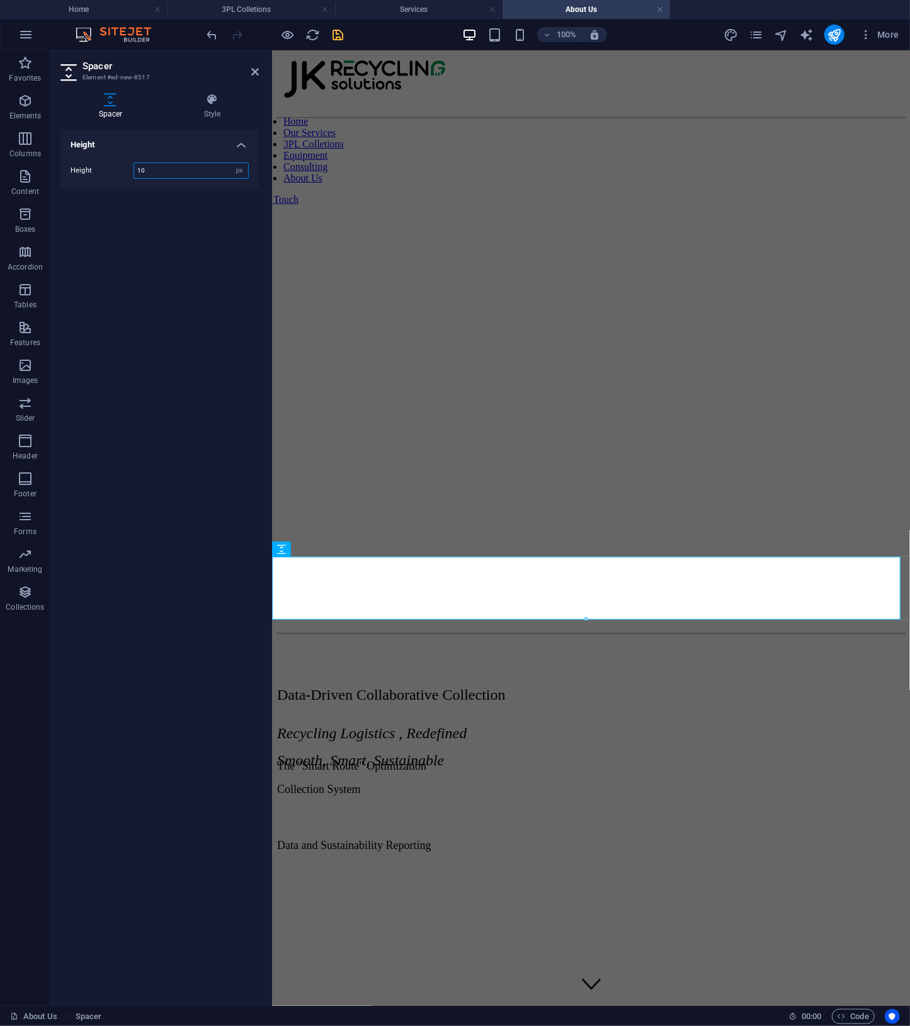
type input "1"
click at [217, 34] on icon "undo" at bounding box center [212, 35] width 14 height 14
type input "50"
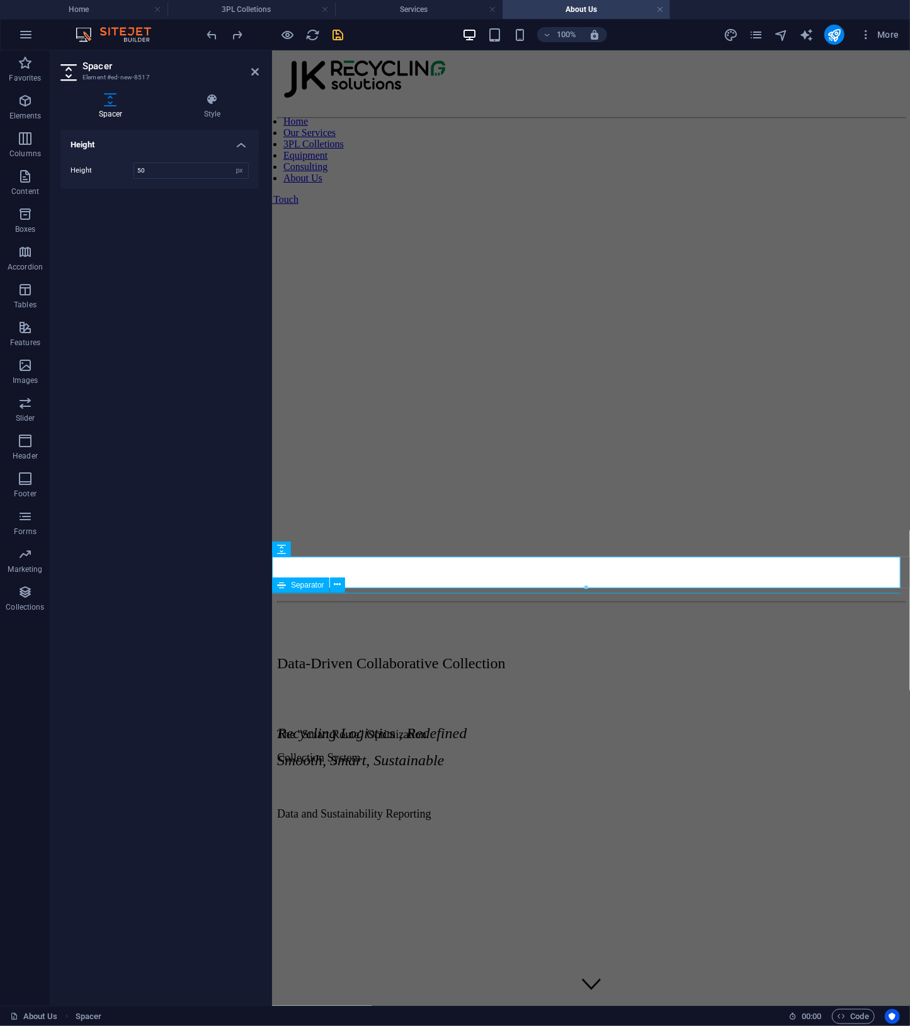
click at [447, 601] on div at bounding box center [591, 602] width 628 height 2
select select "%"
select select "px"
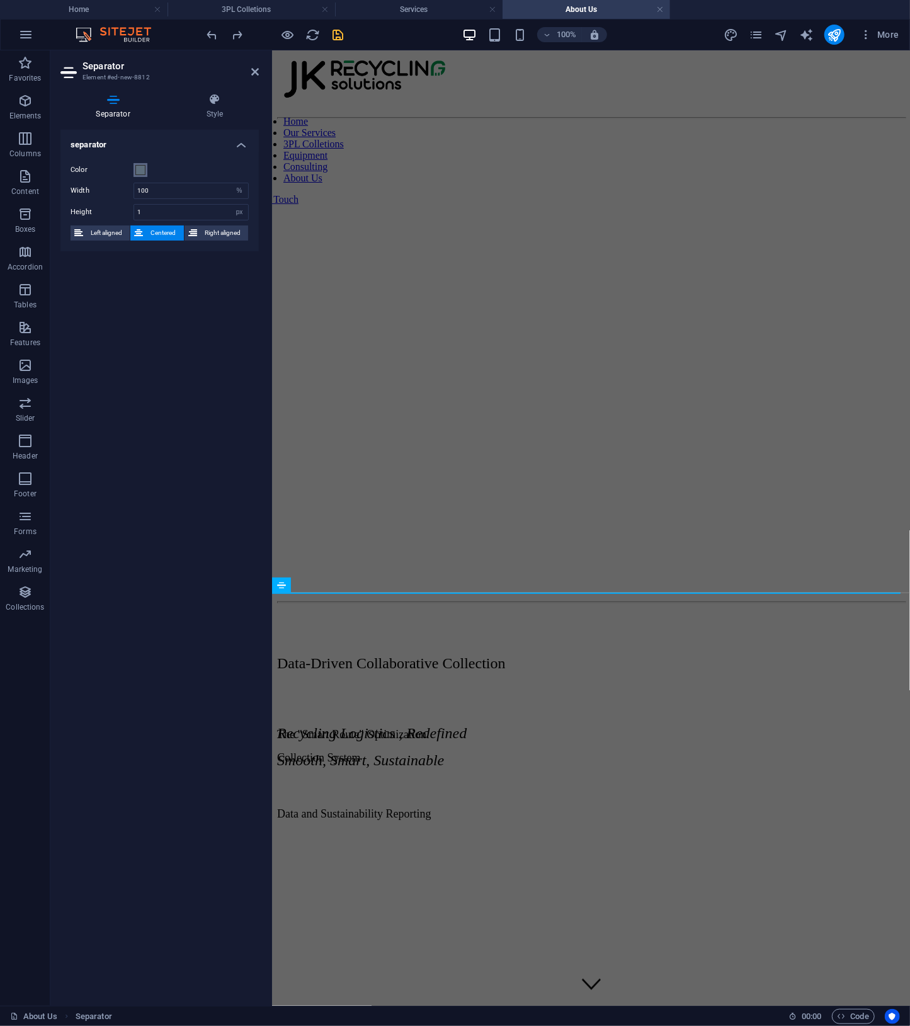
click at [144, 171] on span at bounding box center [140, 170] width 10 height 10
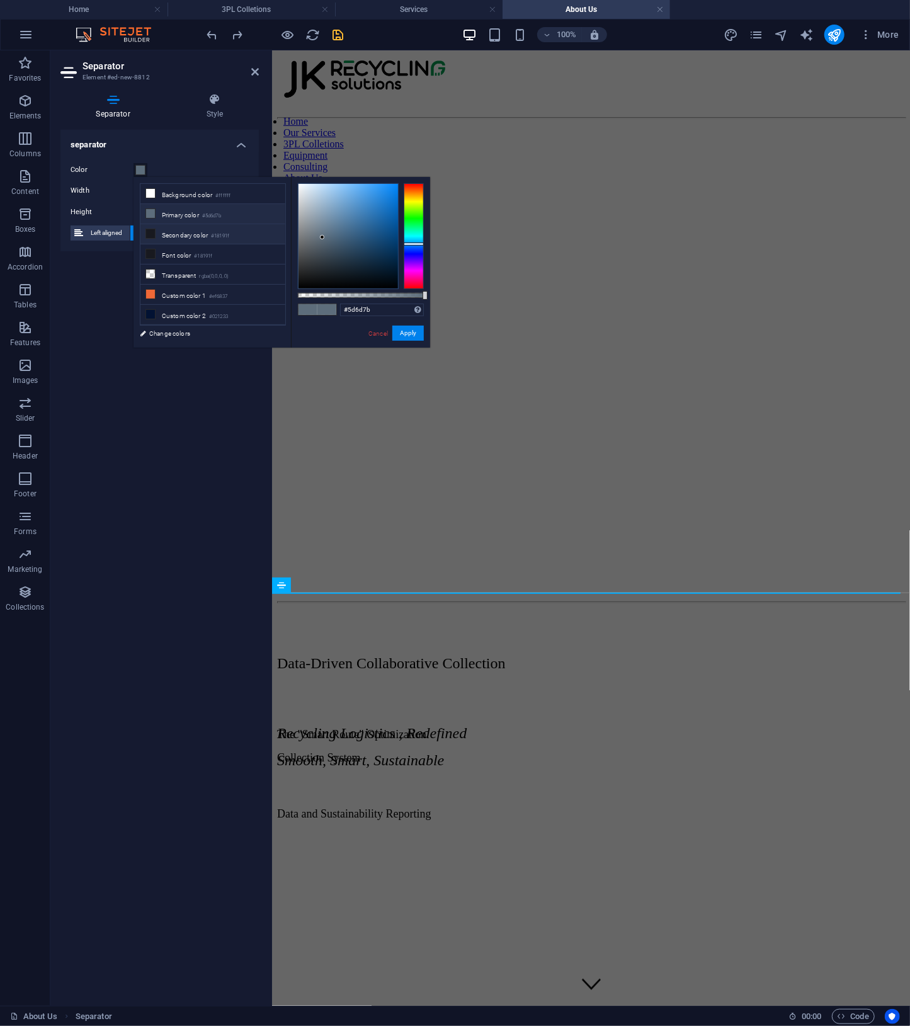
click at [168, 231] on li "Secondary color #18191f" at bounding box center [212, 234] width 145 height 20
type input "#18191f"
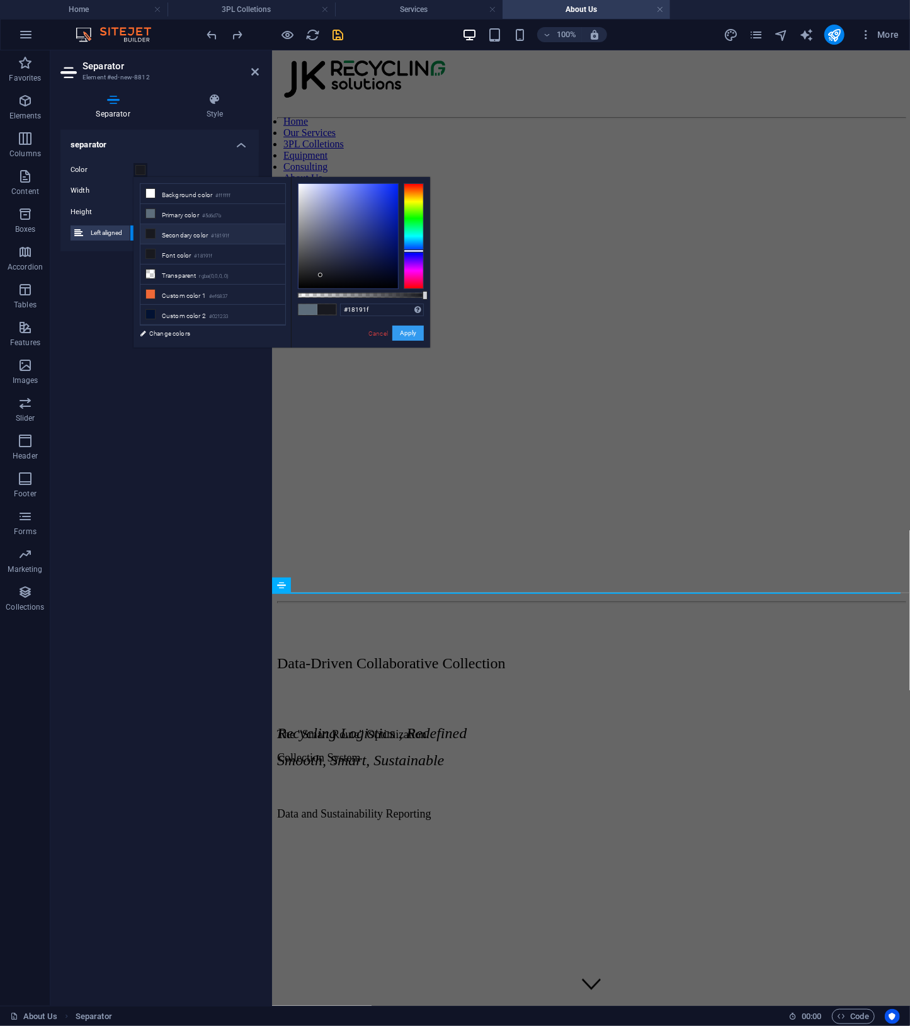
click at [413, 327] on button "Apply" at bounding box center [407, 333] width 31 height 15
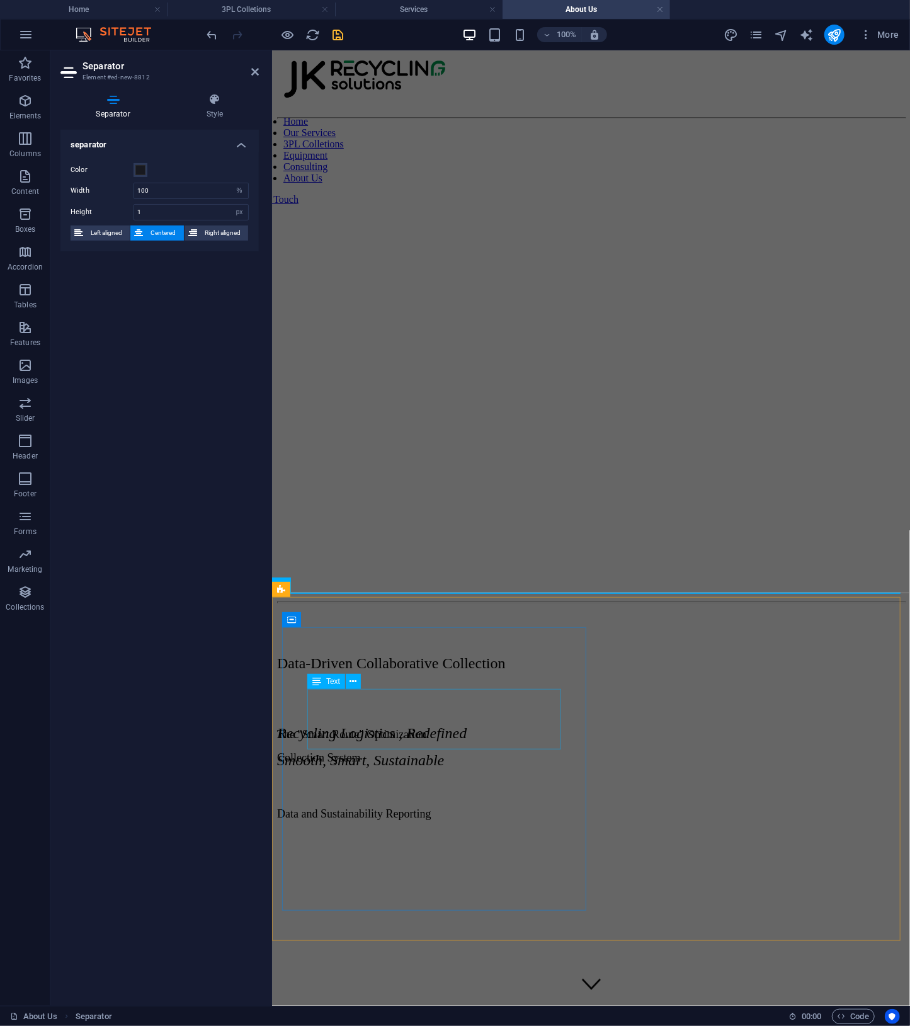
click at [557, 672] on div "Data-Driven Collaborative Collection" at bounding box center [591, 663] width 628 height 17
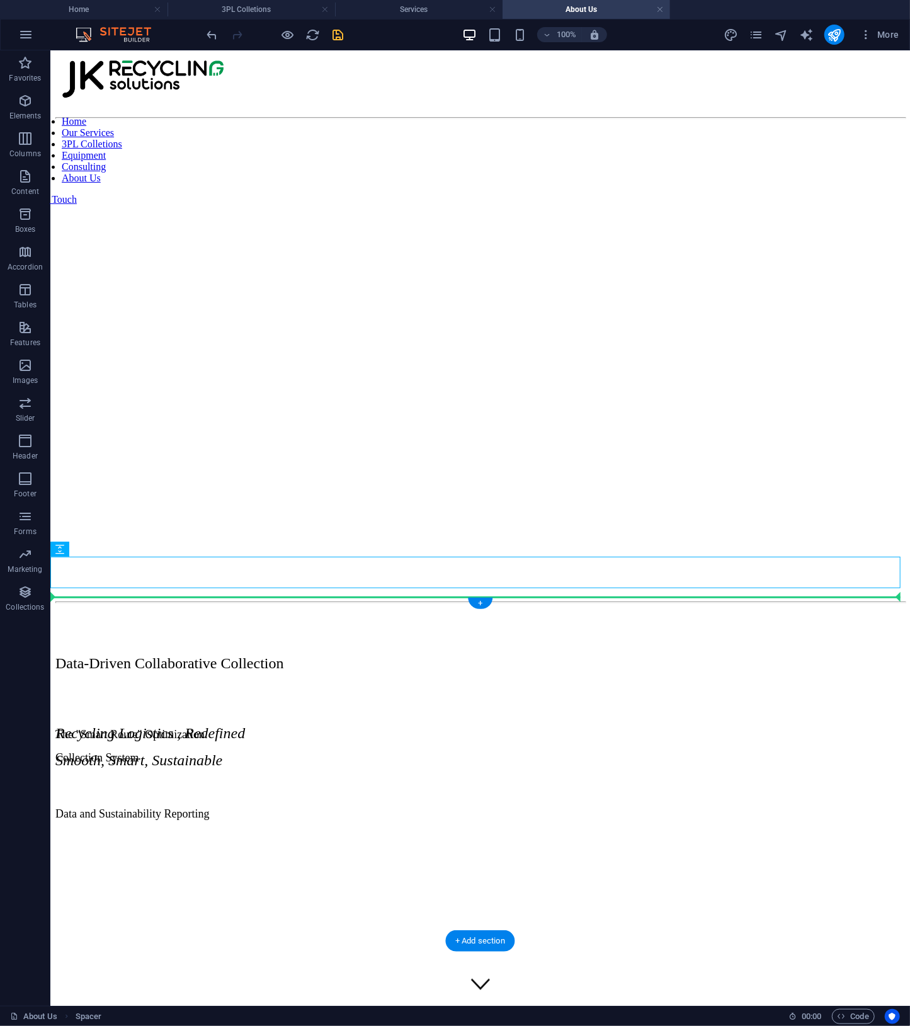
drag, startPoint x: 380, startPoint y: 573, endPoint x: 375, endPoint y: 607, distance: 34.3
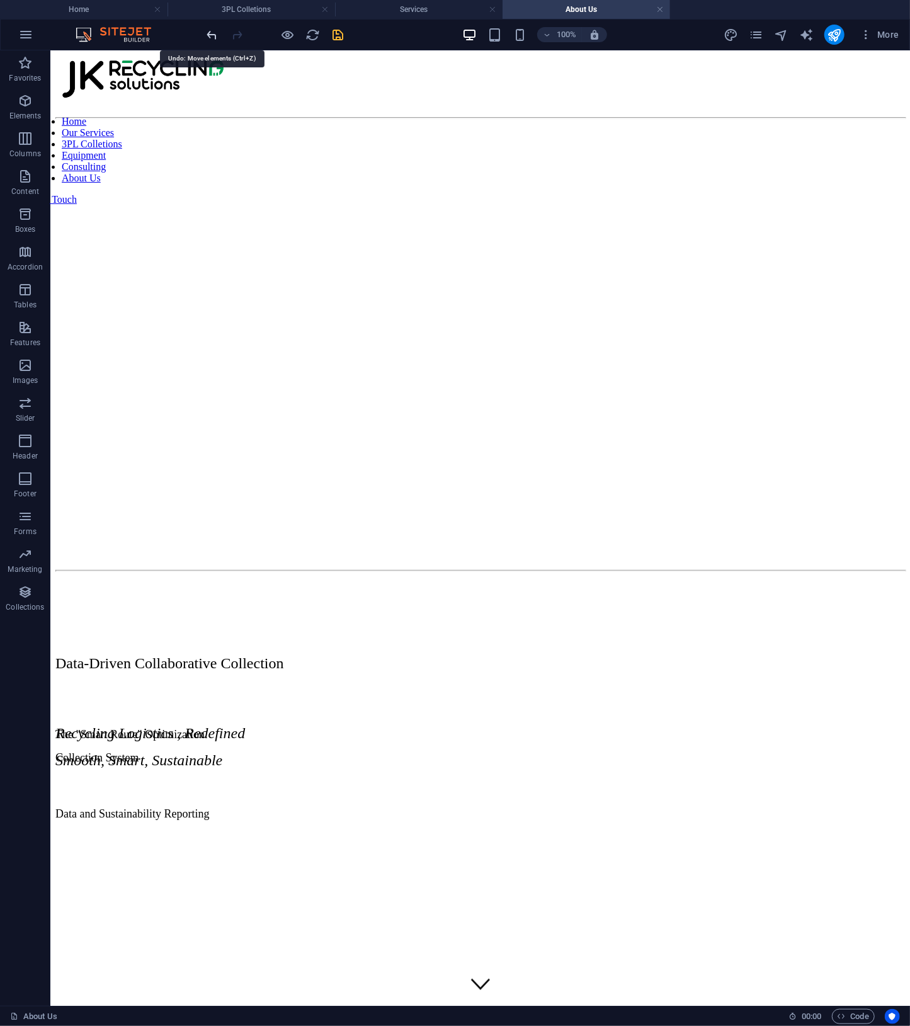
click at [212, 36] on icon "undo" at bounding box center [212, 35] width 14 height 14
click at [207, 37] on icon "undo" at bounding box center [212, 35] width 14 height 14
click at [210, 34] on icon "undo" at bounding box center [212, 35] width 14 height 14
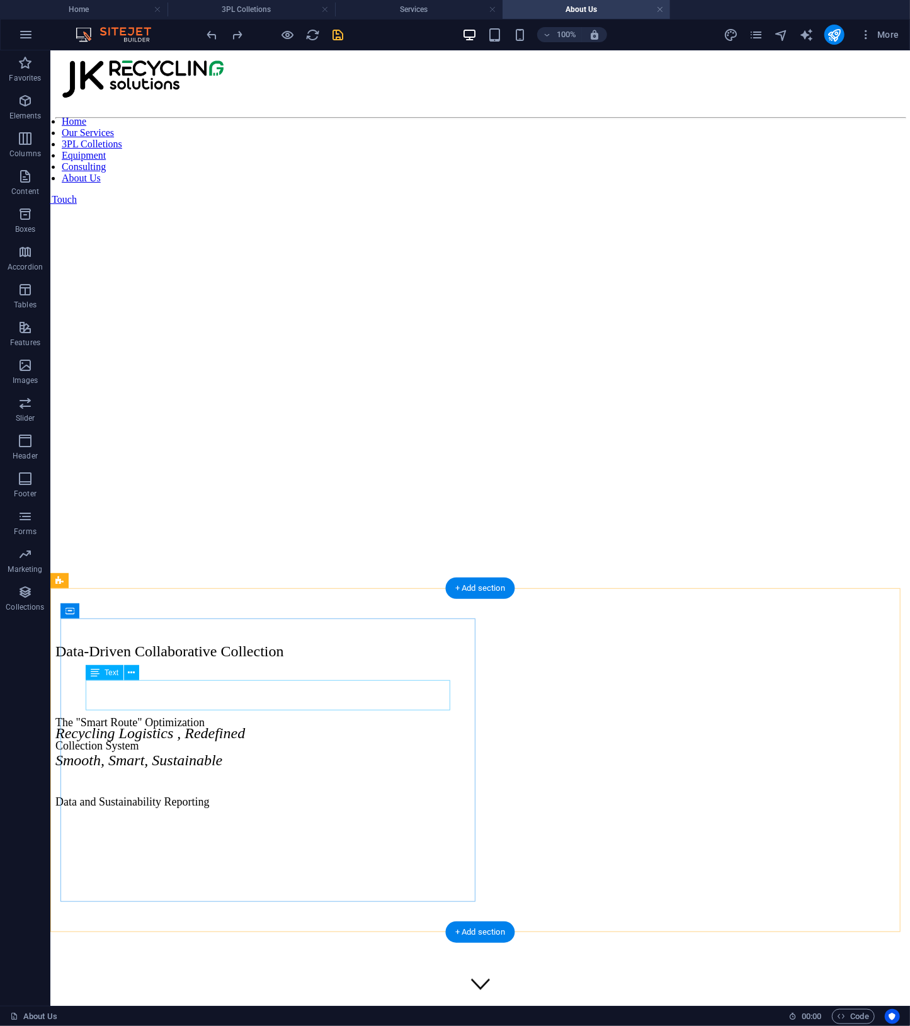
click at [273, 660] on div "Data-Driven Collaborative Collection" at bounding box center [480, 651] width 850 height 17
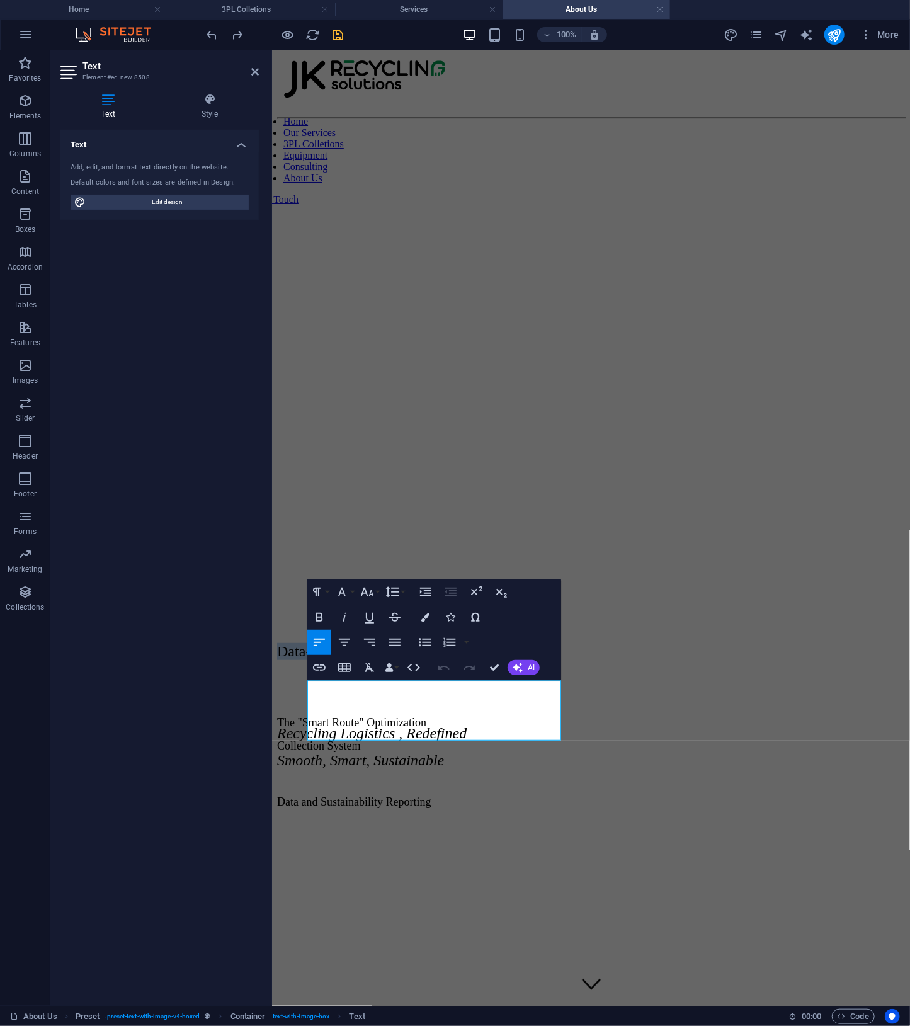
drag, startPoint x: 444, startPoint y: 726, endPoint x: 241, endPoint y: 695, distance: 205.1
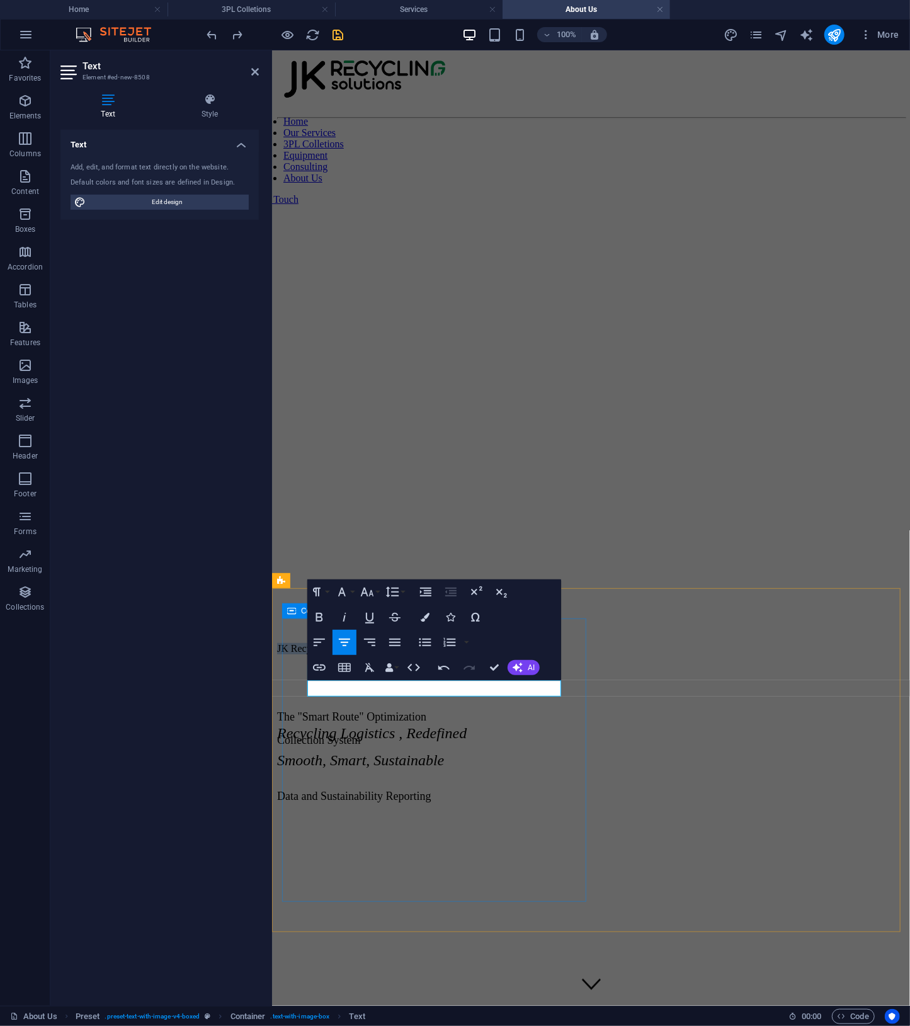
drag, startPoint x: 491, startPoint y: 687, endPoint x: 304, endPoint y: 685, distance: 186.5
click at [304, 685] on div "JK Recycling Solution The "Smart Route" Optimization Collection System Data and…" at bounding box center [591, 699] width 628 height 207
click at [314, 648] on icon "button" at bounding box center [319, 642] width 15 height 15
click at [329, 594] on button "Paragraph Format" at bounding box center [319, 592] width 24 height 25
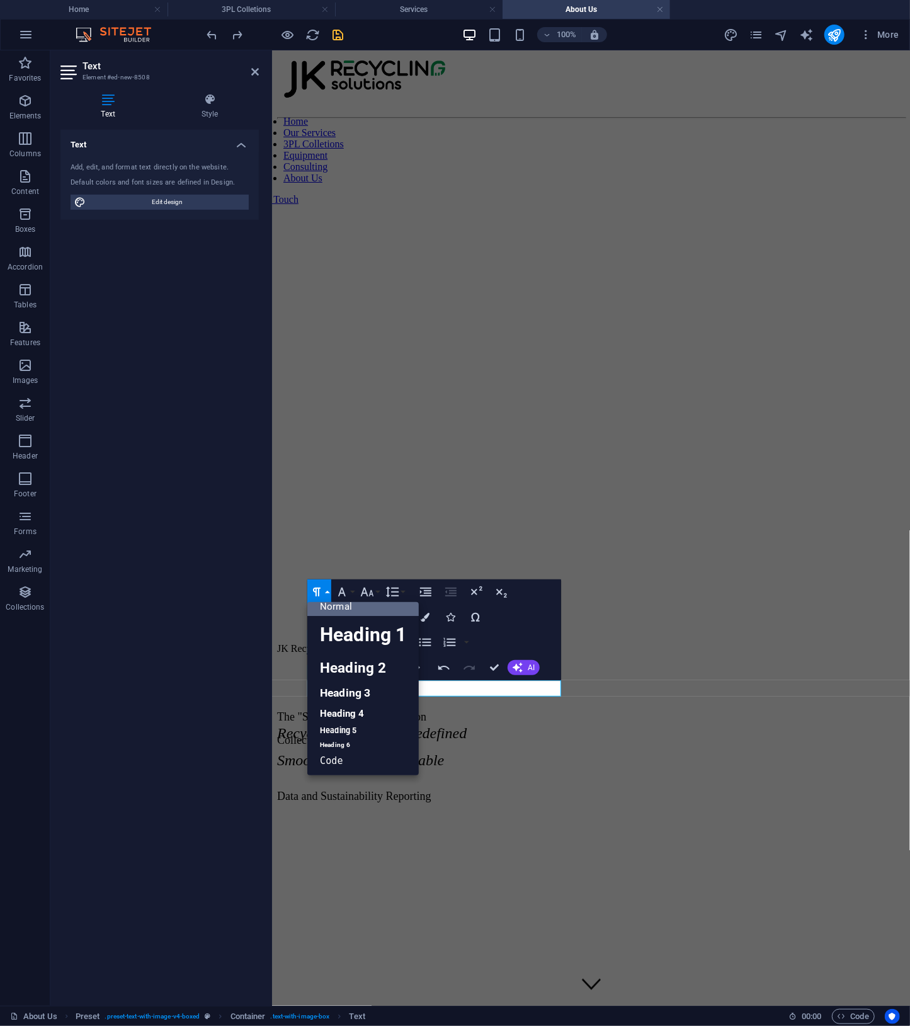
scroll to position [10, 0]
click at [329, 594] on button "Paragraph Format" at bounding box center [319, 592] width 24 height 25
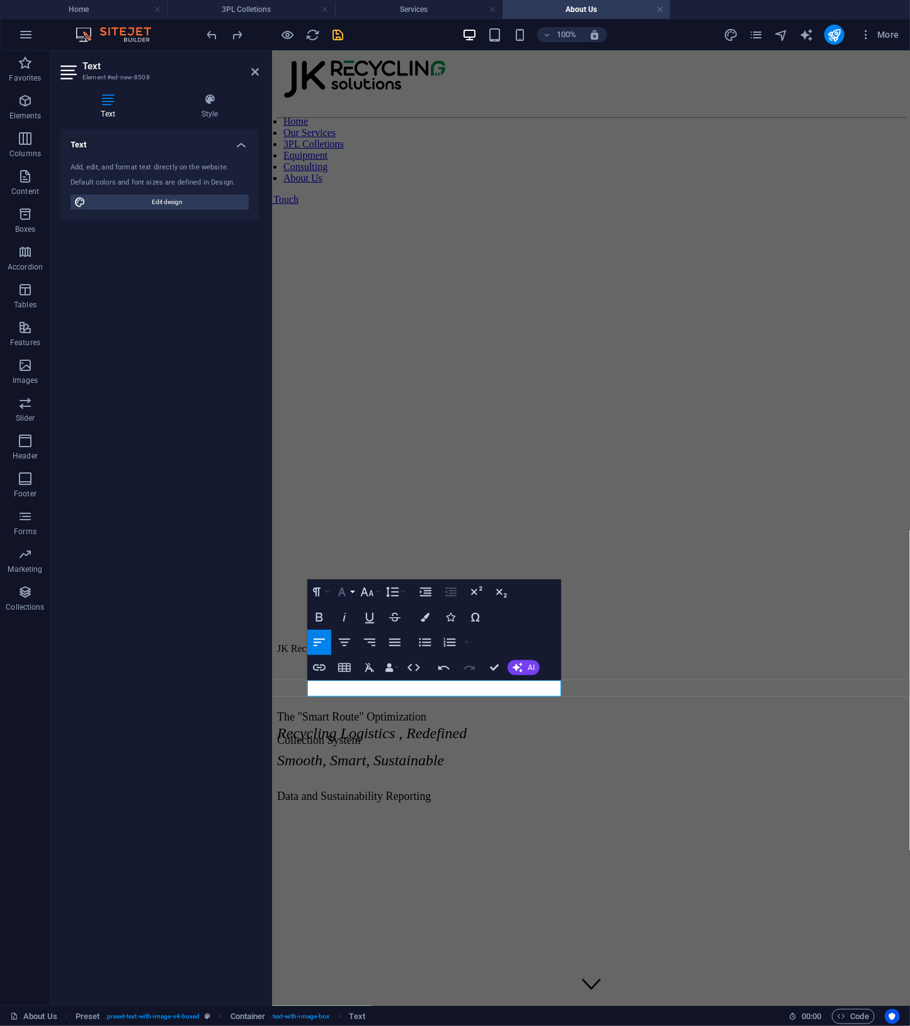
click at [354, 590] on button "Font Family" at bounding box center [345, 592] width 24 height 25
click at [372, 598] on icon "button" at bounding box center [367, 592] width 15 height 15
click at [394, 744] on link "24" at bounding box center [380, 749] width 45 height 19
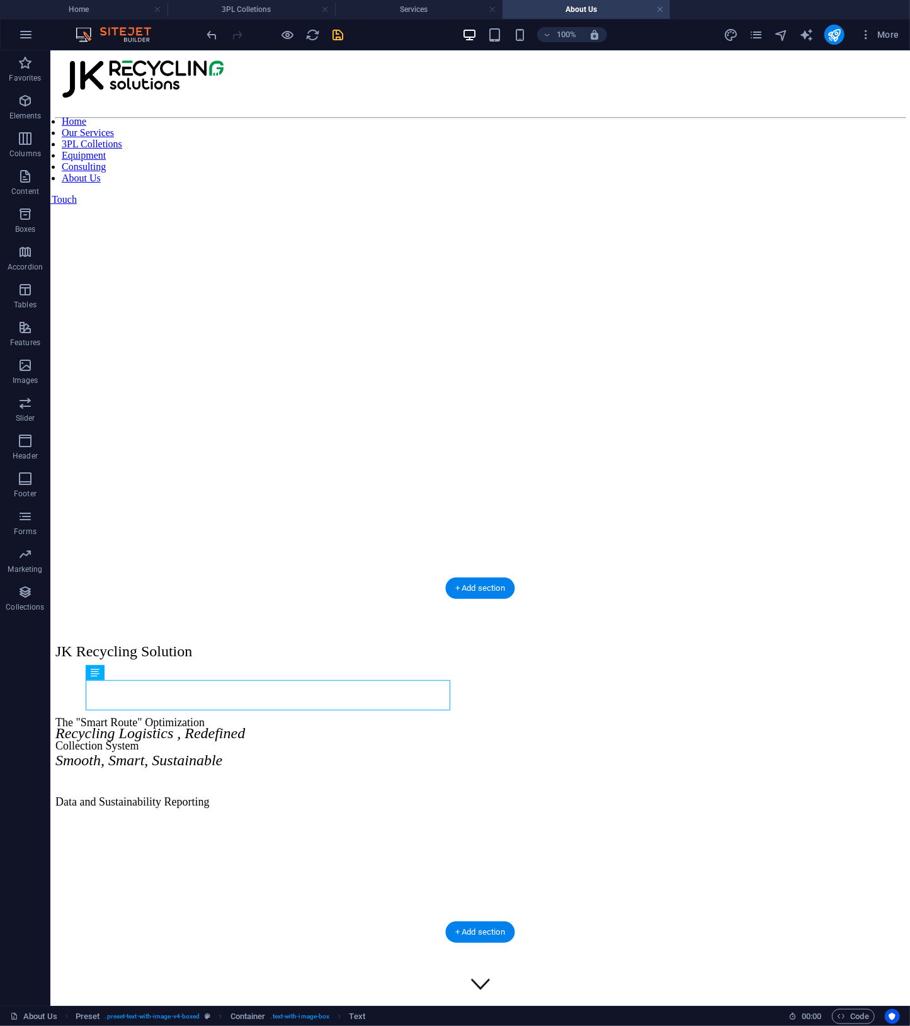
click at [743, 818] on figure at bounding box center [480, 818] width 850 height 0
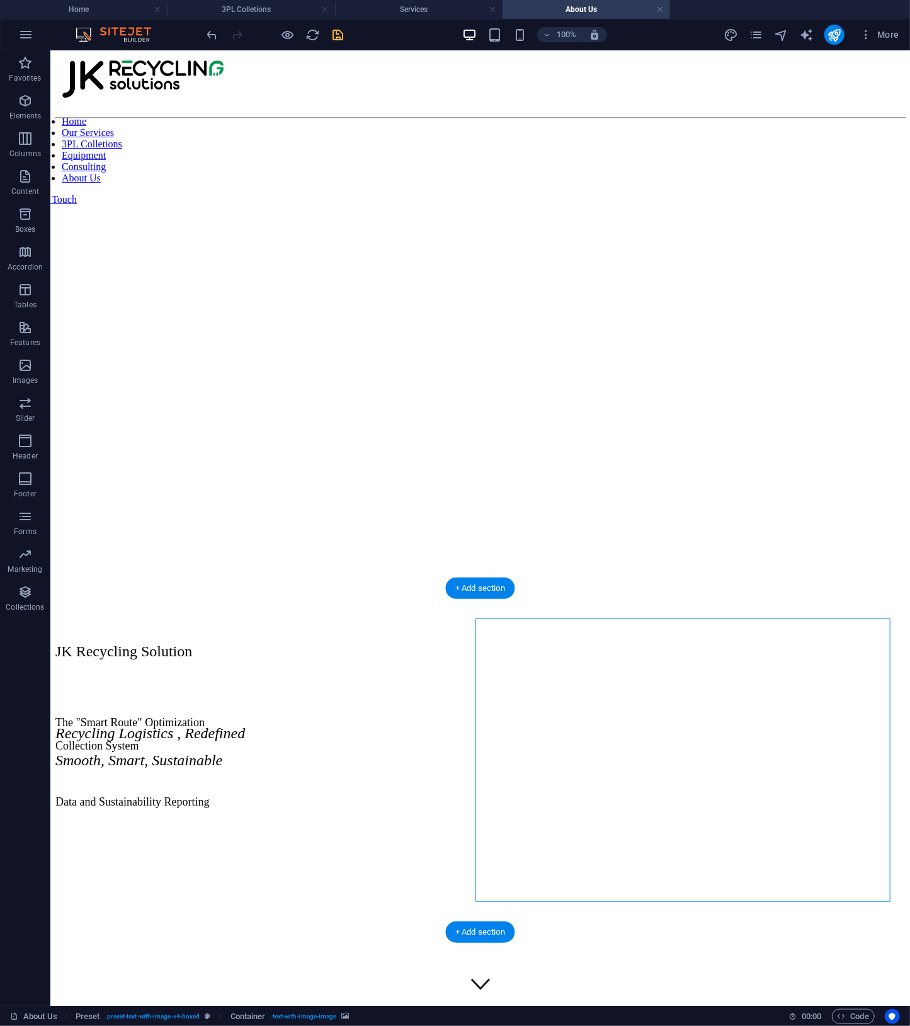
click at [743, 818] on figure at bounding box center [480, 818] width 850 height 0
select select "px"
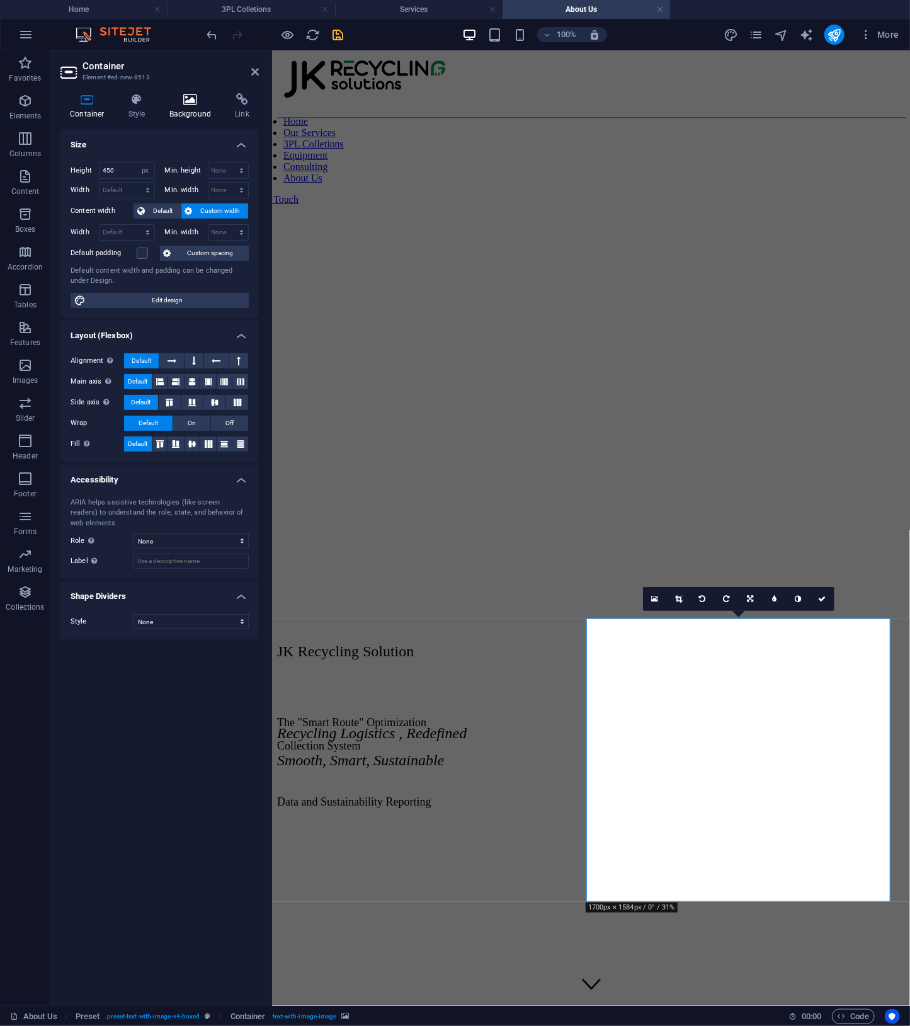
click at [202, 109] on h4 "Background" at bounding box center [193, 106] width 66 height 26
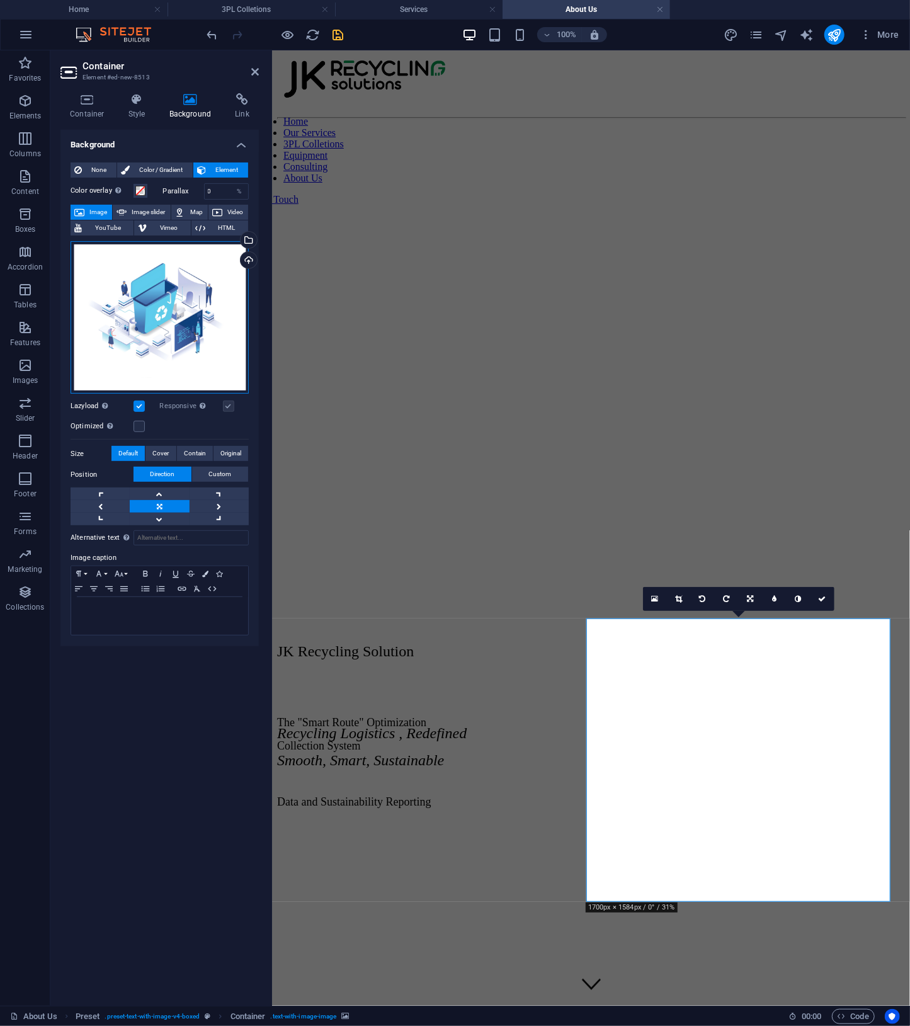
click at [194, 315] on div "Drag files here, click to choose files or select files from Files or our free s…" at bounding box center [160, 317] width 178 height 153
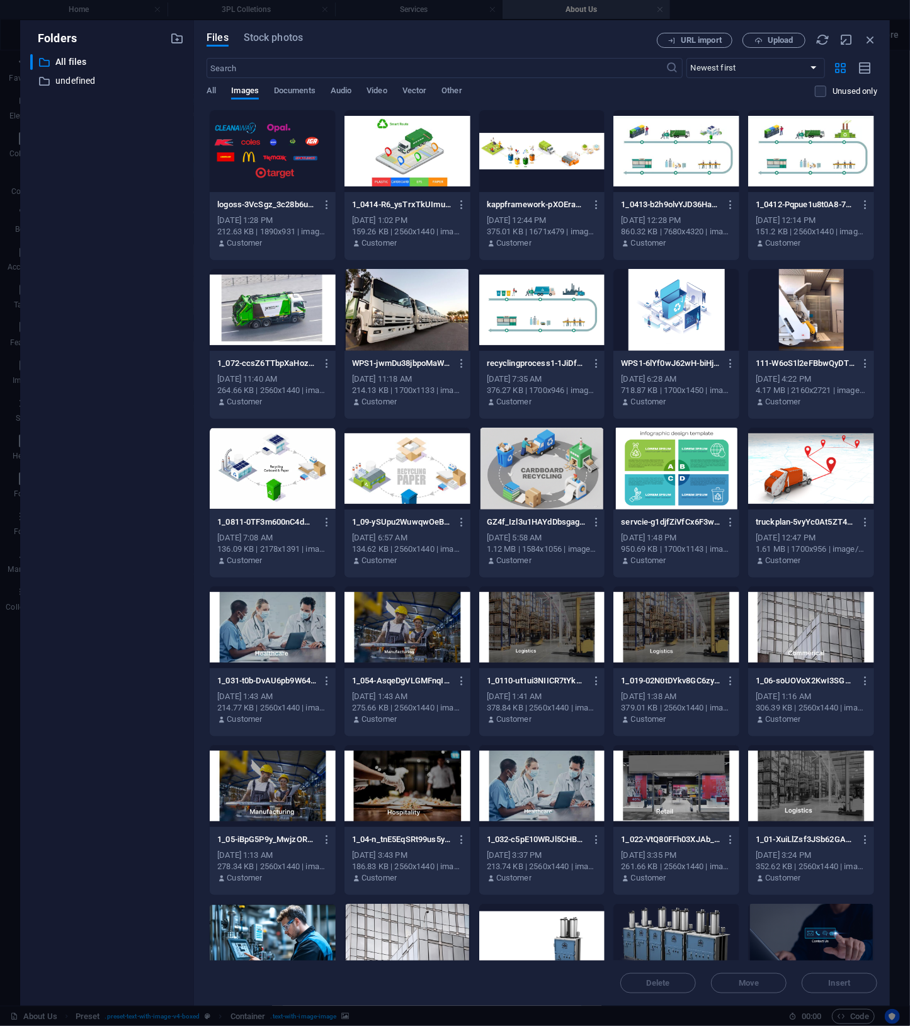
click at [280, 319] on div at bounding box center [273, 310] width 126 height 82
click at [862, 992] on button "Insert" at bounding box center [840, 983] width 76 height 20
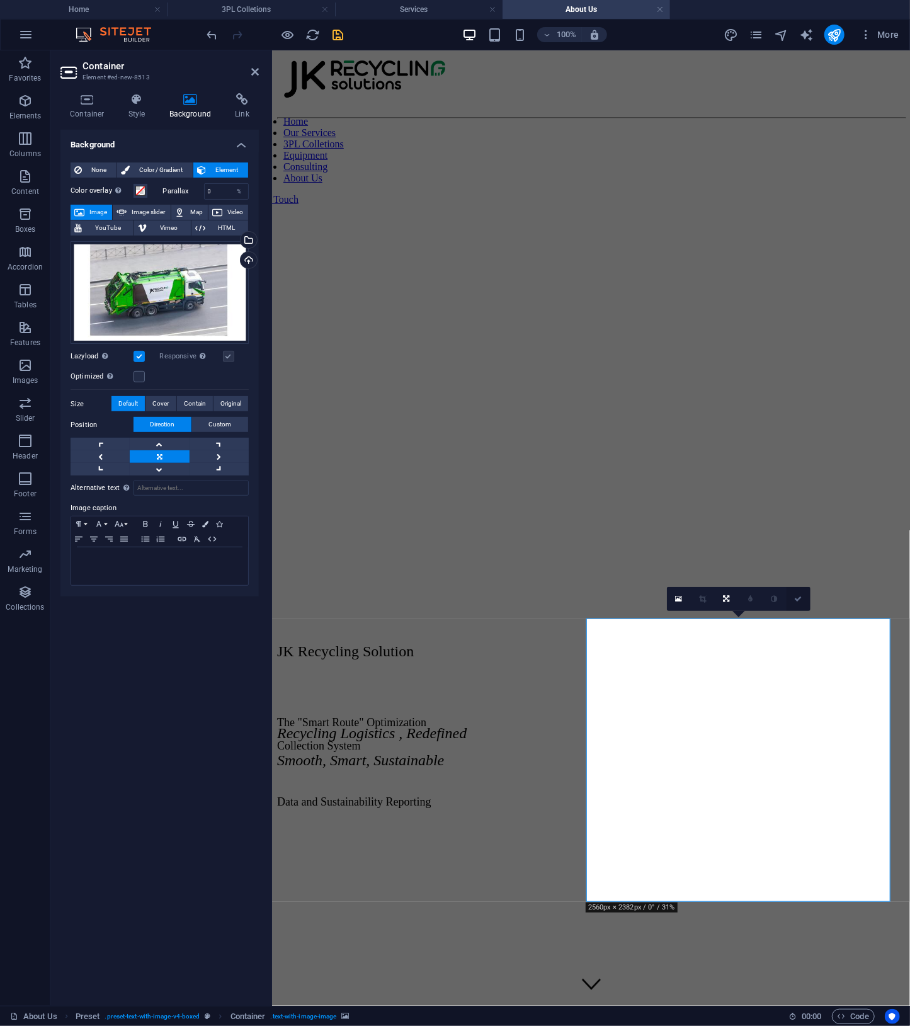
click at [800, 600] on icon at bounding box center [798, 599] width 8 height 8
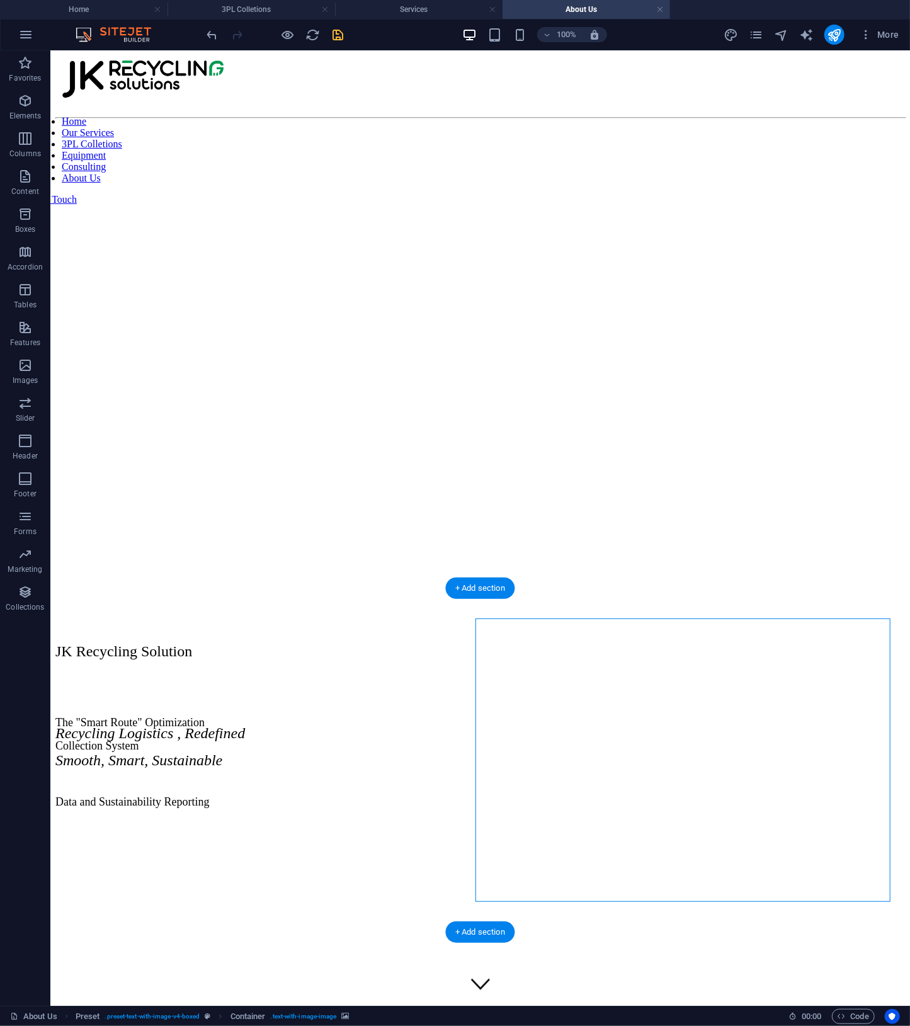
click at [530, 818] on figure at bounding box center [480, 818] width 850 height 0
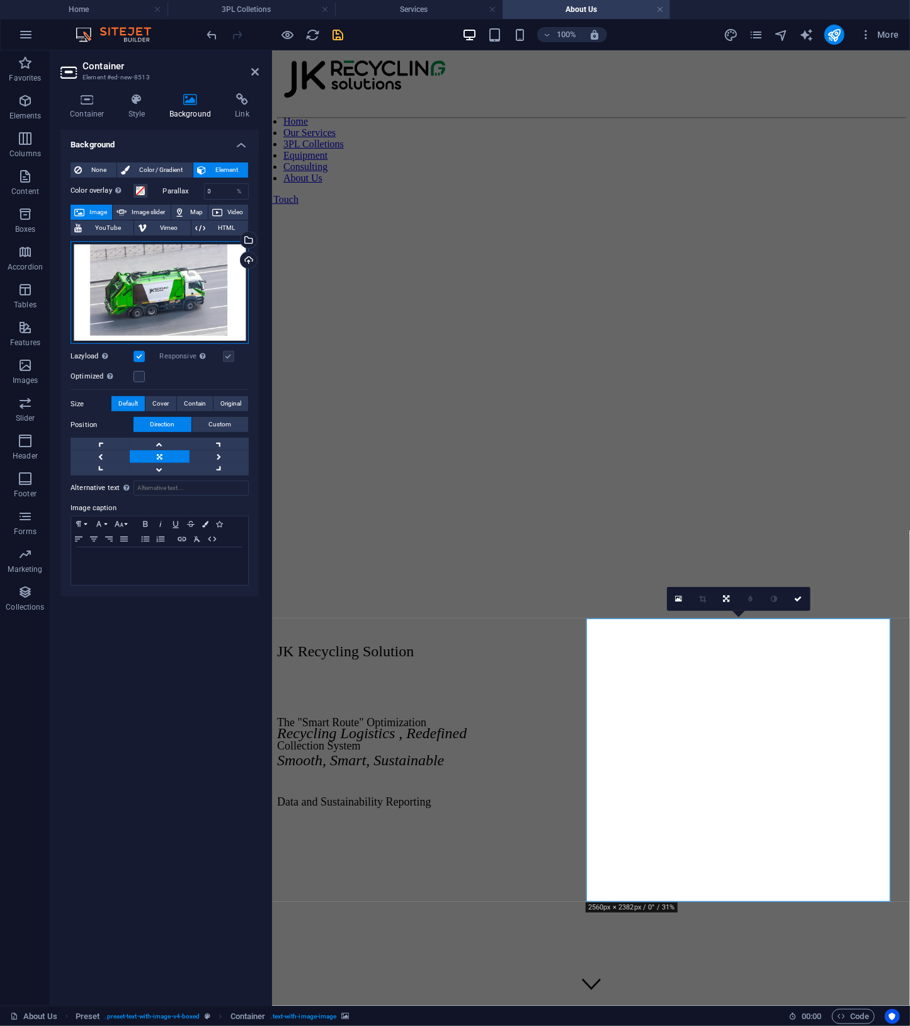
click at [197, 314] on div "Drag files here, click to choose files or select files from Files or our free s…" at bounding box center [160, 292] width 178 height 103
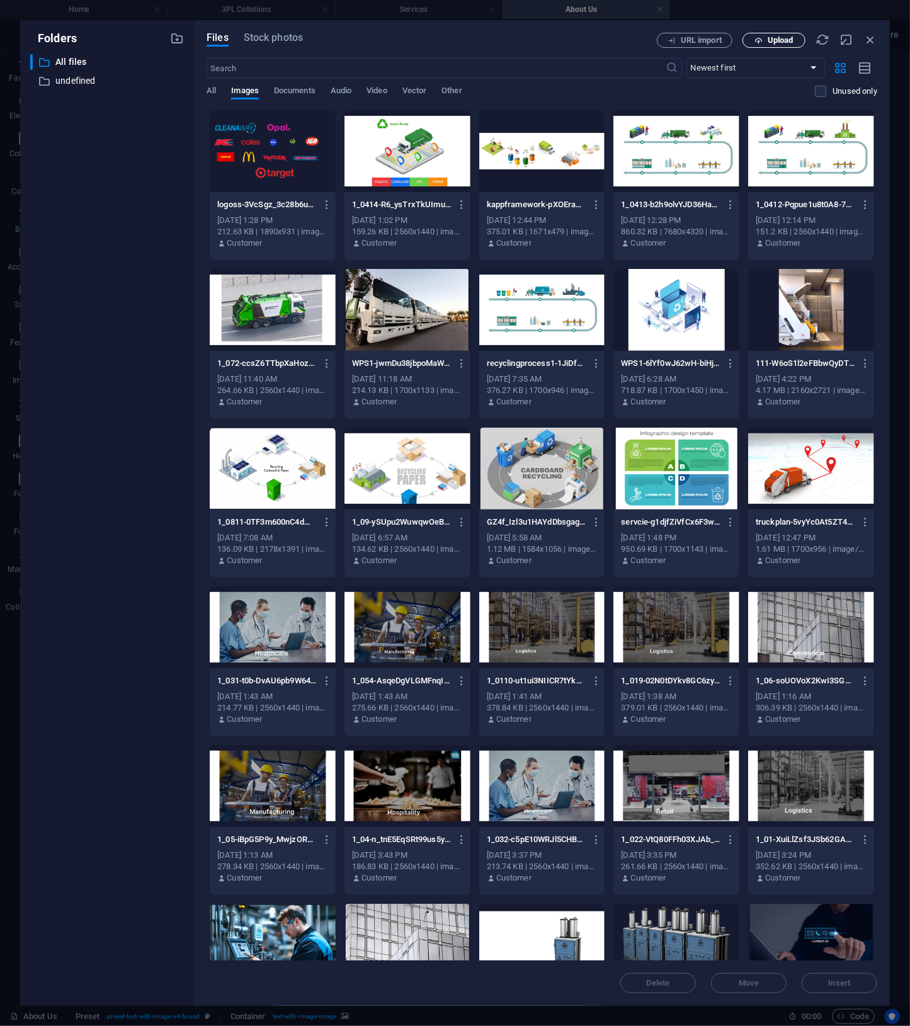
click at [773, 37] on span "Upload" at bounding box center [781, 41] width 26 height 8
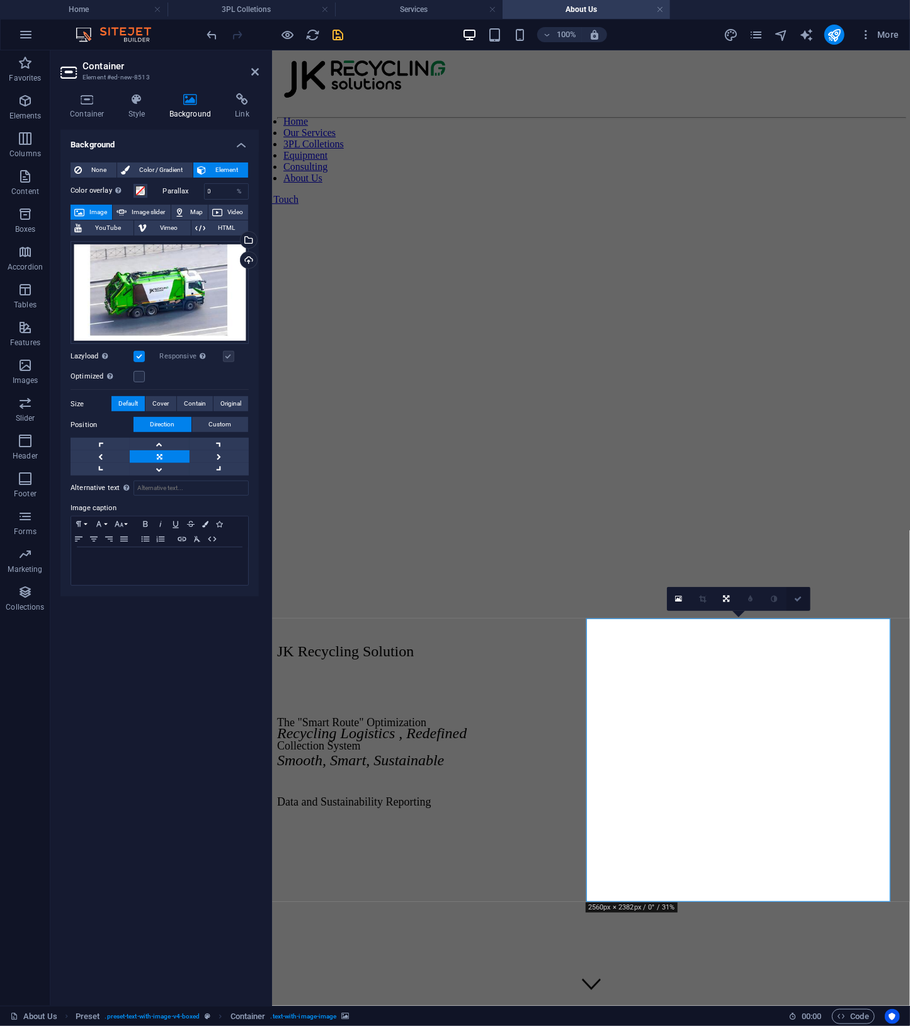
click at [801, 602] on icon at bounding box center [798, 599] width 8 height 8
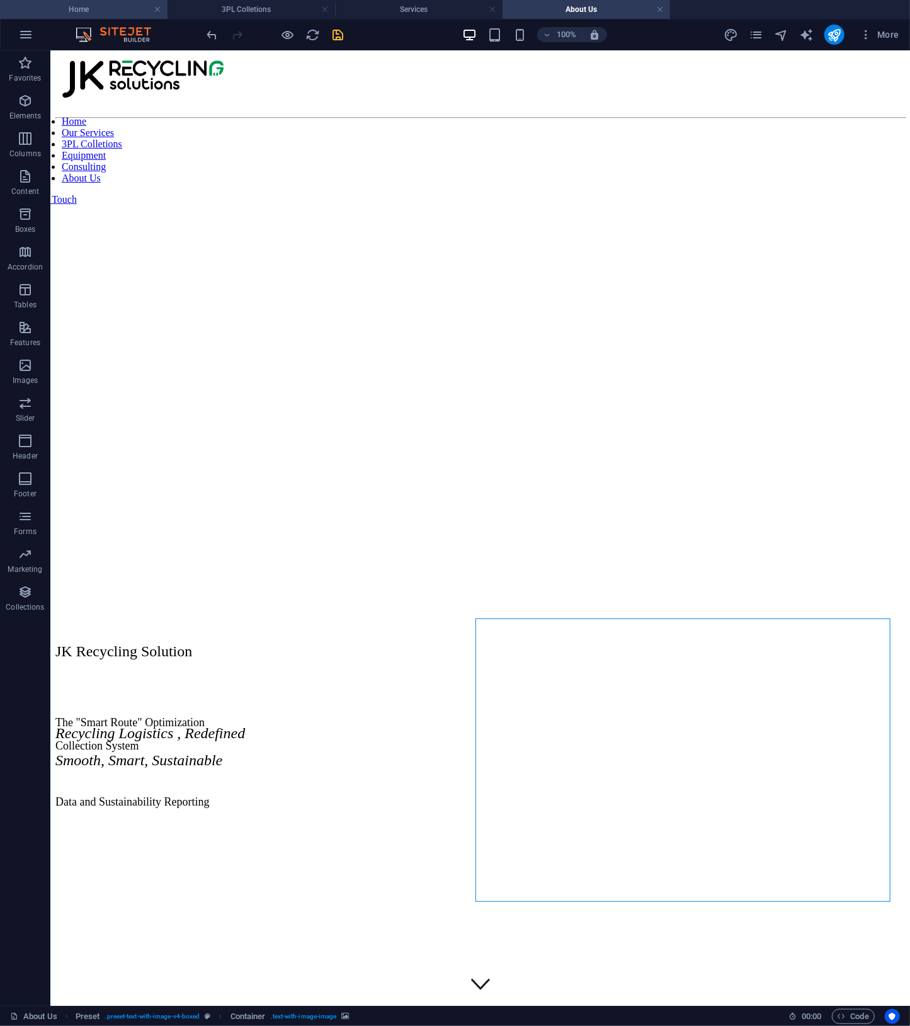
click at [115, 6] on h4 "Home" at bounding box center [84, 10] width 168 height 14
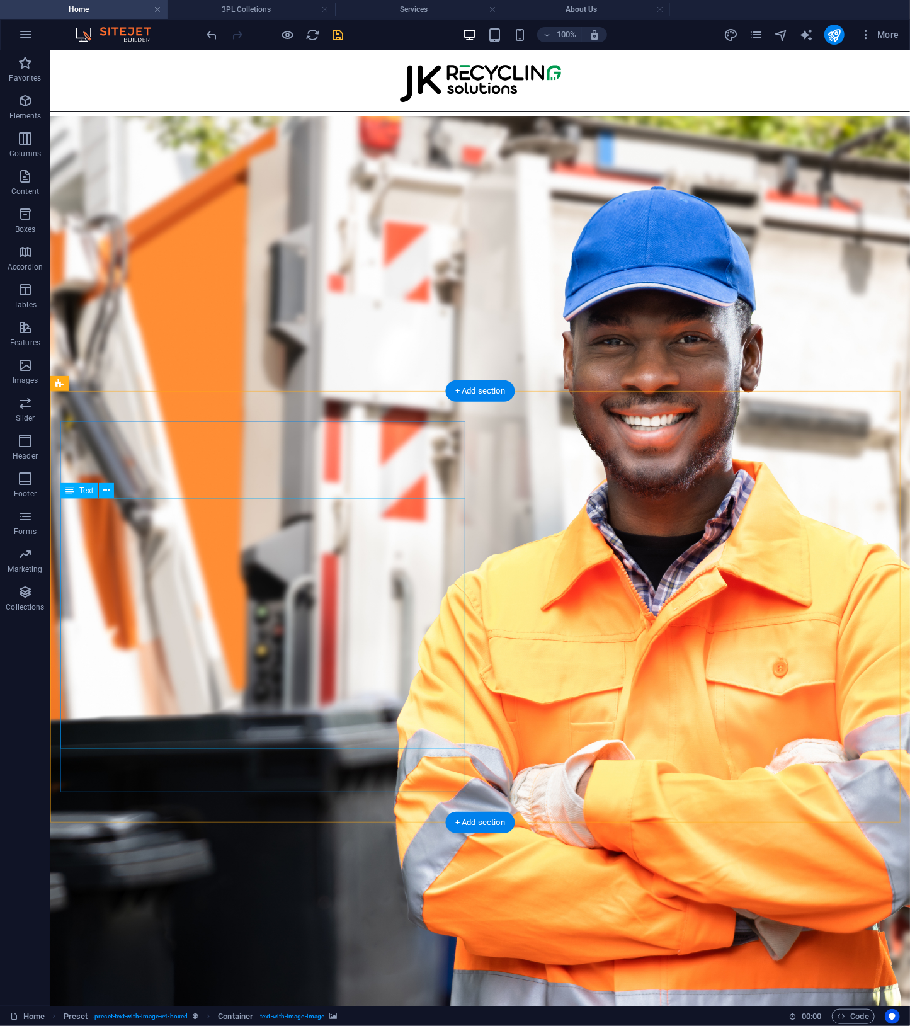
scroll to position [651, 0]
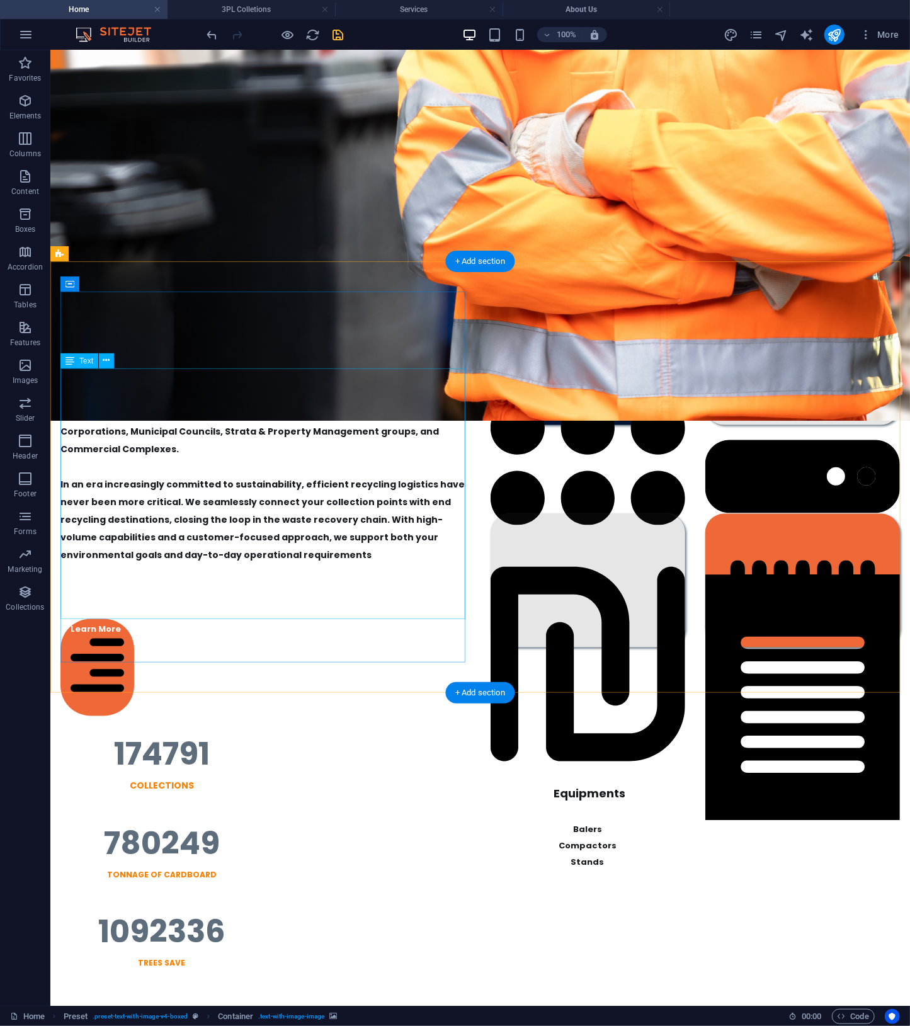
click at [186, 437] on div "A Dedicated 3PL Partner for the Recycling Industry Since [DATE] We deliver tail…" at bounding box center [265, 493] width 410 height 251
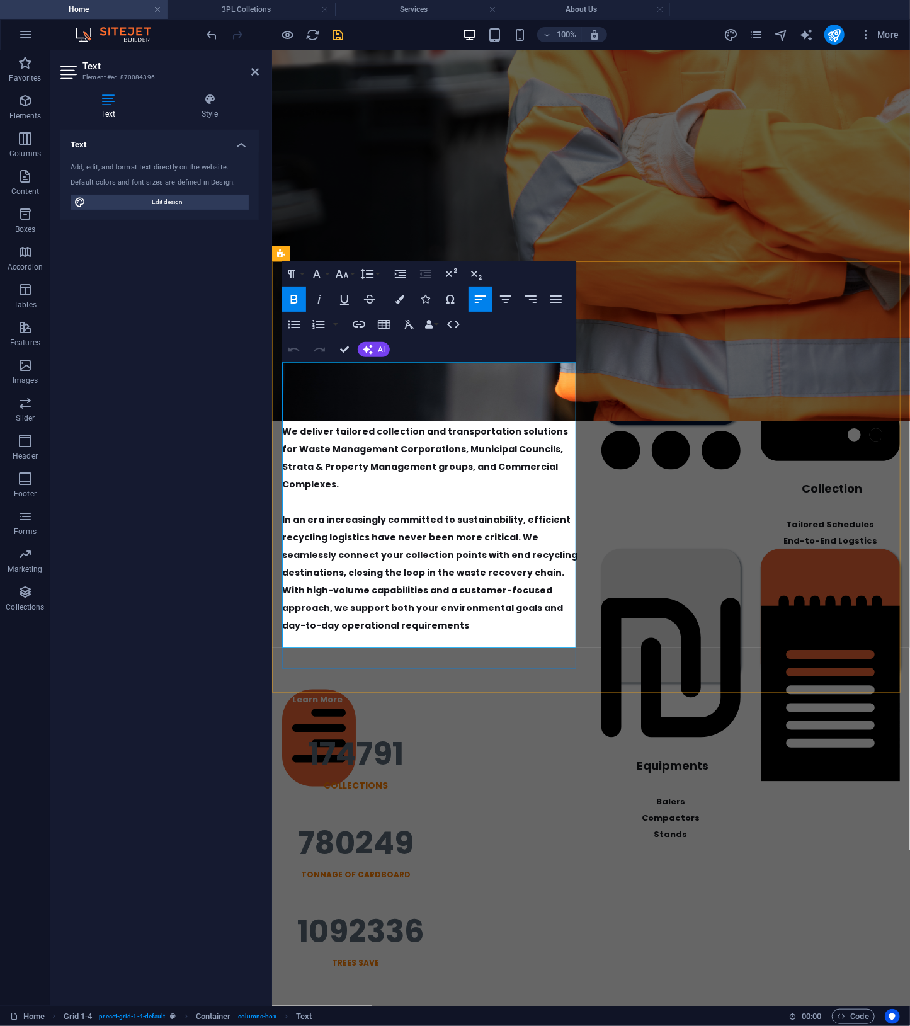
click at [559, 443] on p "We deliver tailored collection and transportation solutions for Waste Managemen…" at bounding box center [431, 457] width 299 height 71
drag, startPoint x: 554, startPoint y: 387, endPoint x: 274, endPoint y: 382, distance: 279.7
click at [274, 382] on div "End-To-End Recycling Solutions A Dedicated 3PL Partner for the Recycling Indust…" at bounding box center [591, 477] width 638 height 432
copy span "A Dedicated 3PL Partner for the Recycling Industry Since [DATE]"
click at [163, 397] on div "Text Add, edit, and format text directly on the website. Default colors and fon…" at bounding box center [159, 563] width 198 height 866
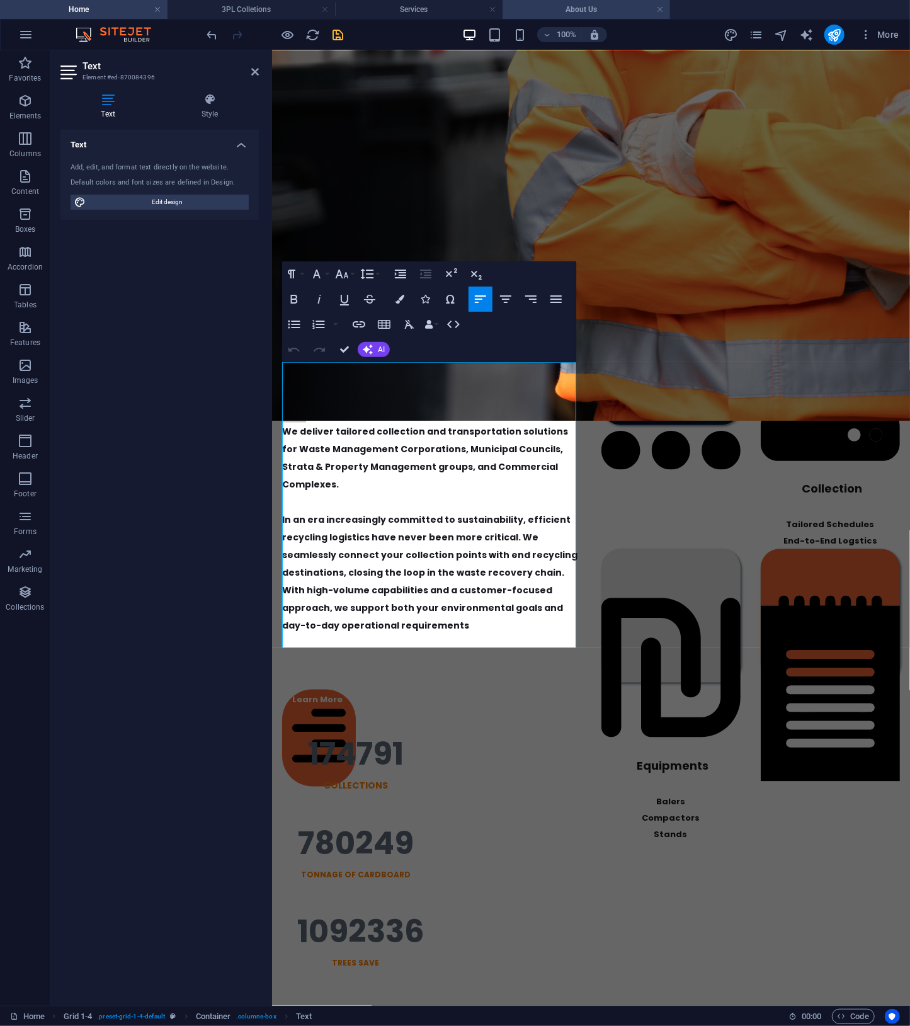
click at [576, 13] on h4 "About Us" at bounding box center [587, 10] width 168 height 14
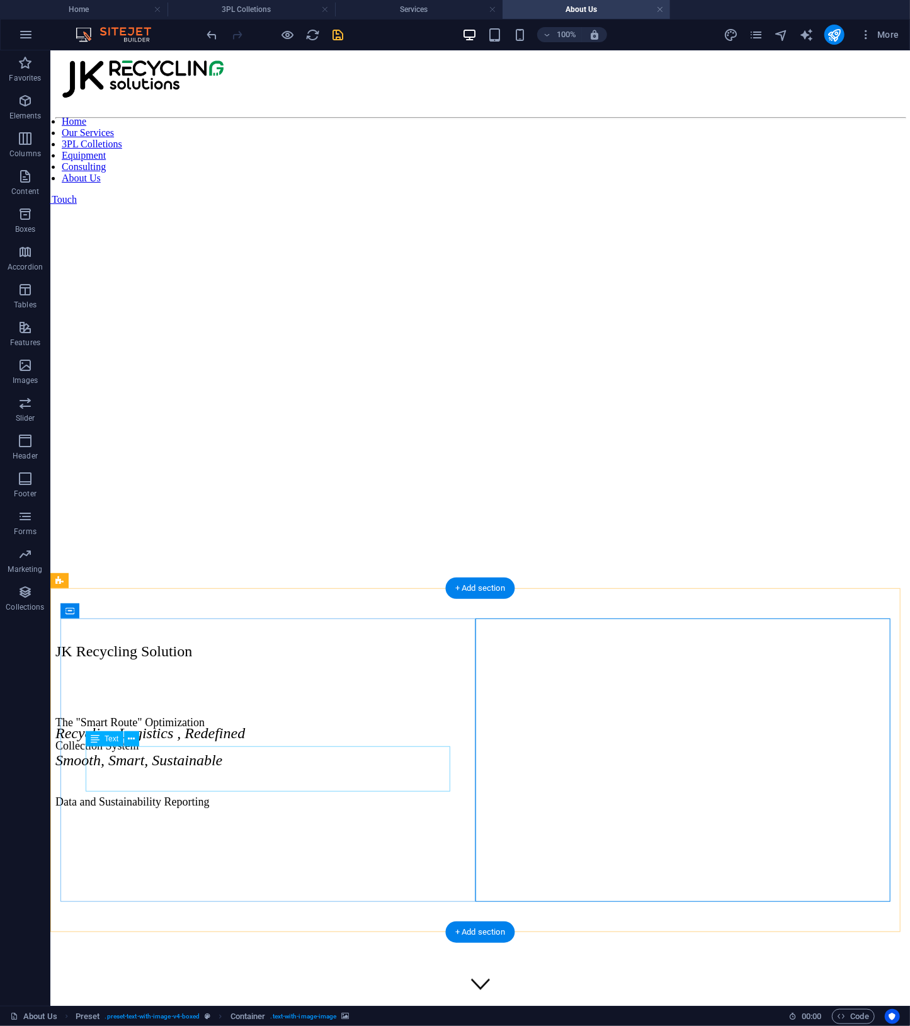
click at [275, 752] on div "The "Smart Route" Optimization Collection System" at bounding box center [480, 734] width 850 height 37
click at [258, 752] on div "The "Smart Route" Optimization Collection System" at bounding box center [480, 734] width 850 height 37
drag, startPoint x: 258, startPoint y: 778, endPoint x: 307, endPoint y: 828, distance: 70.4
click at [258, 752] on div "The "Smart Route" Optimization Collection System" at bounding box center [480, 734] width 850 height 37
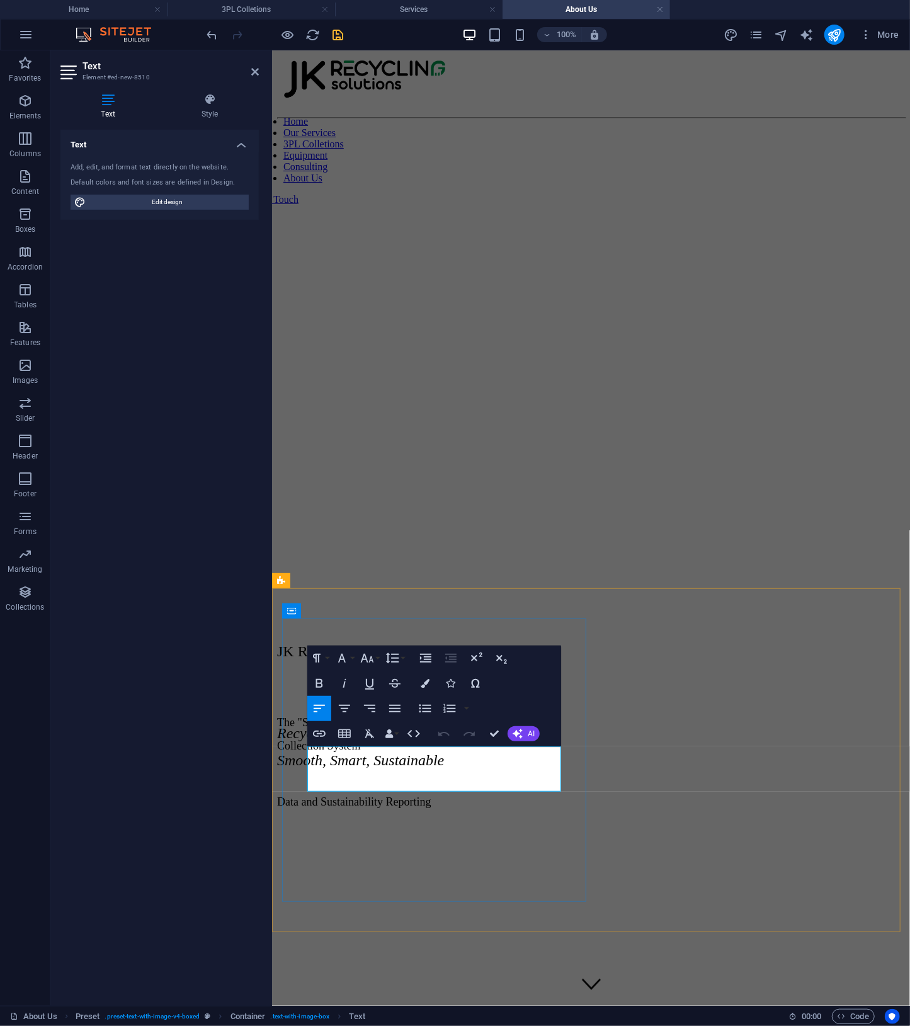
click at [427, 752] on p "Collection System" at bounding box center [591, 745] width 628 height 13
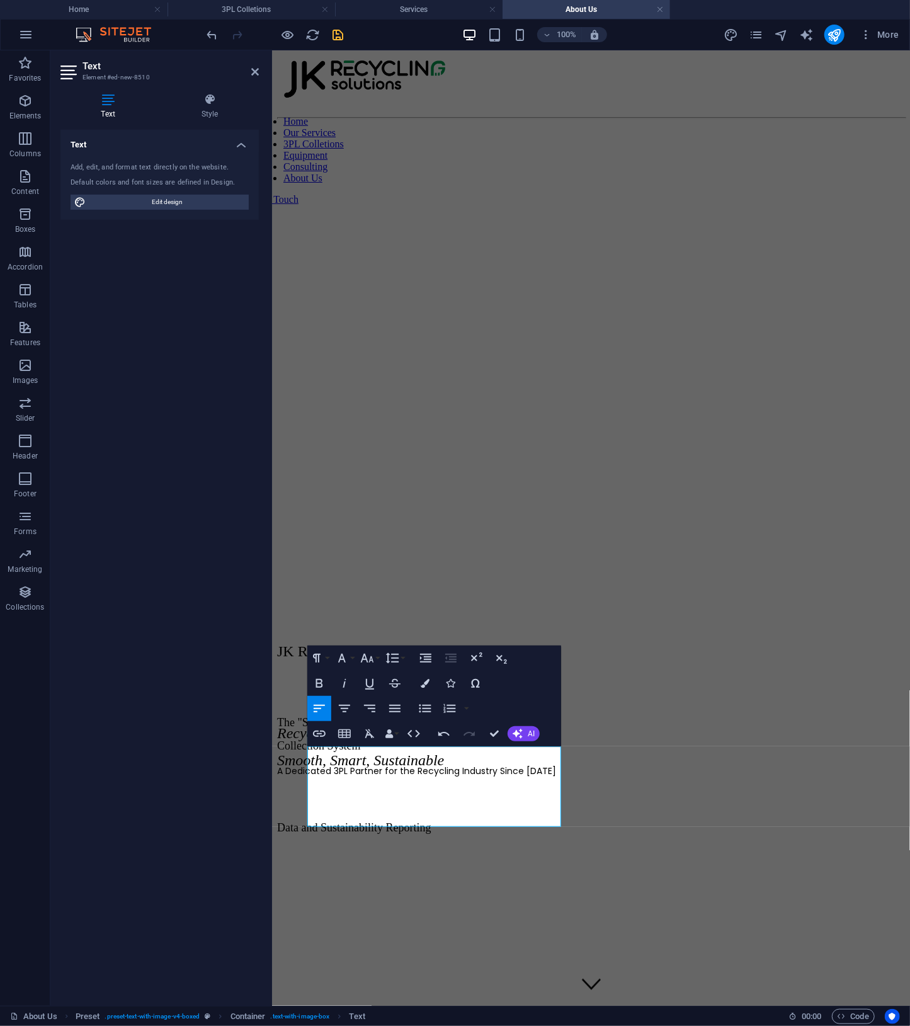
drag, startPoint x: 421, startPoint y: 782, endPoint x: 532, endPoint y: 812, distance: 114.3
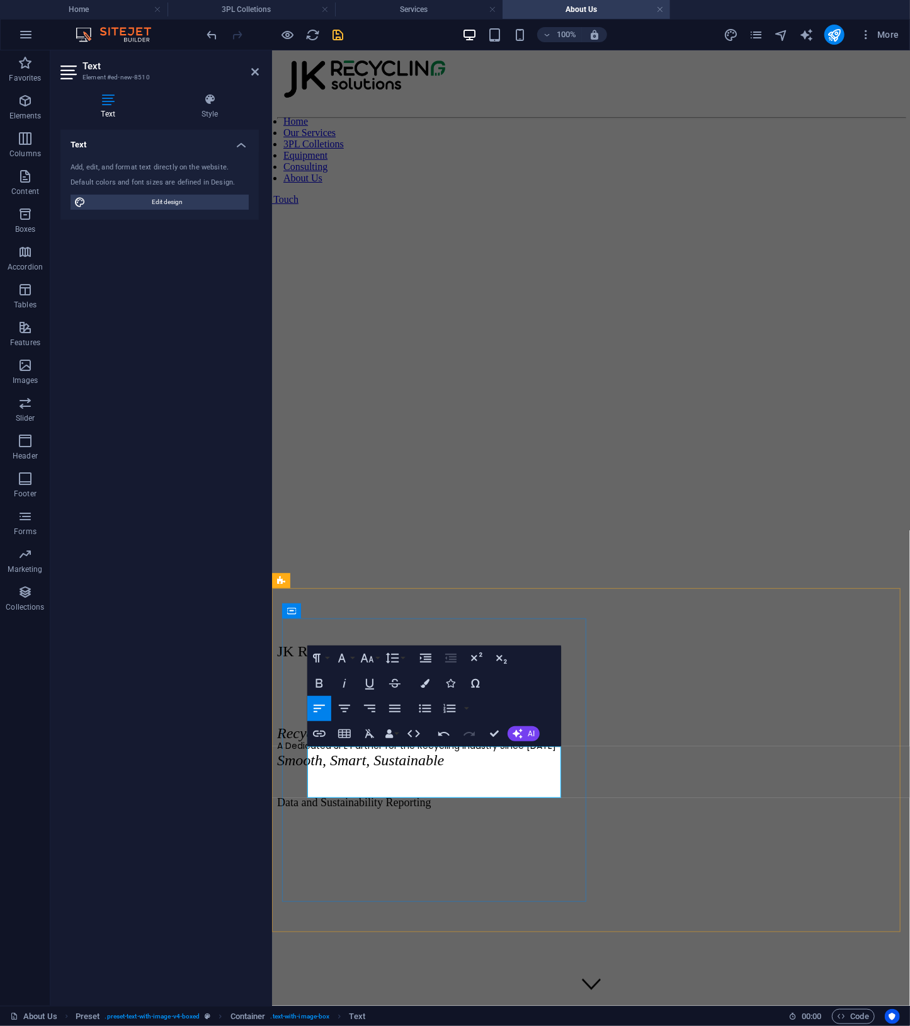
click at [307, 752] on span "A Dedicated 3PL Partner for the Recycling Industry Since [DATE]" at bounding box center [416, 745] width 279 height 13
click at [377, 731] on p "A Dedicated 3PL Partner for the Recycling Industry Since [DATE]" at bounding box center [591, 724] width 628 height 16
click at [313, 730] on span "A Dedicated 3PL Partner for the Recycling Industry Since [DATE]" at bounding box center [416, 723] width 279 height 13
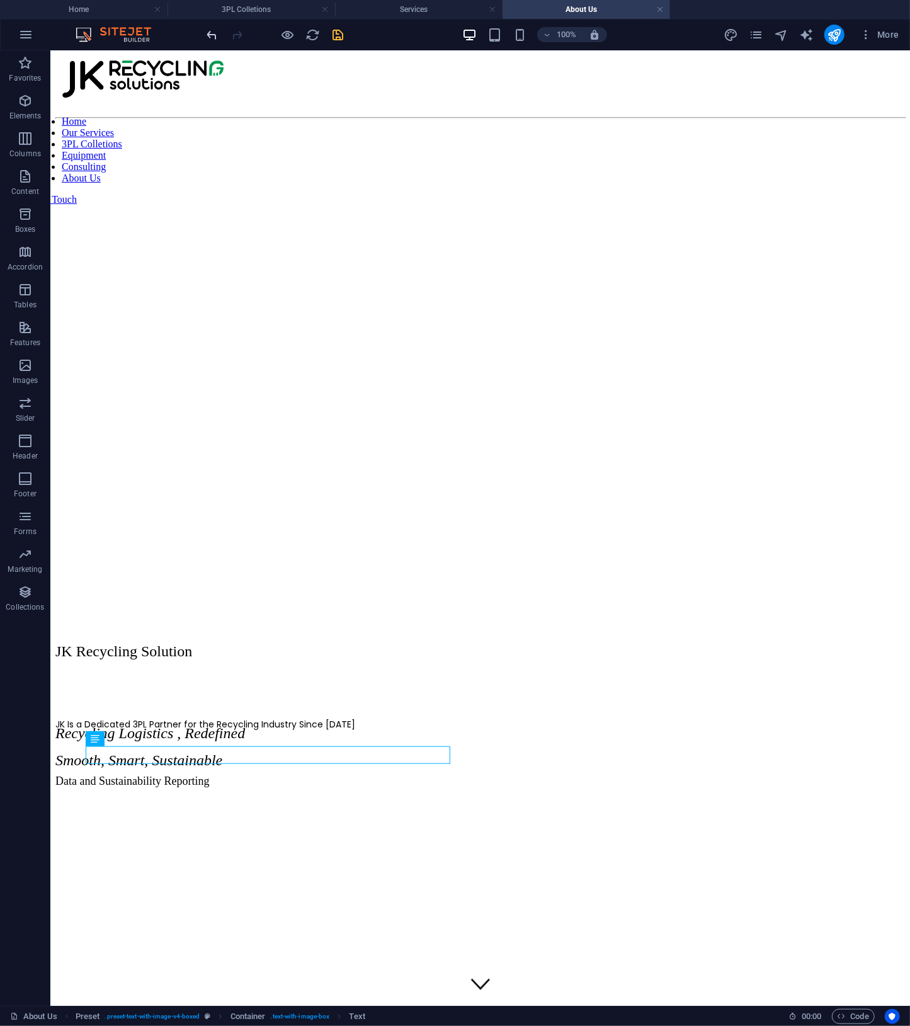
click at [207, 35] on icon "undo" at bounding box center [212, 35] width 14 height 14
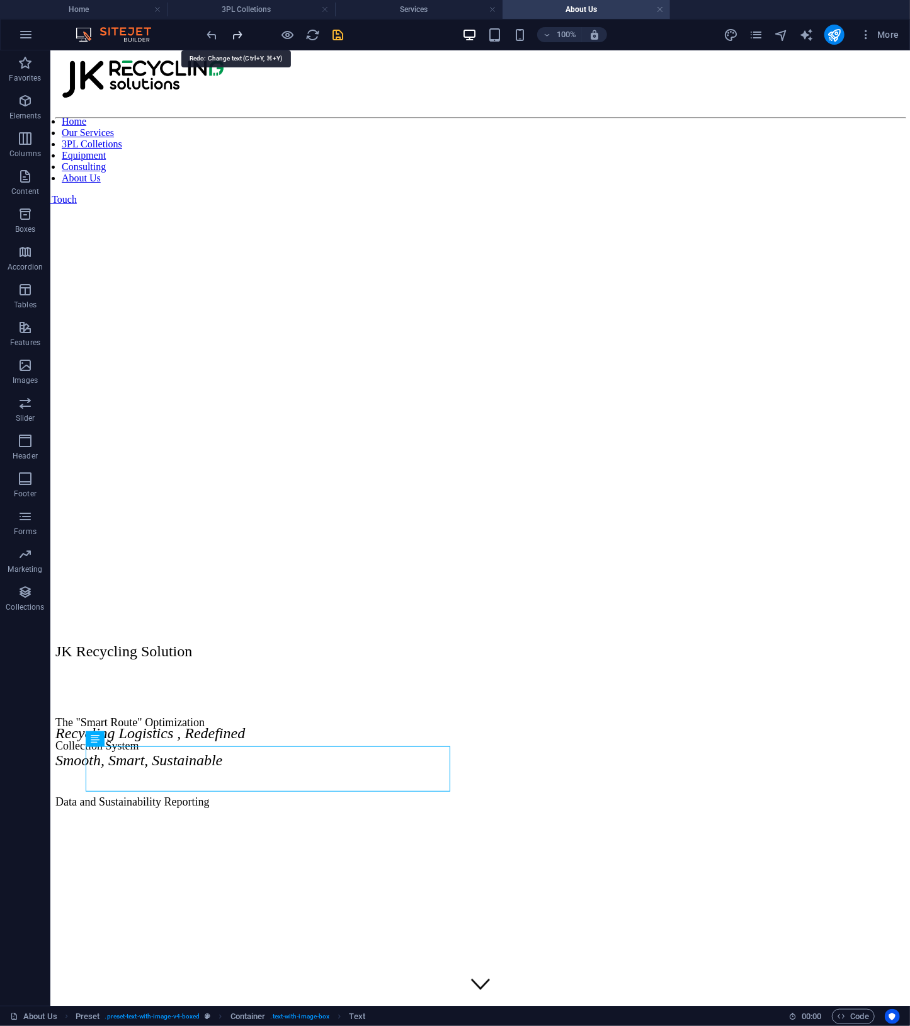
click at [241, 28] on icon "redo" at bounding box center [238, 35] width 14 height 14
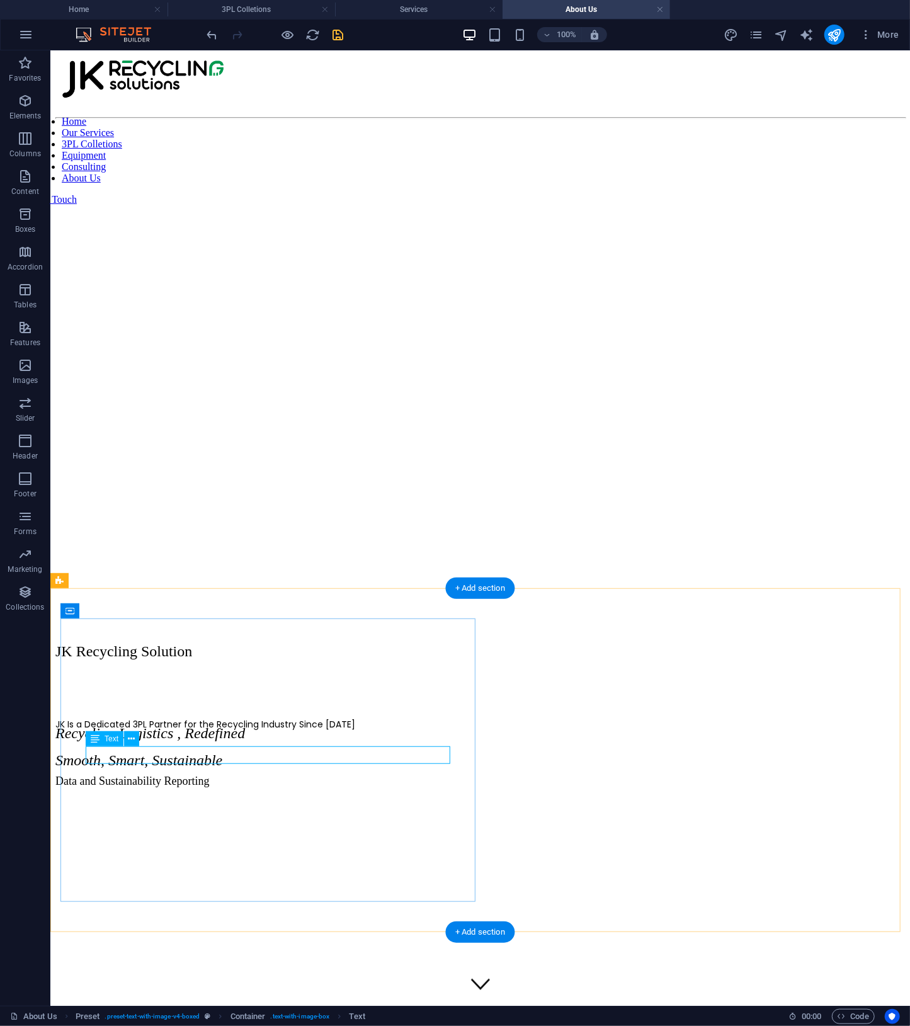
click at [109, 731] on div "JK Is a Dedicated 3PL Partner for the Recycling Industry Since [DATE]" at bounding box center [480, 724] width 850 height 16
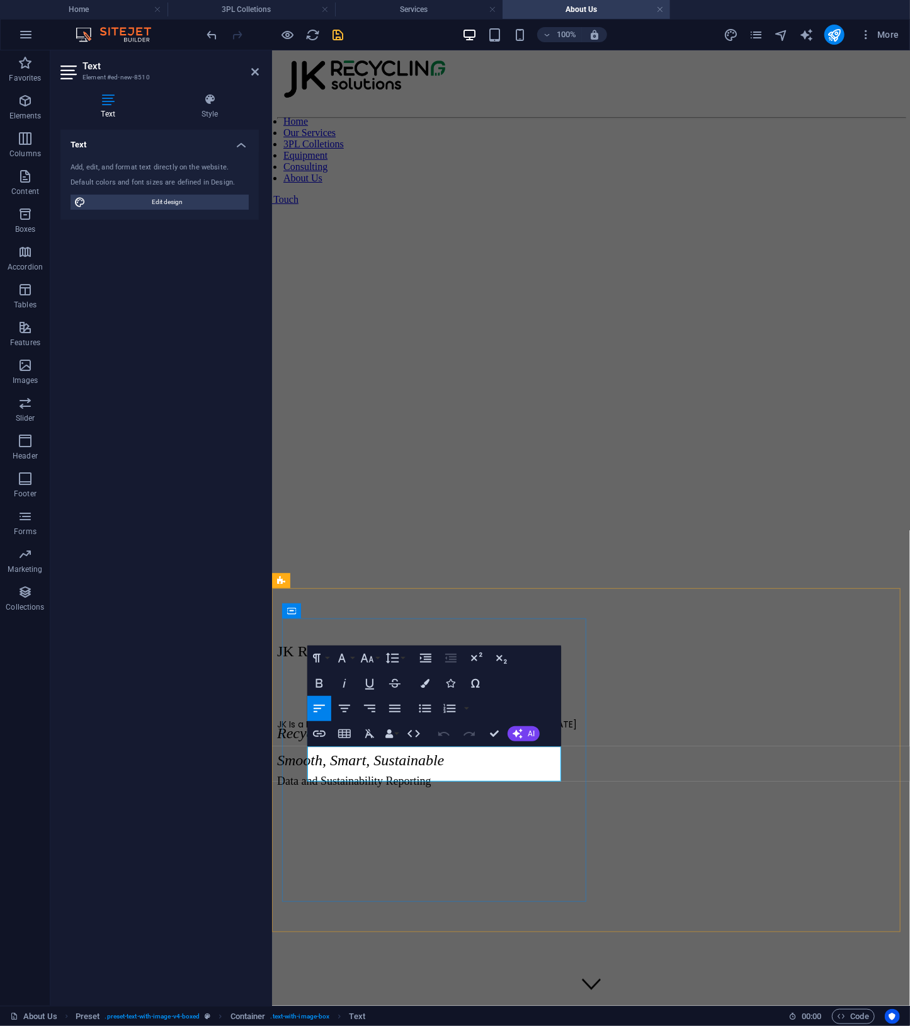
click at [337, 730] on span "JK Is a Dedicated 3PL Partner for the Recycling Industry Since [DATE]" at bounding box center [427, 723] width 300 height 13
click at [404, 731] on p "A Dedicated 3PL Partner for the Recycling Industry Since [DATE]" at bounding box center [591, 724] width 628 height 16
click at [414, 730] on span "A Dedicated 3PL Partner for the Recycling Industry Since [DATE]." at bounding box center [416, 723] width 278 height 13
click at [397, 731] on p "A Dedicated 3PL Provider for the Recycling Industry Since [DATE]." at bounding box center [591, 724] width 628 height 16
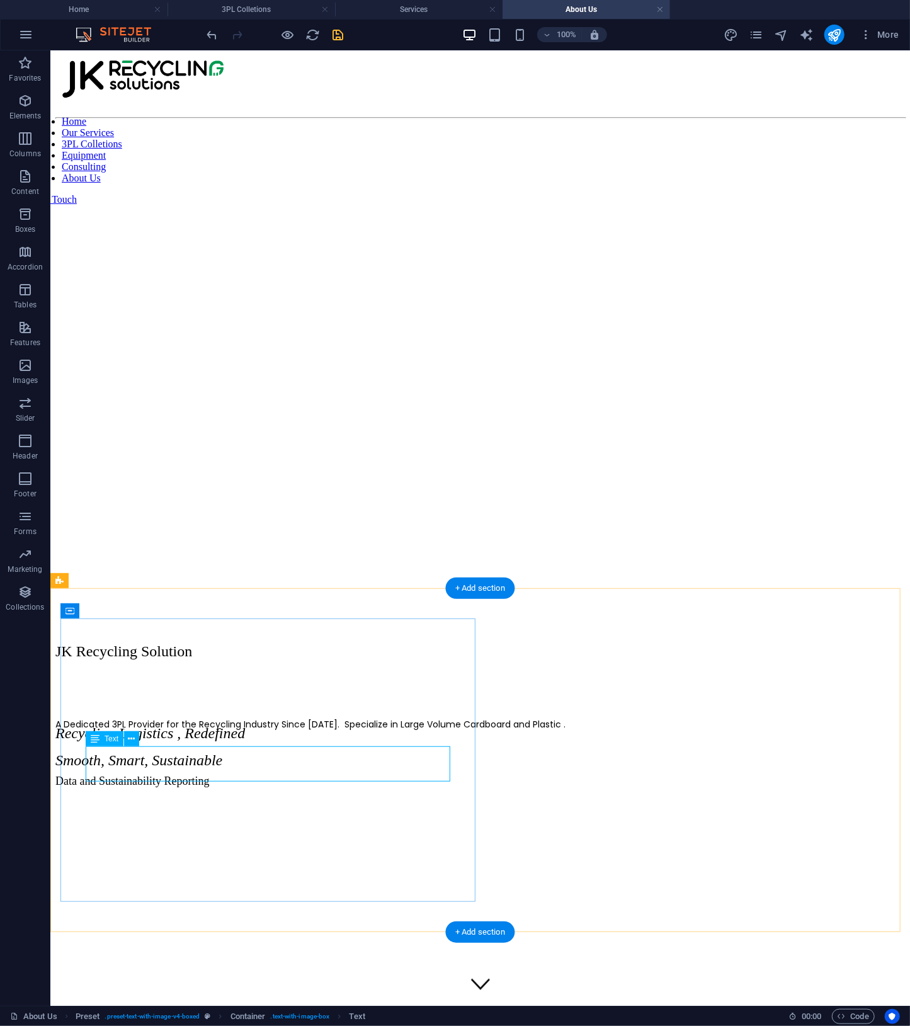
click at [249, 731] on div "A Dedicated 3PL Provider for the Recycling Industry Since [DATE]. Specialize in…" at bounding box center [480, 724] width 850 height 16
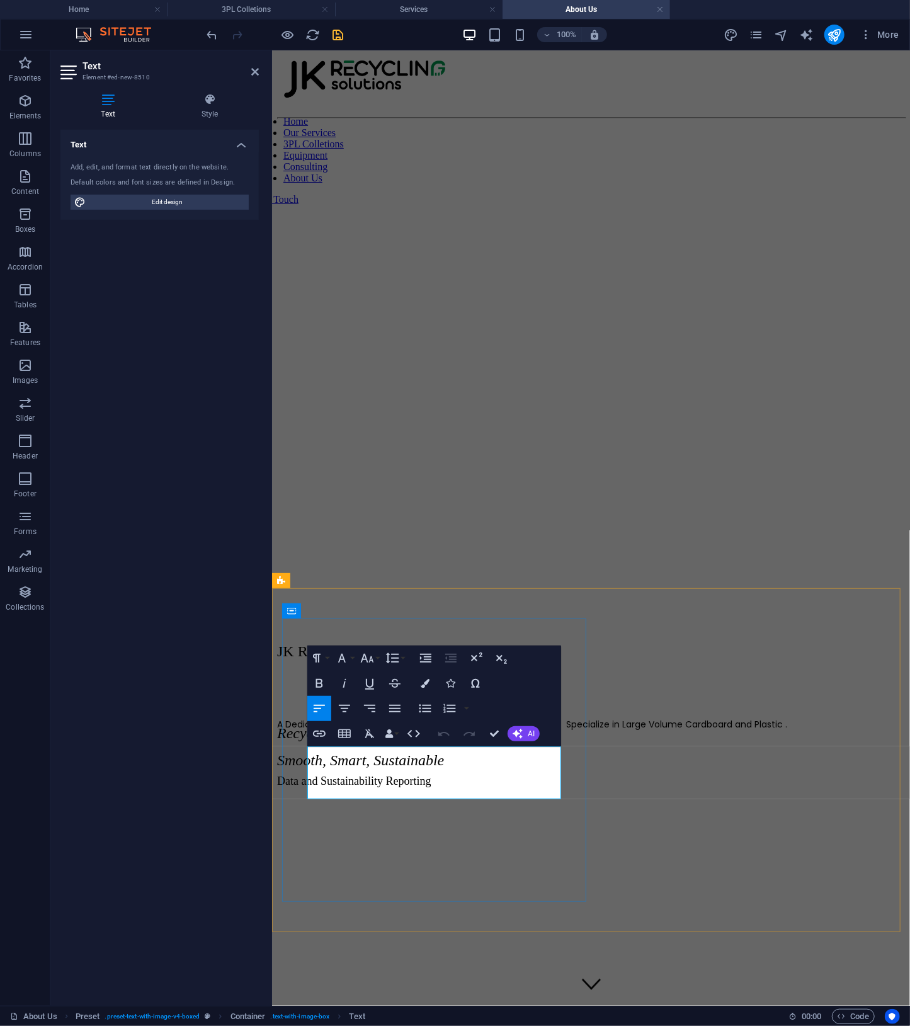
click at [336, 730] on span "A Dedicated 3PL Provider for the Recycling Industry Since [DATE]. Specialize in…" at bounding box center [532, 723] width 510 height 13
click at [546, 779] on div at bounding box center [591, 768] width 628 height 22
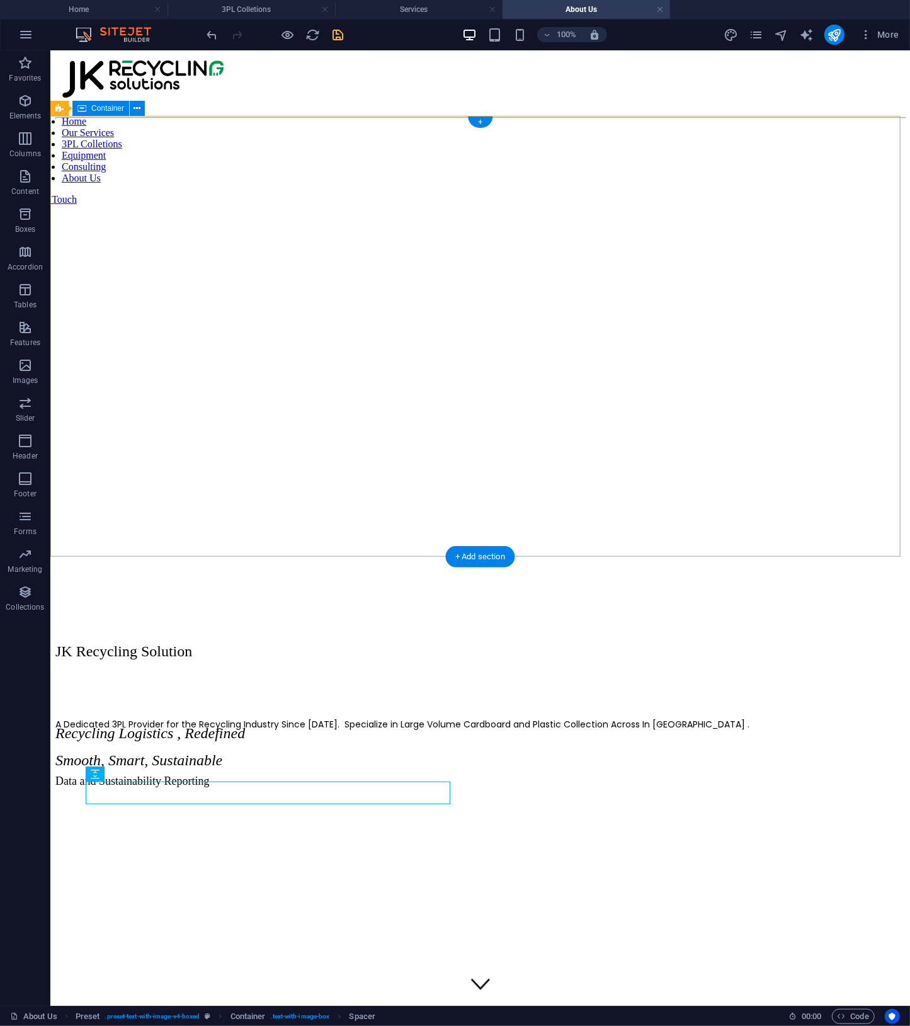
scroll to position [505, 0]
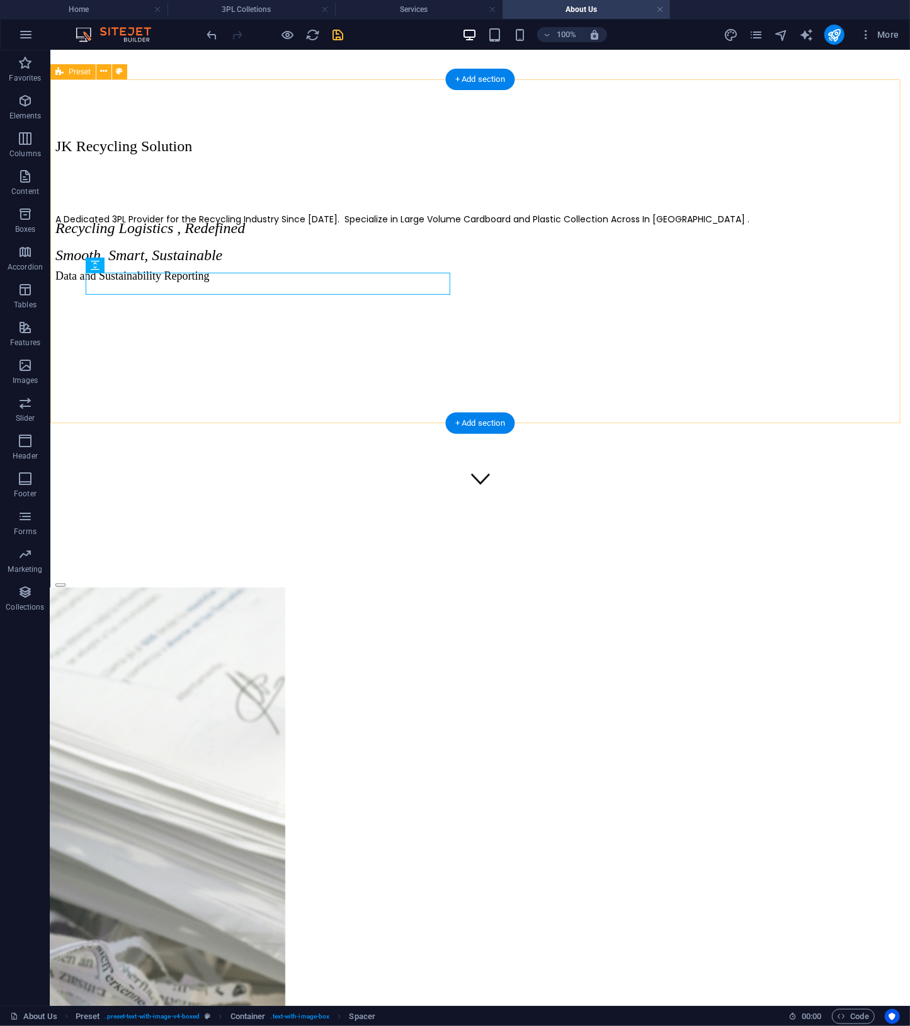
click at [344, 412] on div "JK Recycling Solution A Dedicated 3PL Provider for the Recycling Industry Since…" at bounding box center [480, 333] width 850 height 485
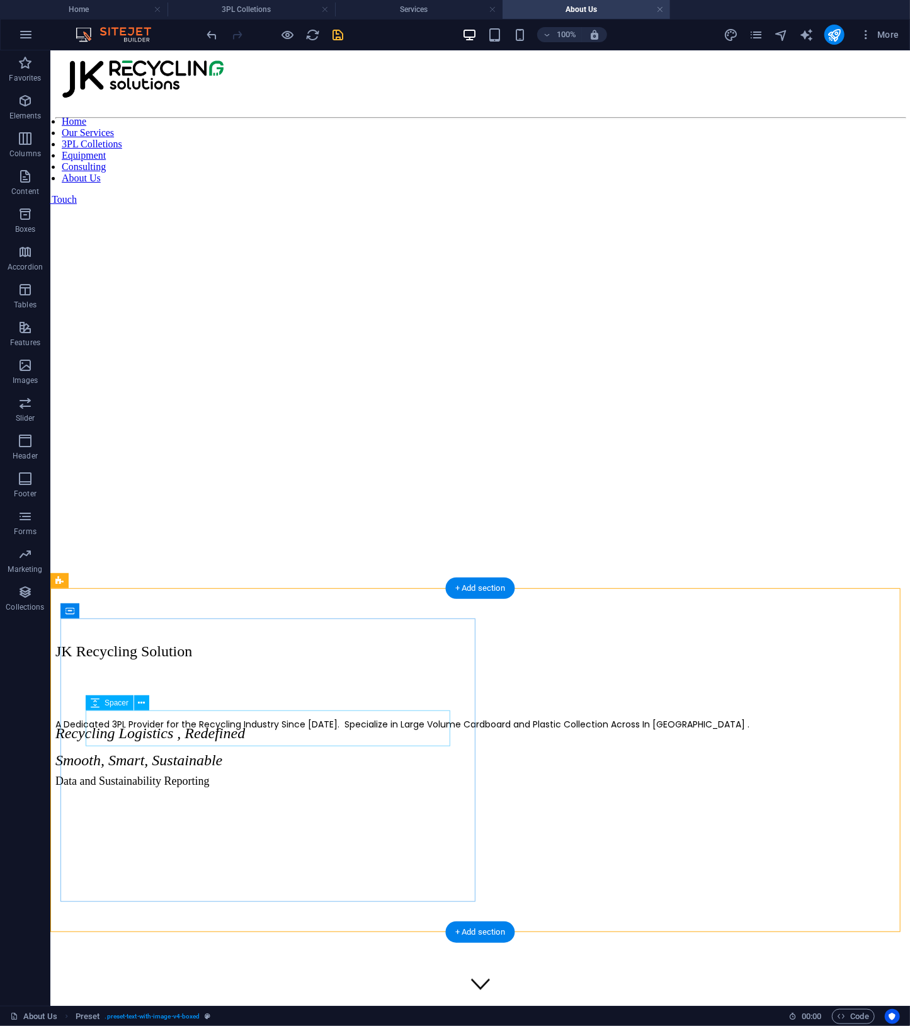
click at [420, 706] on div at bounding box center [480, 688] width 850 height 36
select select "px"
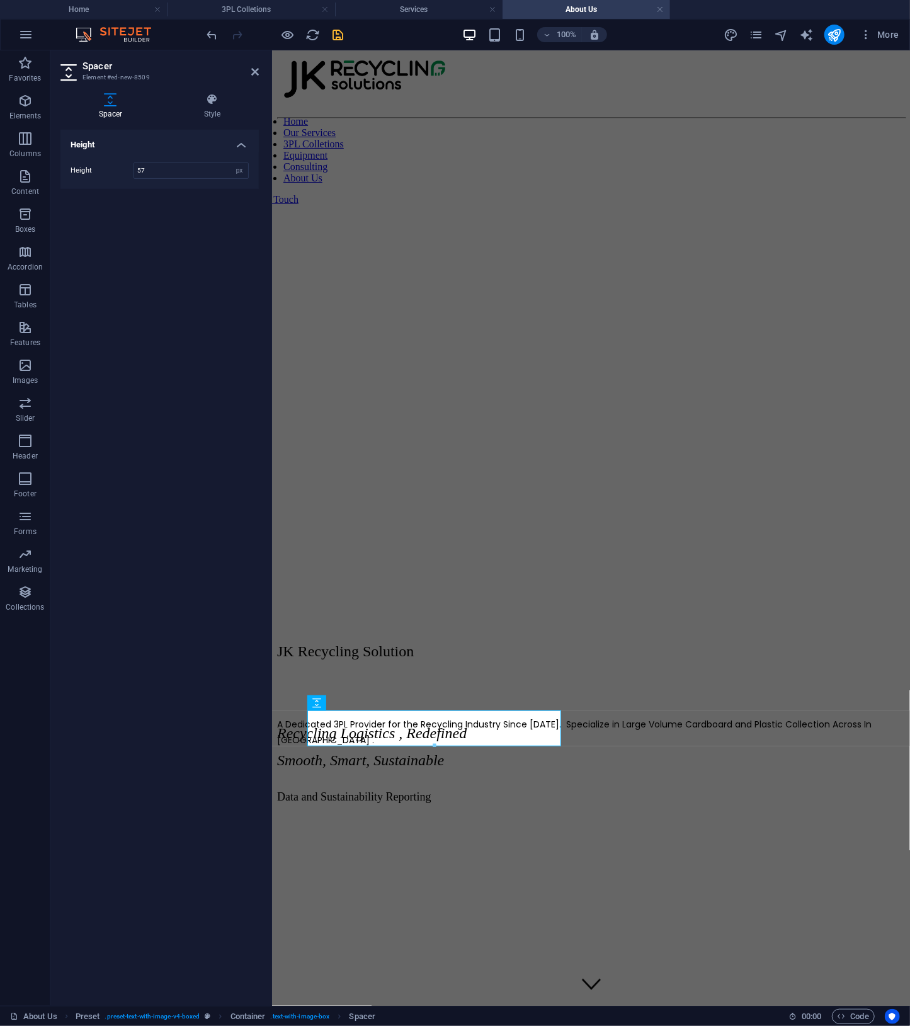
click at [437, 746] on div at bounding box center [434, 746] width 253 height 4
click at [432, 745] on div at bounding box center [434, 746] width 253 height 4
drag, startPoint x: 435, startPoint y: 746, endPoint x: 435, endPoint y: 740, distance: 6.9
click at [435, 740] on div at bounding box center [434, 740] width 253 height 4
type input "46"
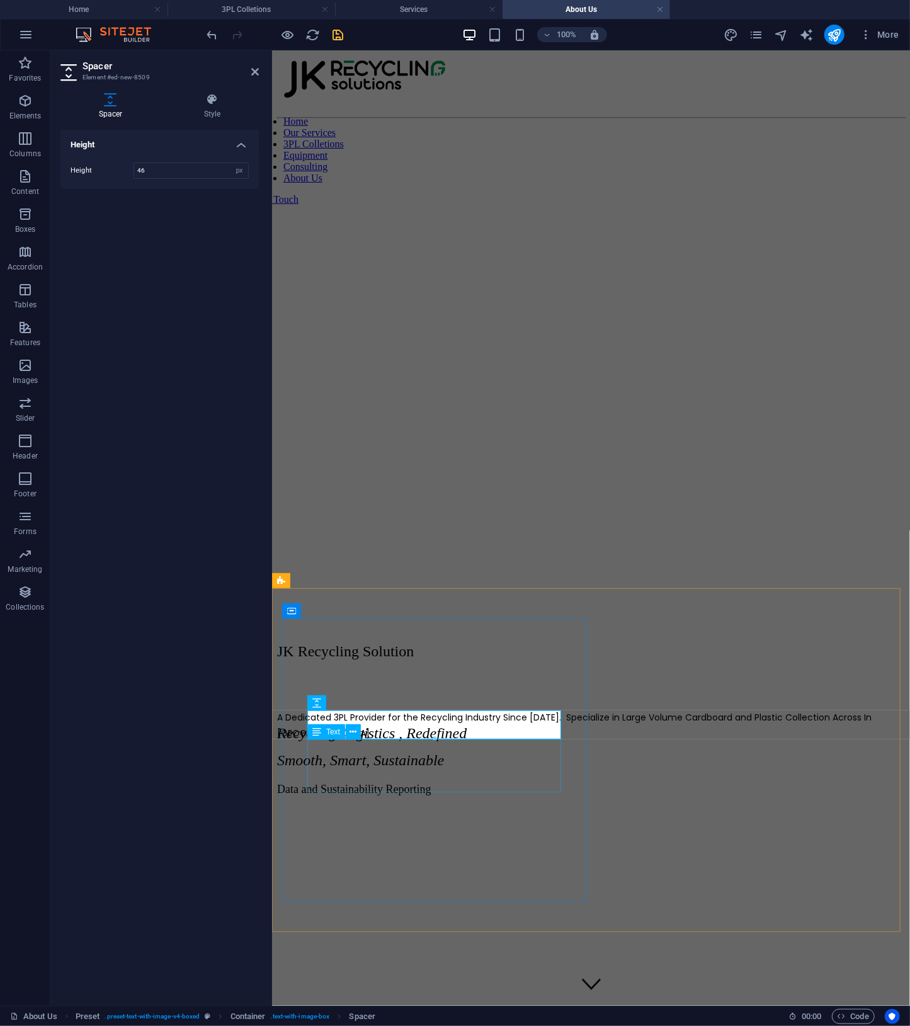
drag, startPoint x: 542, startPoint y: 760, endPoint x: 762, endPoint y: 760, distance: 219.8
click at [762, 760] on div "JK Recycling Solution A Dedicated 3PL Provider for the Recycling Industry Since…" at bounding box center [591, 842] width 628 height 493
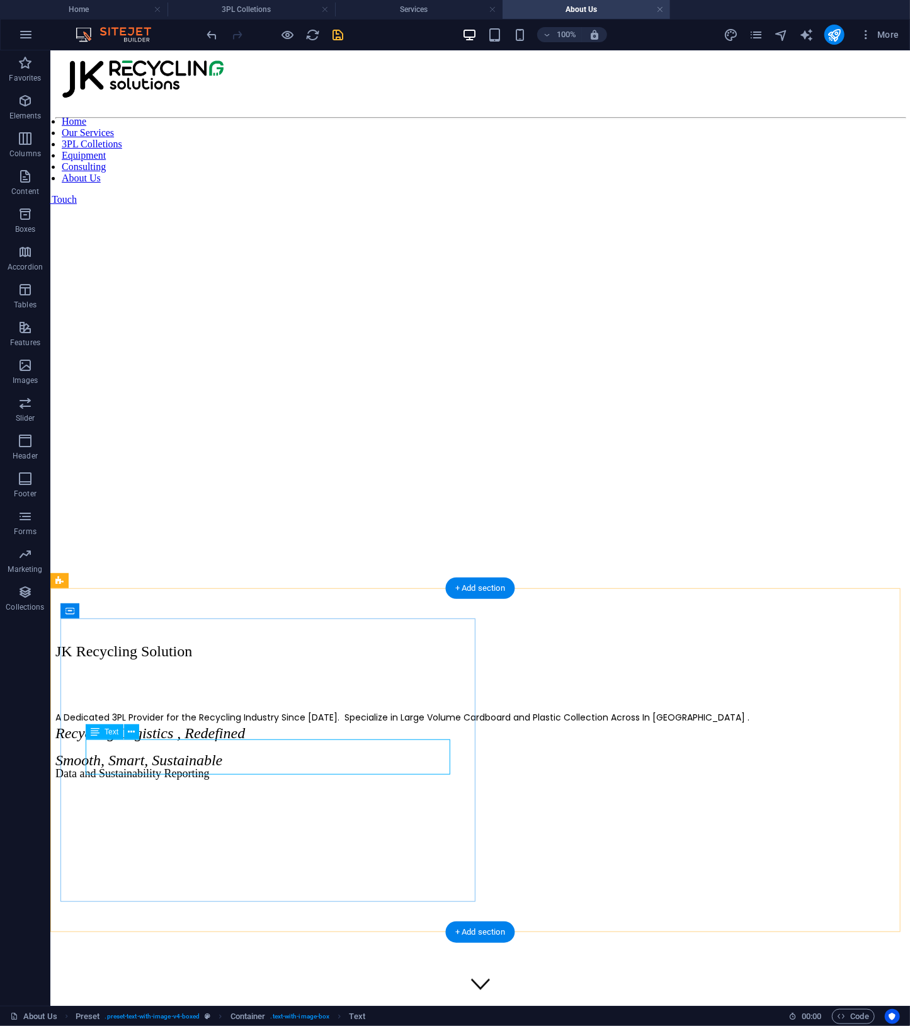
click at [368, 724] on div "A Dedicated 3PL Provider for the Recycling Industry Since [DATE]. Specialize in…" at bounding box center [480, 717] width 850 height 16
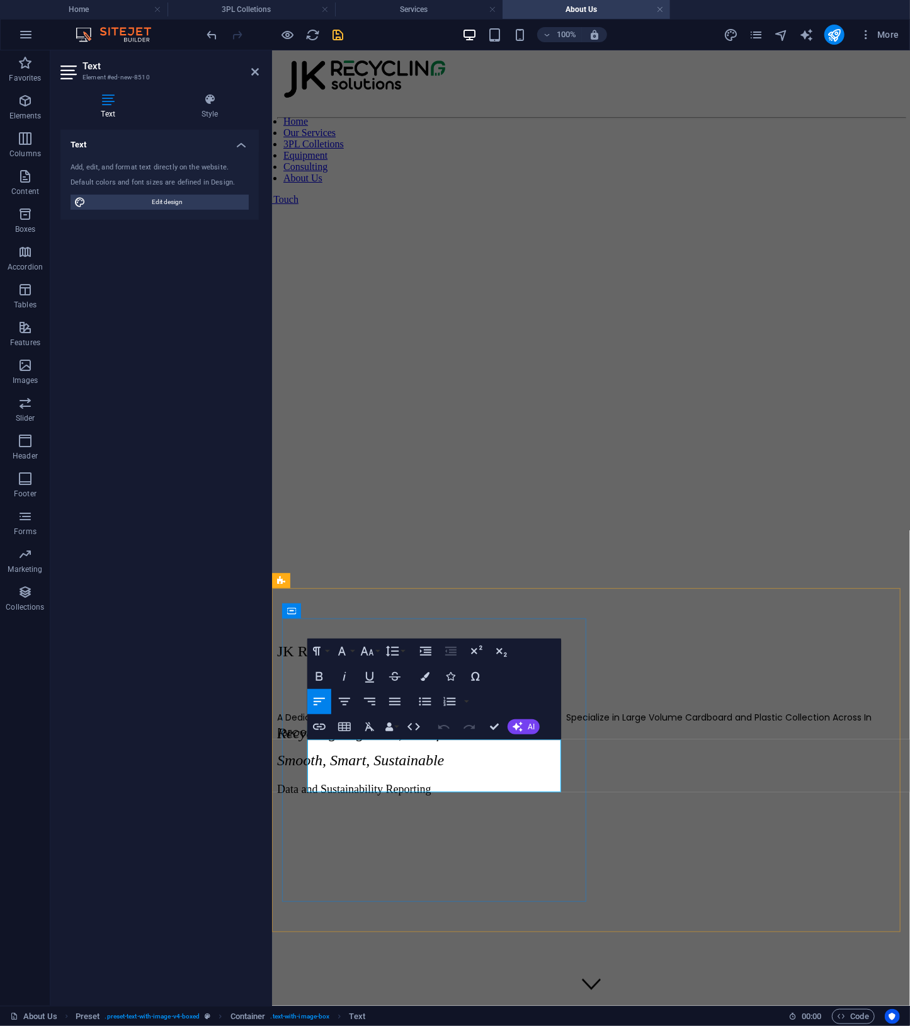
click at [462, 739] on span "A Dedicated 3PL Provider for the Recycling Industry Since [DATE]. Specialize in…" at bounding box center [574, 725] width 595 height 28
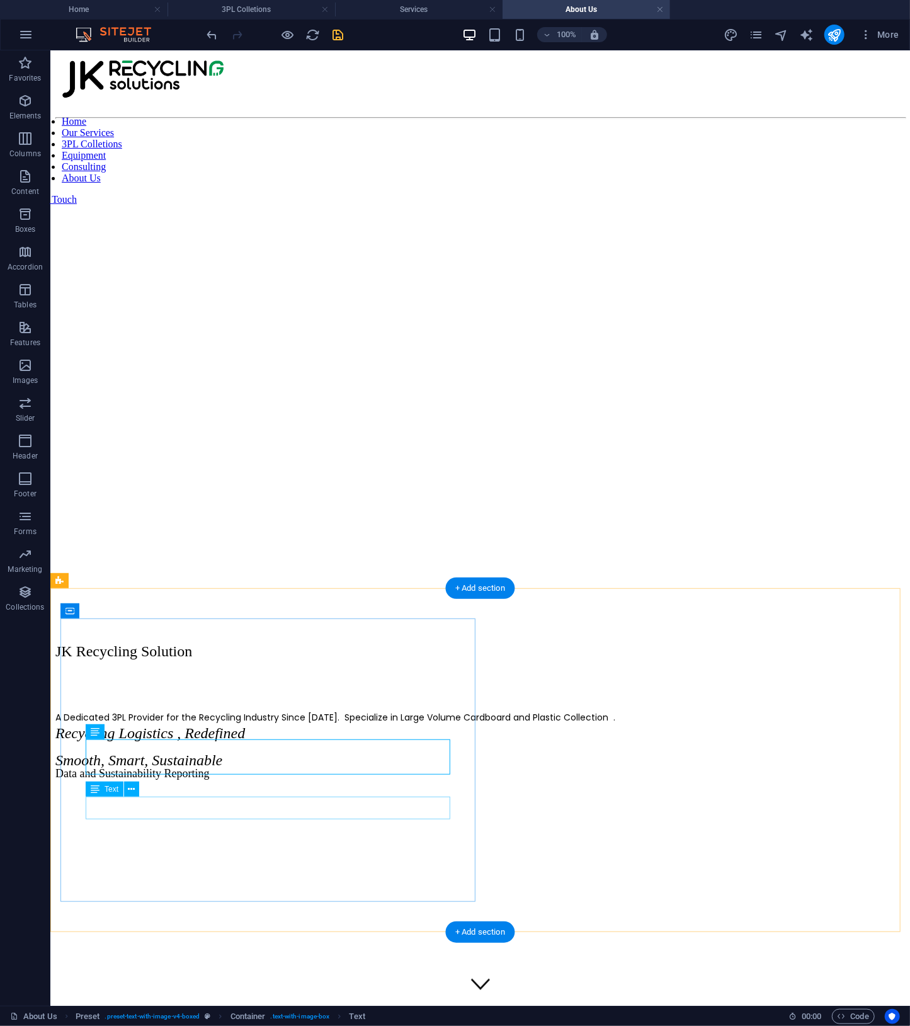
click at [285, 780] on div "Data and Sustainability Reporting" at bounding box center [480, 773] width 850 height 13
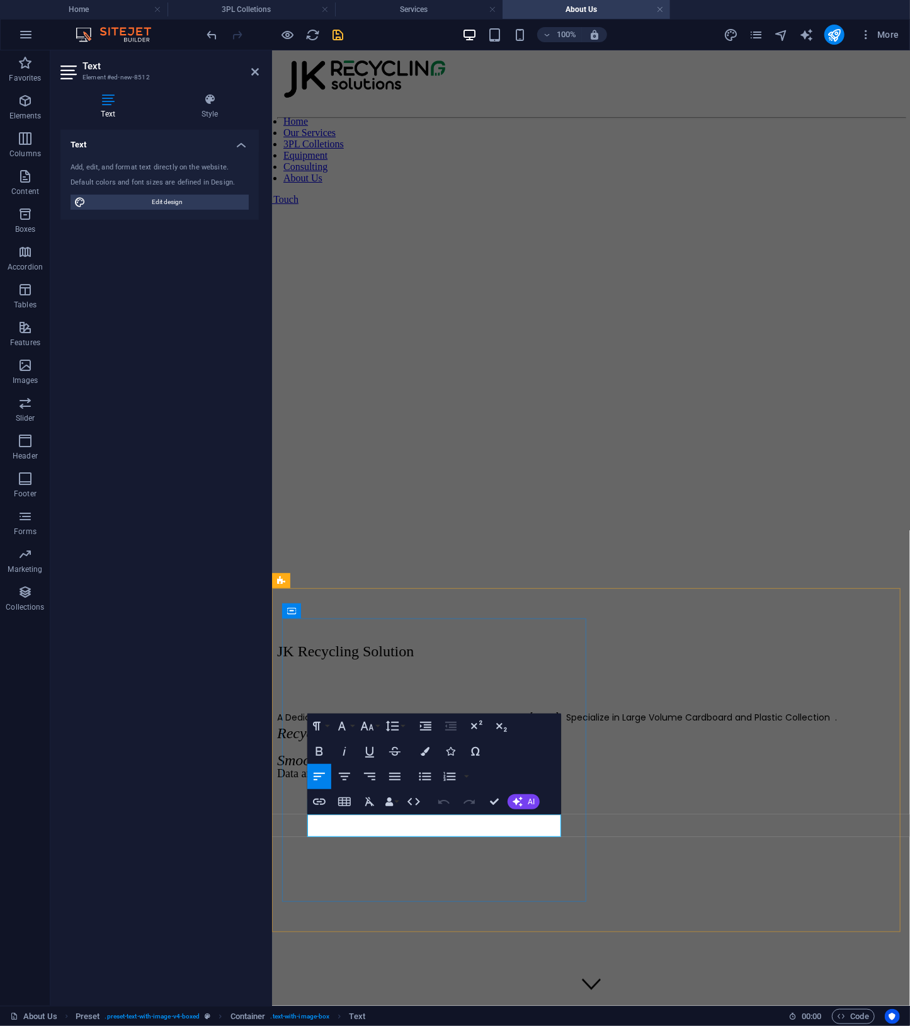
click at [544, 780] on p "Data and Sustainability Reporting" at bounding box center [591, 773] width 628 height 13
drag, startPoint x: 546, startPoint y: 823, endPoint x: 195, endPoint y: 813, distance: 351.0
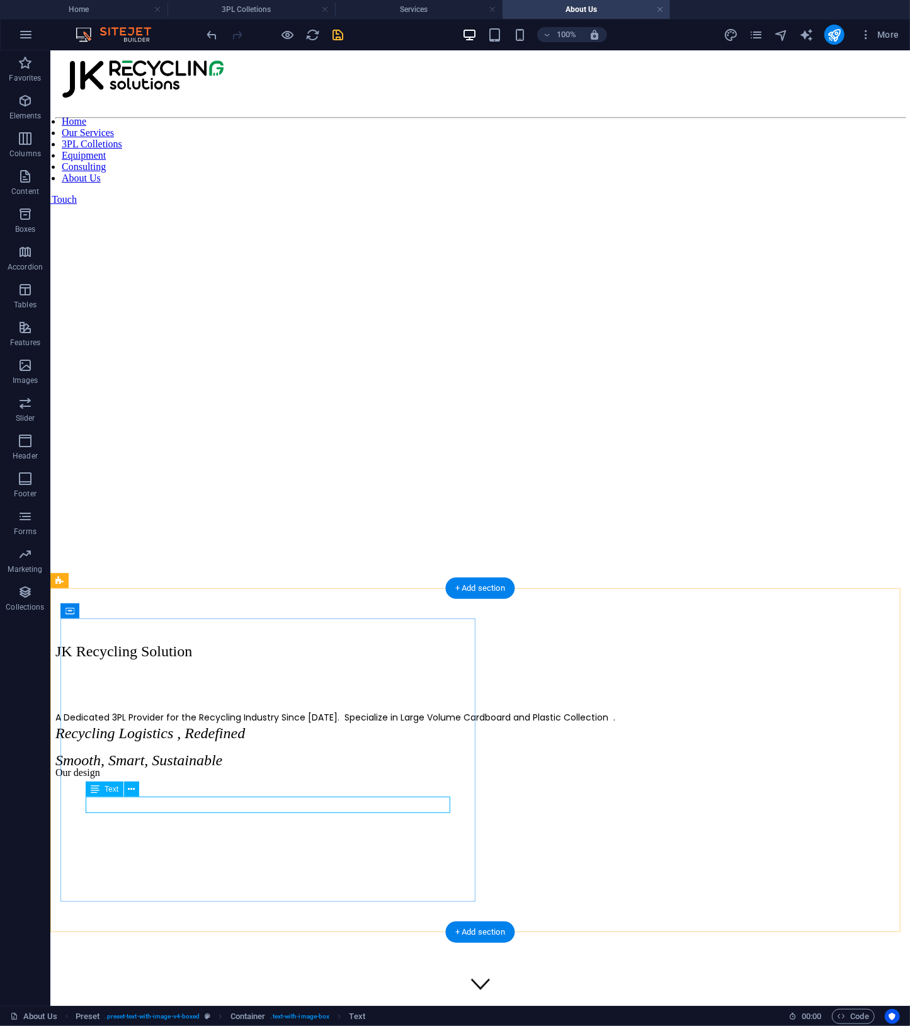
click at [326, 778] on div "Our design" at bounding box center [480, 772] width 850 height 11
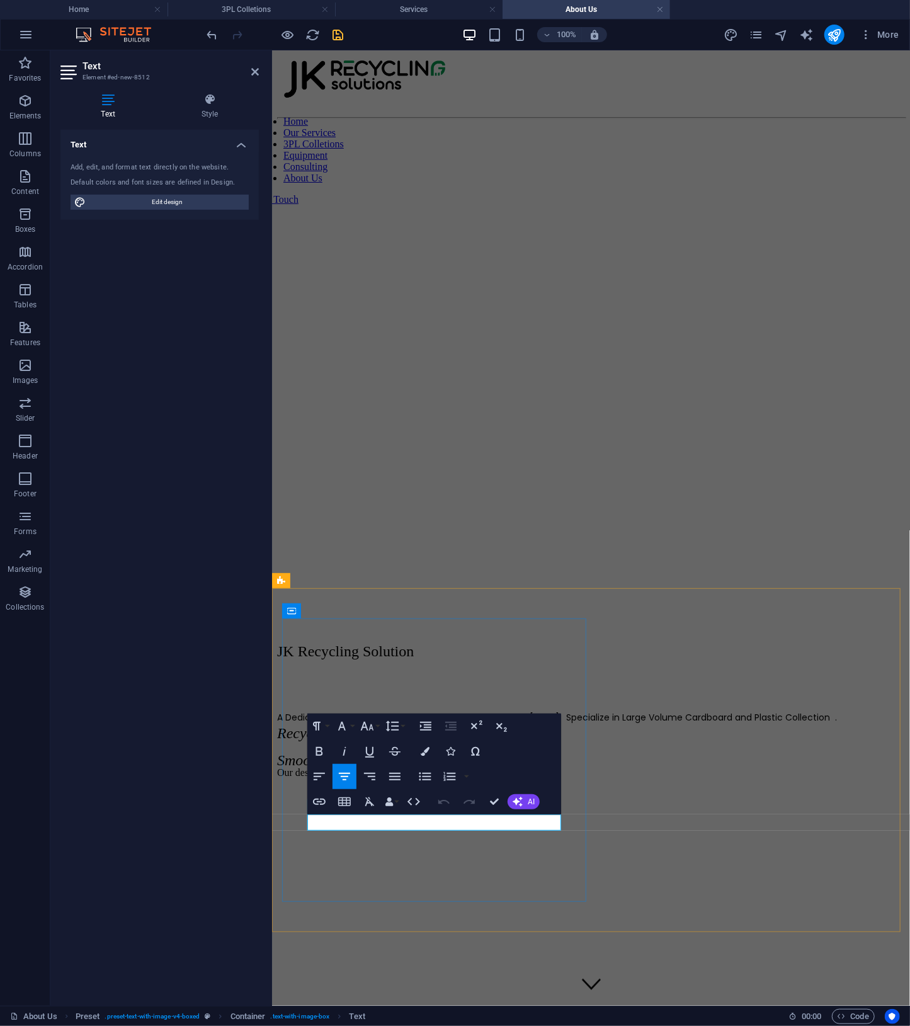
click at [489, 778] on p "Our design" at bounding box center [591, 772] width 628 height 11
click at [483, 778] on p "Our designed" at bounding box center [591, 772] width 628 height 11
click at [539, 778] on p "Our designed operation system has been aprroved" at bounding box center [591, 772] width 628 height 11
click at [532, 778] on p "Our designed operation system has been aprroved. Jk assist" at bounding box center [591, 772] width 628 height 11
click at [496, 778] on p "Our designed operation system has been aprroved. Jk assist" at bounding box center [591, 772] width 628 height 11
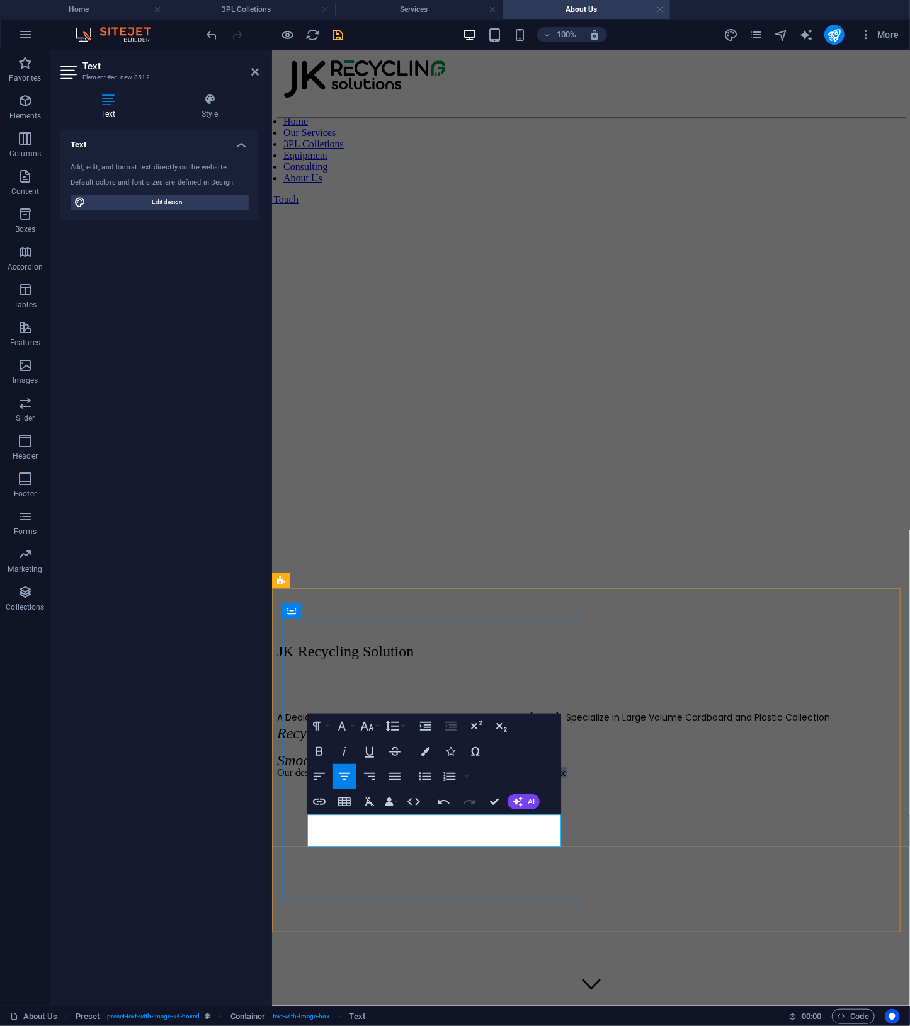
drag, startPoint x: 539, startPoint y: 825, endPoint x: 555, endPoint y: 837, distance: 20.3
click at [555, 778] on p "Our designed operation system has been aprroved. Jk assist large waste" at bounding box center [591, 772] width 628 height 11
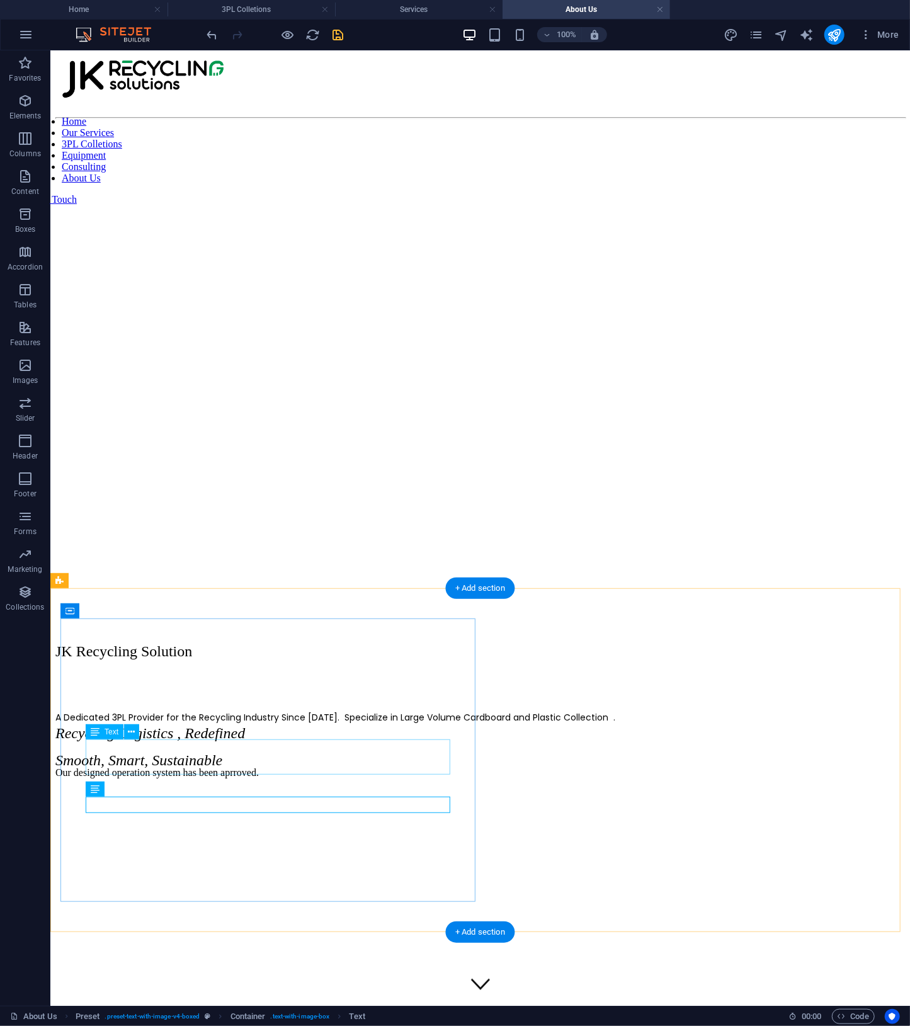
click at [392, 724] on div "A Dedicated 3PL Provider for the Recycling Industry Since [DATE]. Specialize in…" at bounding box center [480, 717] width 850 height 16
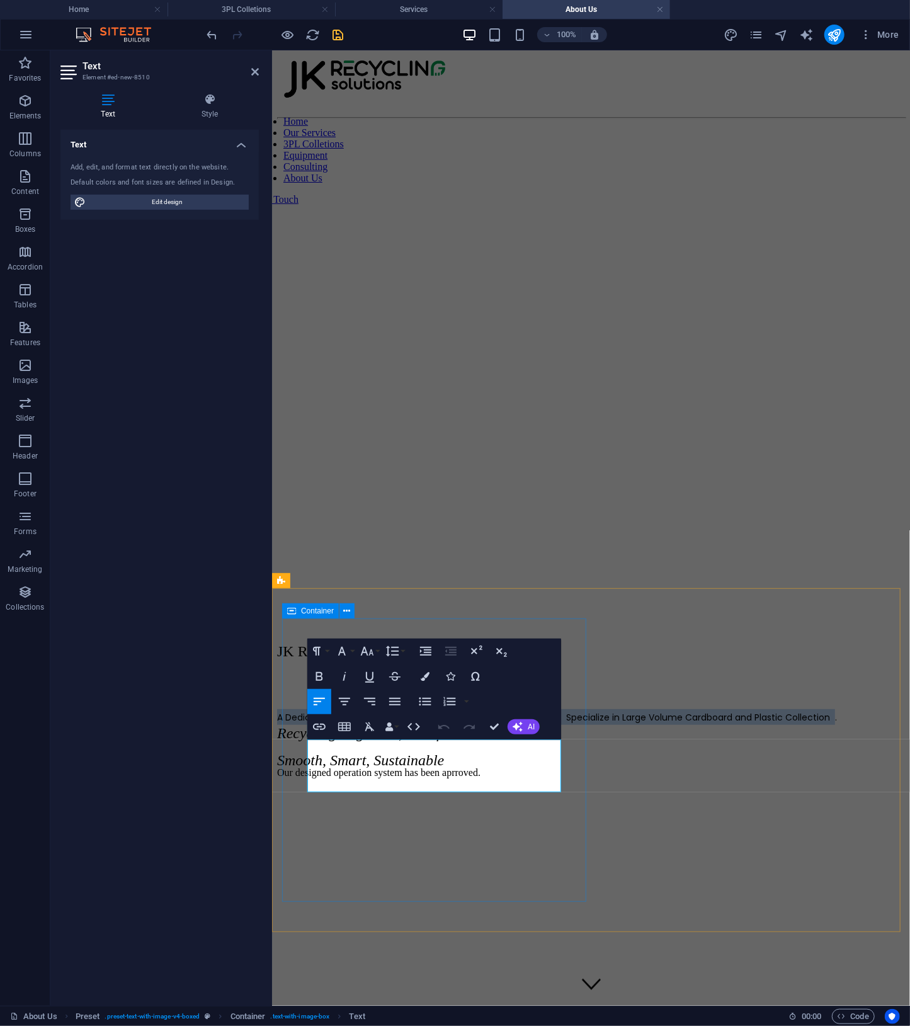
drag, startPoint x: 434, startPoint y: 783, endPoint x: 292, endPoint y: 744, distance: 147.6
click at [292, 744] on div "JK Recycling Solution A Dedicated 3PL Provider for the Recycling Industry Since…" at bounding box center [591, 687] width 628 height 182
copy span "A Dedicated 3PL Provider for the Recycling Industry Since [DATE]. Specialize in…"
click at [420, 778] on div "Our designed operation system has been aprroved." at bounding box center [591, 772] width 628 height 11
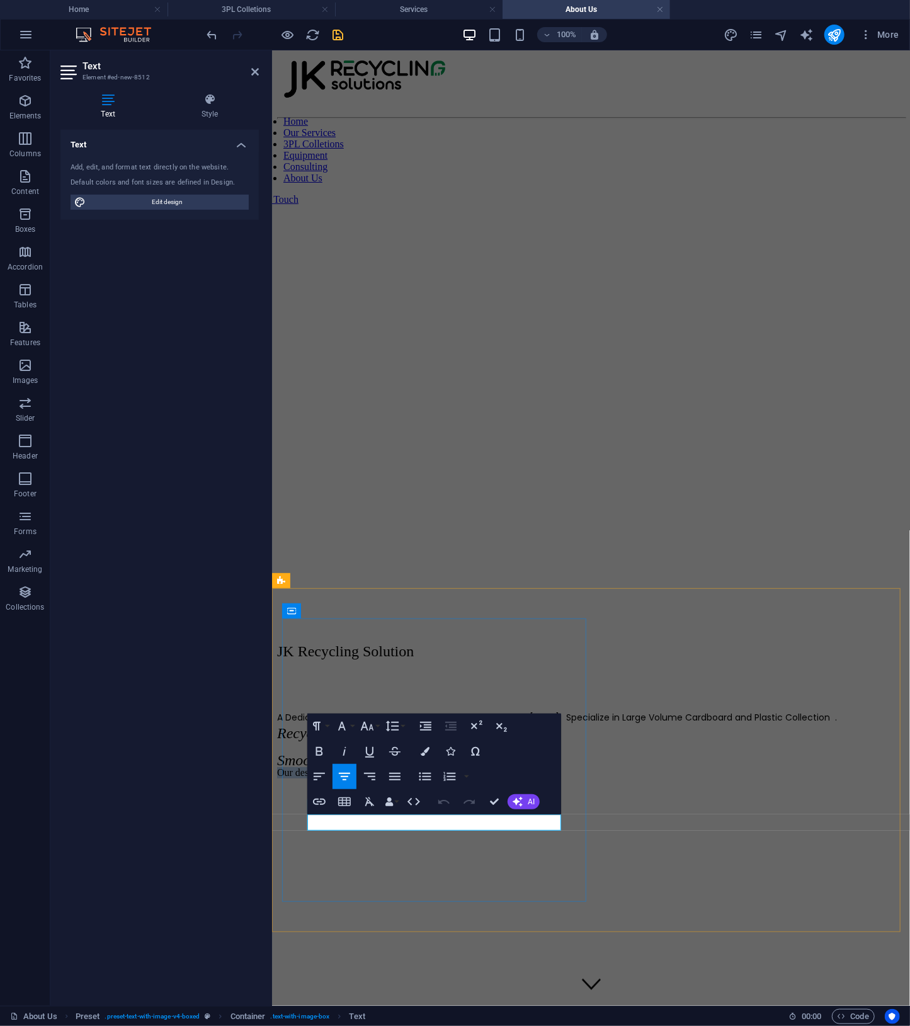
drag, startPoint x: 548, startPoint y: 824, endPoint x: 324, endPoint y: 830, distance: 224.3
click at [324, 778] on p "Our designed operation system has been aprroved." at bounding box center [591, 772] width 628 height 11
copy p "Our designed operation system has been aprroved."
